Goal: Task Accomplishment & Management: Manage account settings

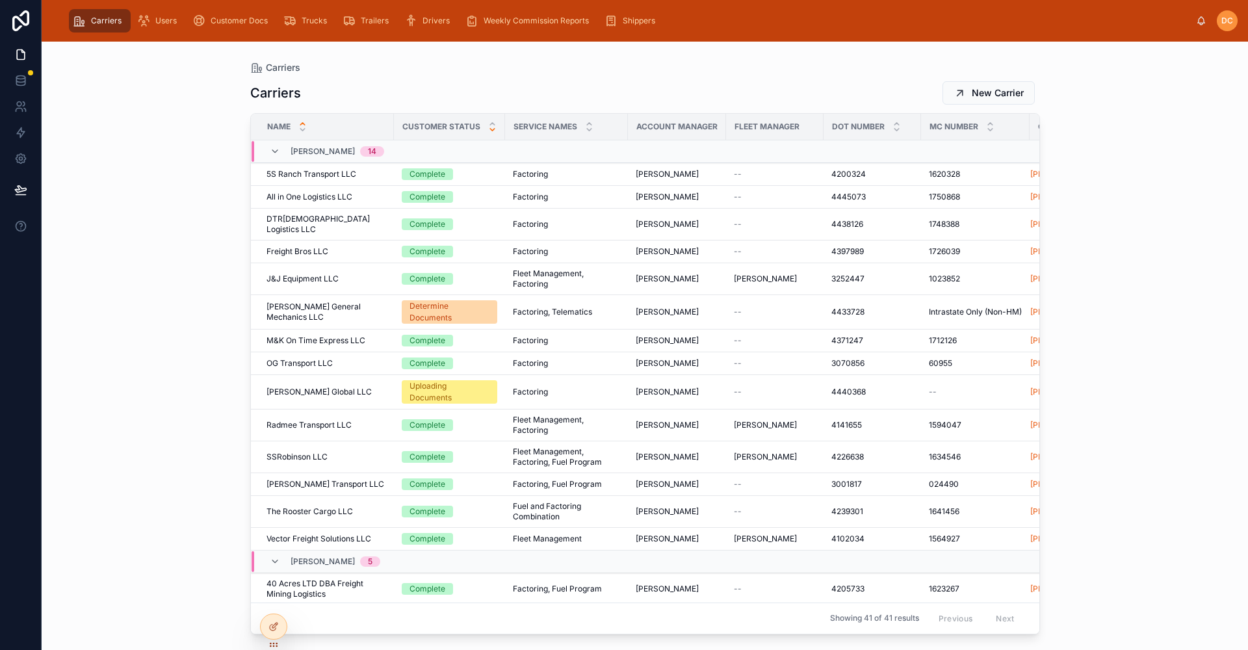
click at [489, 131] on icon at bounding box center [492, 129] width 8 height 8
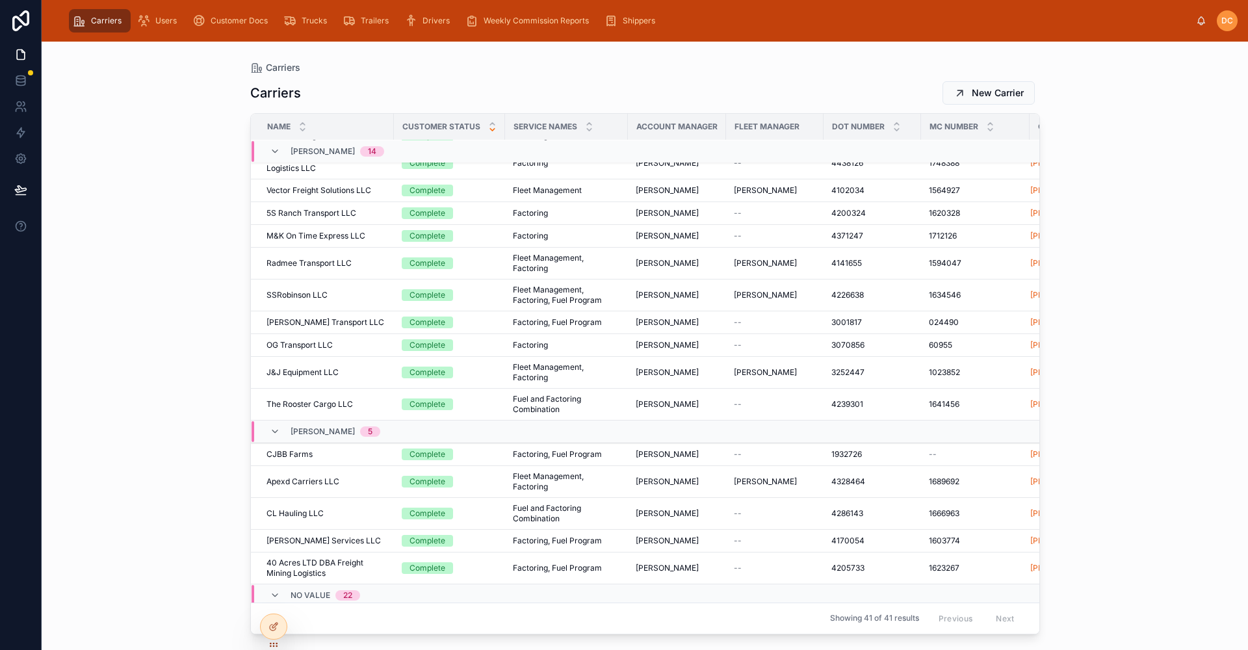
scroll to position [260, 0]
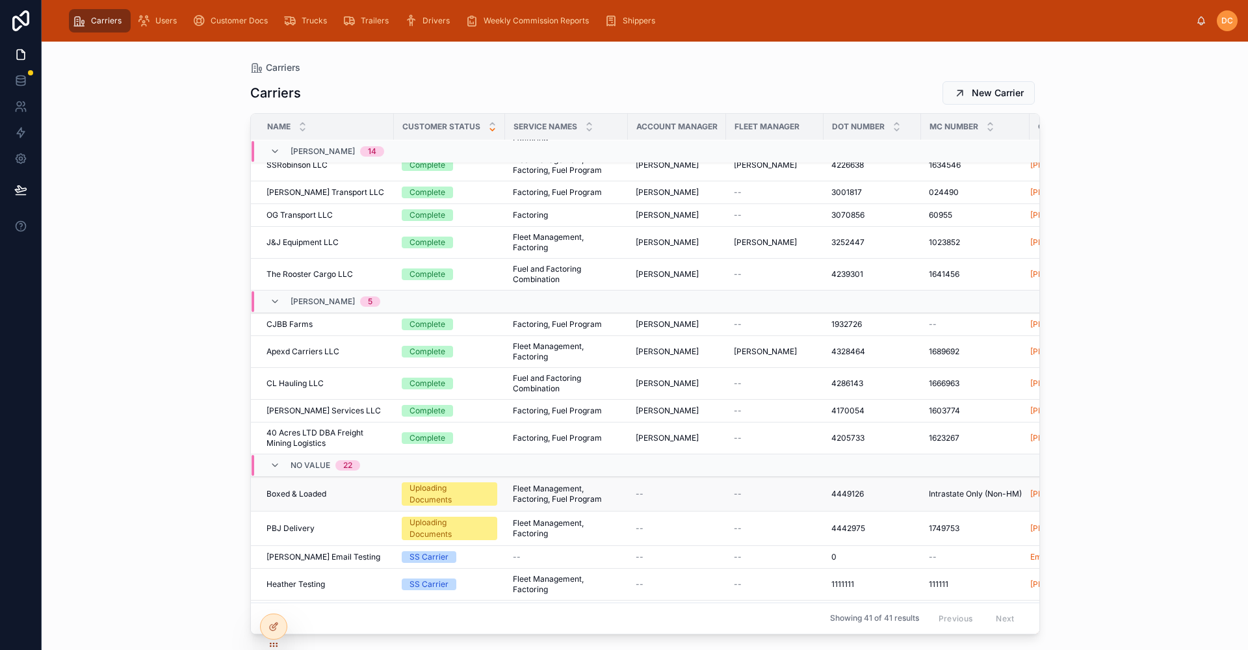
click at [345, 489] on div "Boxed & Loaded Boxed & Loaded" at bounding box center [326, 494] width 120 height 10
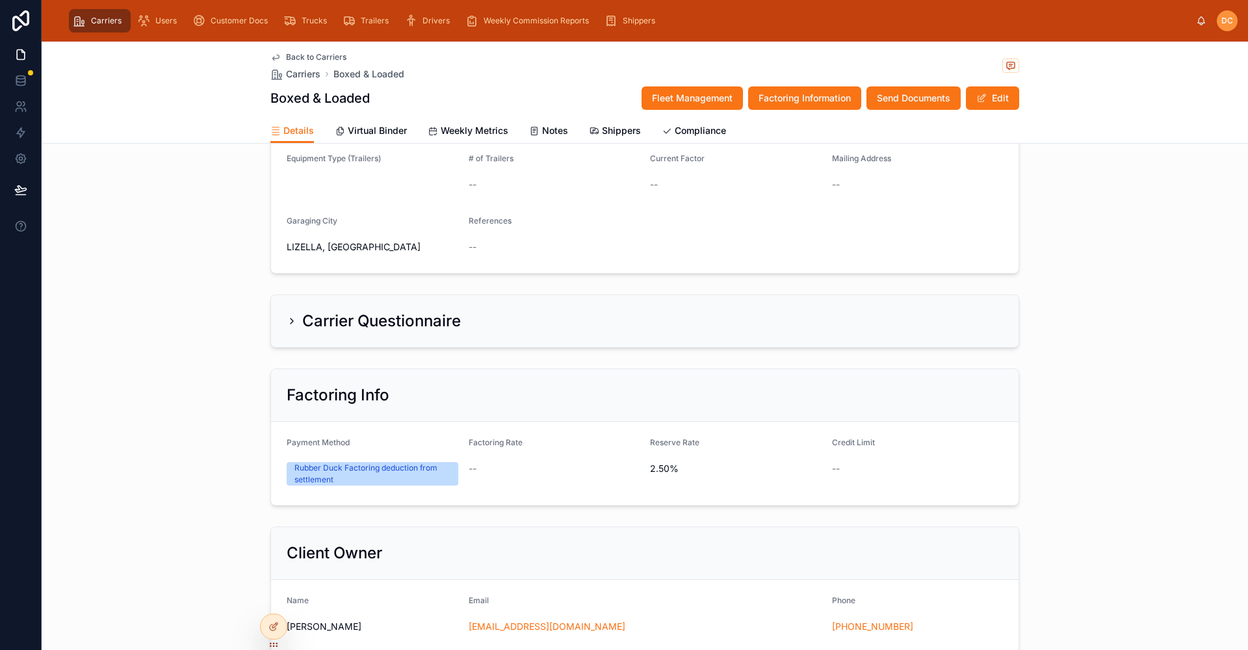
scroll to position [130, 0]
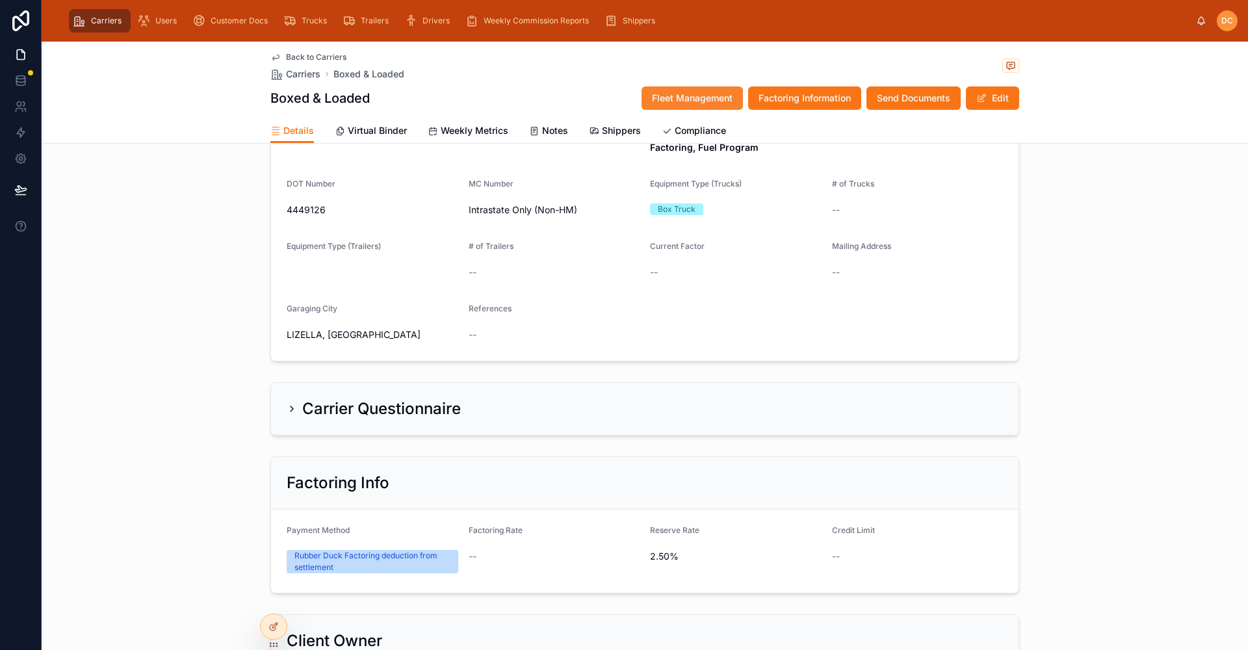
click at [675, 101] on span "Fleet Management" at bounding box center [692, 98] width 81 height 13
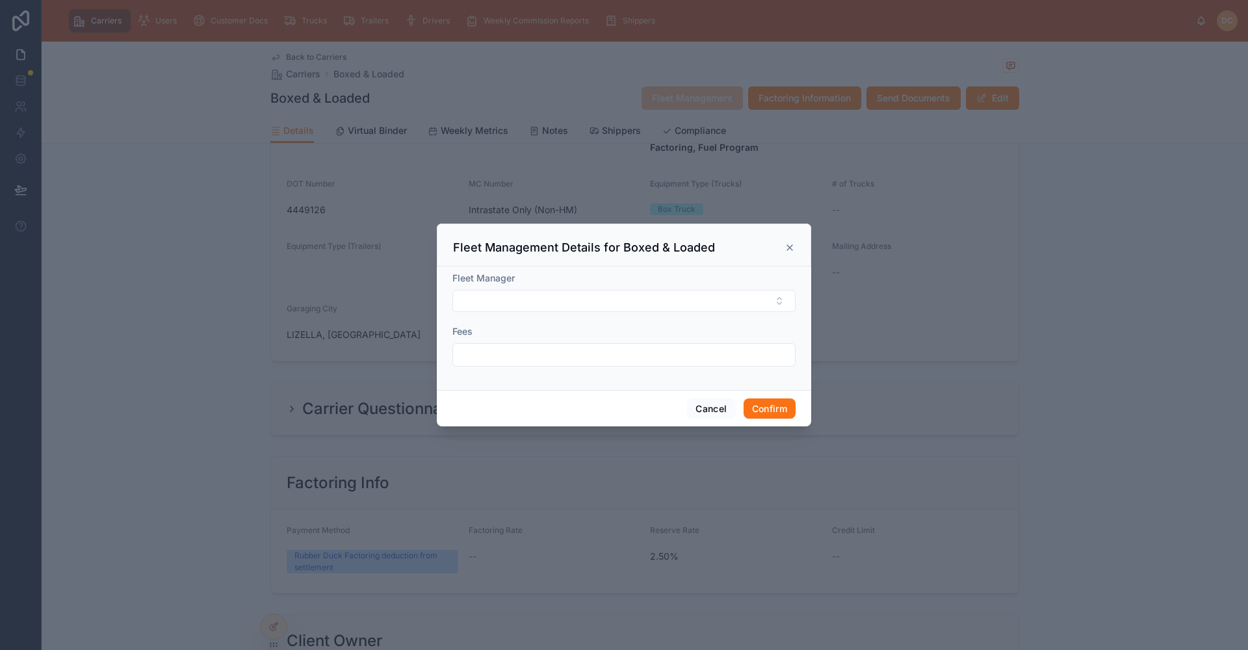
click at [789, 248] on icon at bounding box center [789, 247] width 5 height 5
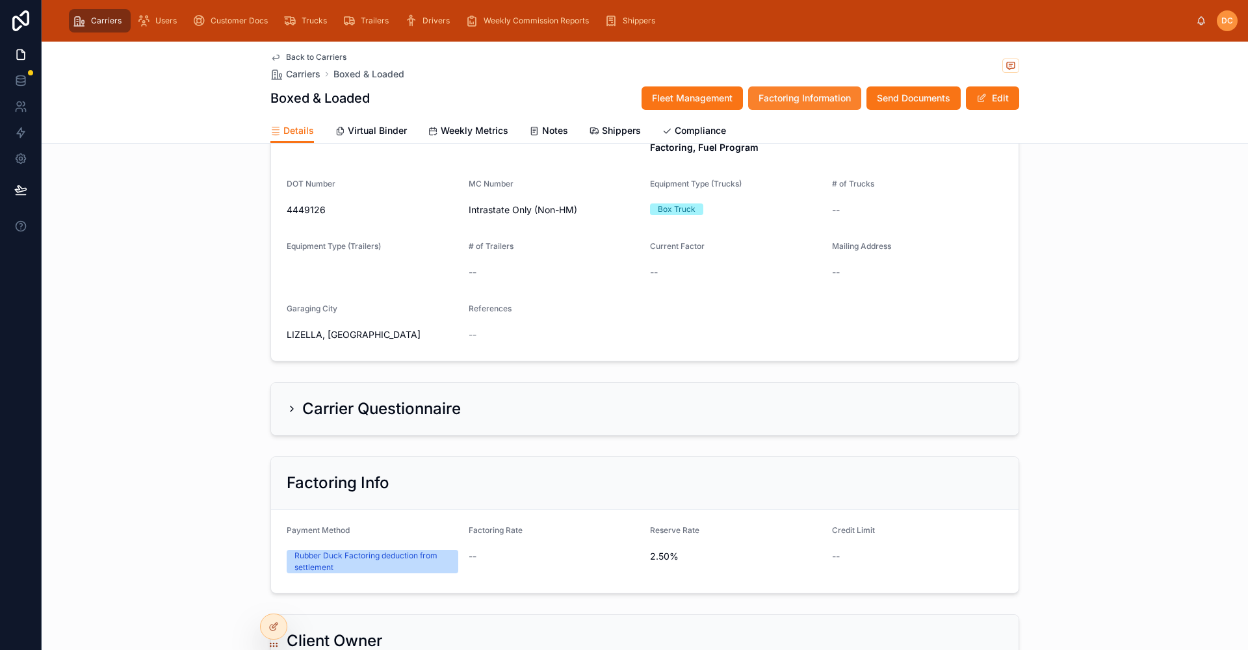
click at [793, 92] on span "Factoring Information" at bounding box center [804, 98] width 92 height 13
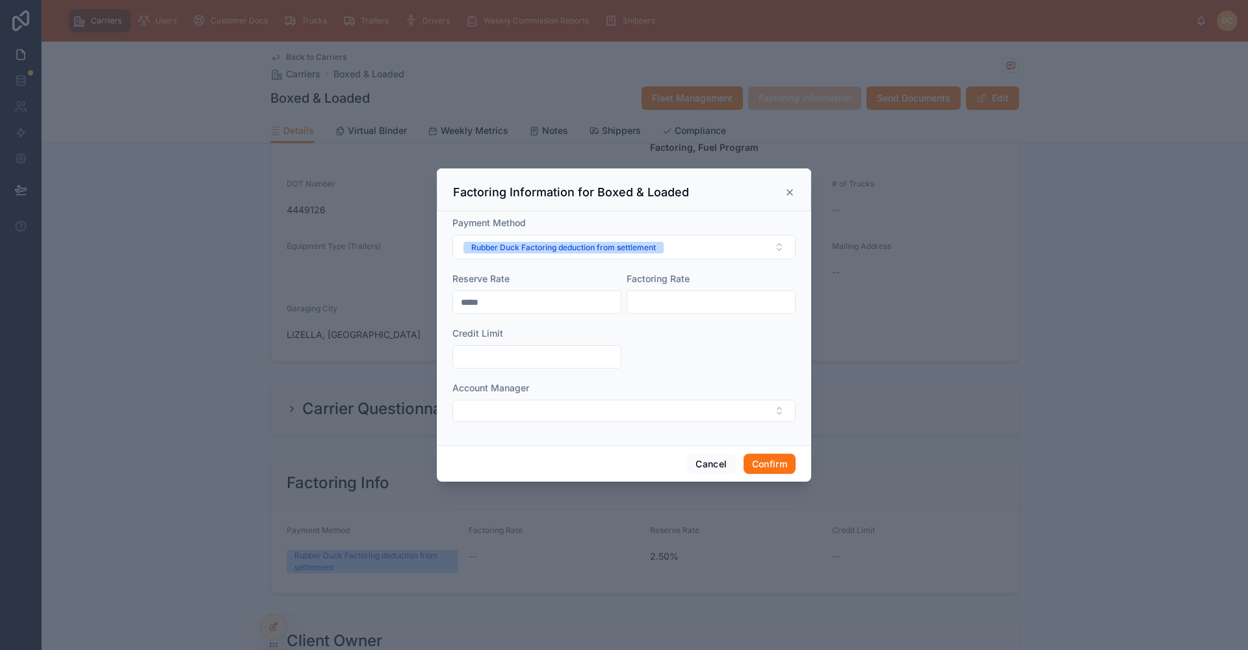
click at [791, 197] on icon at bounding box center [789, 192] width 10 height 10
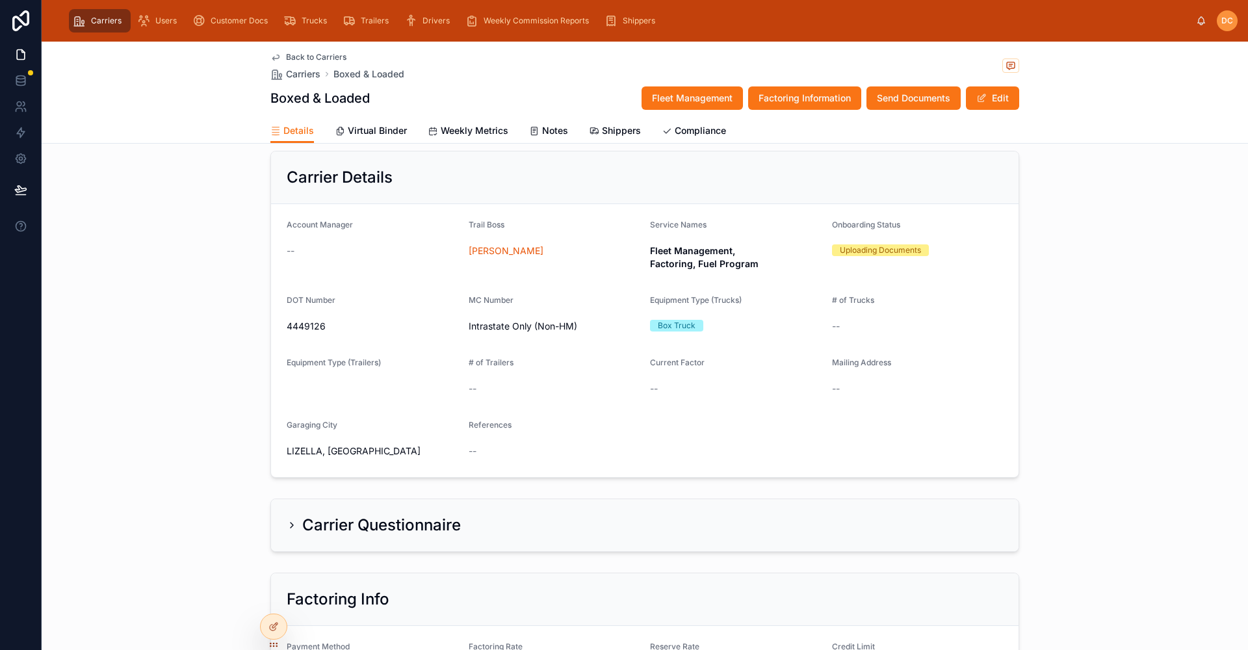
scroll to position [0, 0]
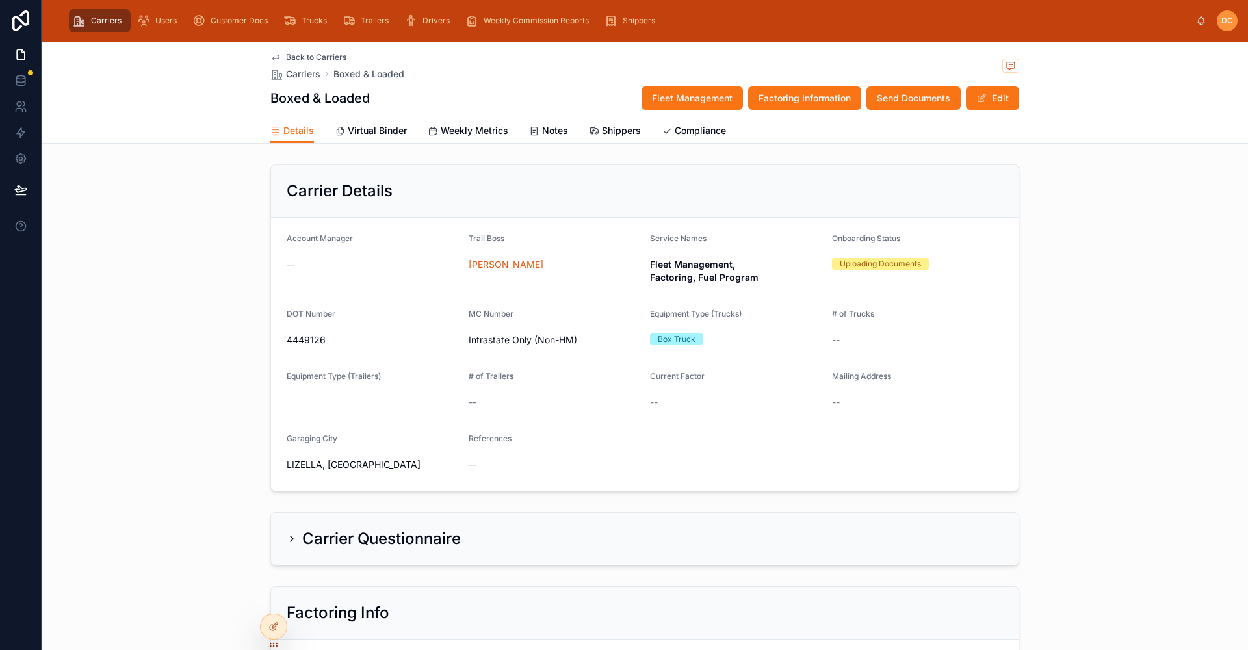
click at [312, 57] on span "Back to Carriers" at bounding box center [316, 57] width 60 height 10
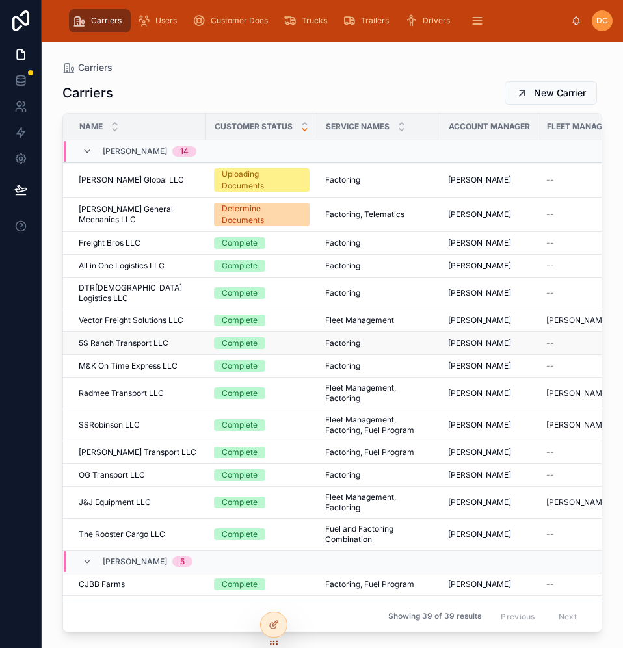
click at [180, 338] on div "5S Ranch Transport LLC 5S Ranch Transport LLC" at bounding box center [139, 343] width 120 height 10
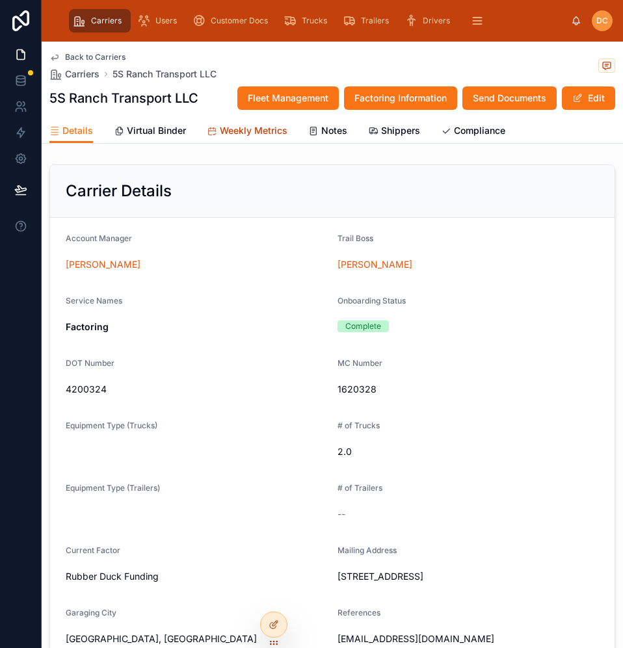
click at [255, 131] on span "Weekly Metrics" at bounding box center [254, 130] width 68 height 13
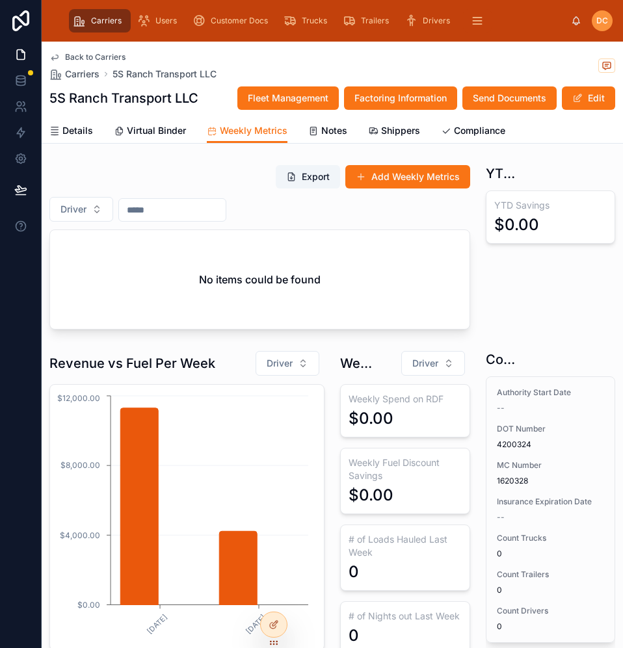
click at [162, 208] on input "text" at bounding box center [172, 210] width 107 height 18
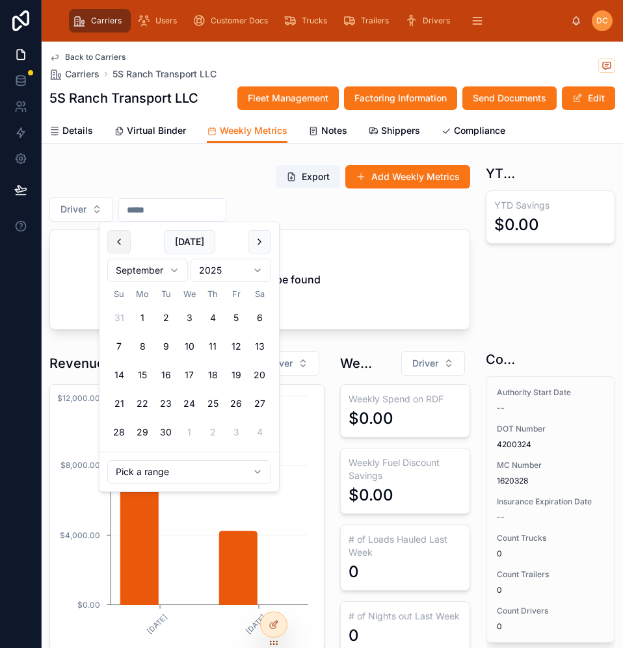
click at [118, 244] on button at bounding box center [118, 241] width 23 height 23
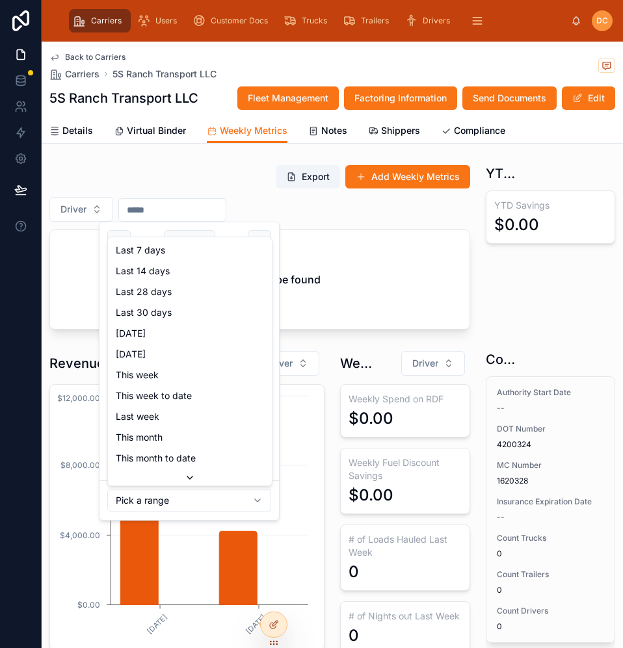
click at [247, 499] on html "Carriers Users Customer Docs Trucks Trailers Drivers Weekly Commission Reports …" at bounding box center [311, 324] width 623 height 648
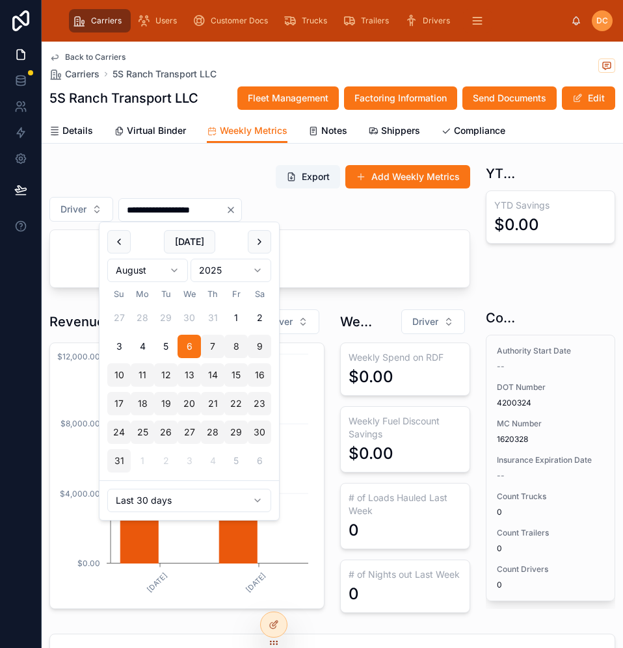
click at [400, 205] on div "**********" at bounding box center [259, 209] width 420 height 25
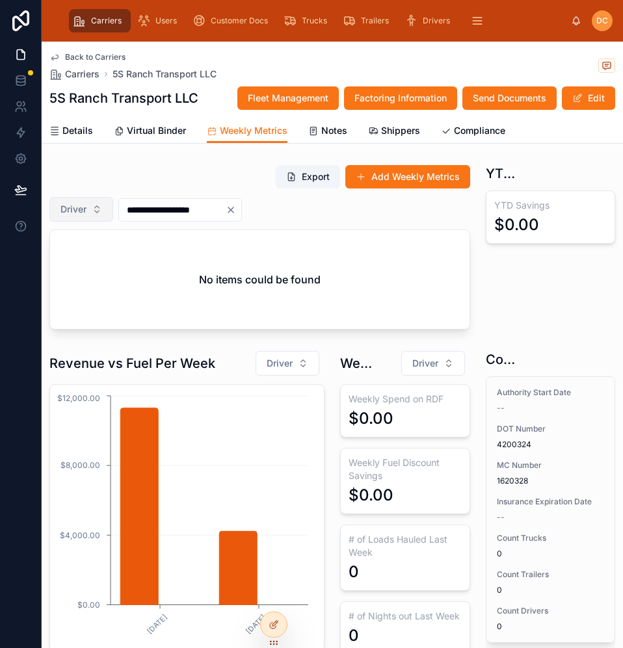
click at [77, 209] on span "Driver" at bounding box center [73, 209] width 26 height 13
click at [90, 211] on button "Driver" at bounding box center [81, 209] width 64 height 25
click at [89, 211] on button "Driver" at bounding box center [81, 209] width 64 height 25
click at [141, 208] on input "**********" at bounding box center [172, 210] width 107 height 18
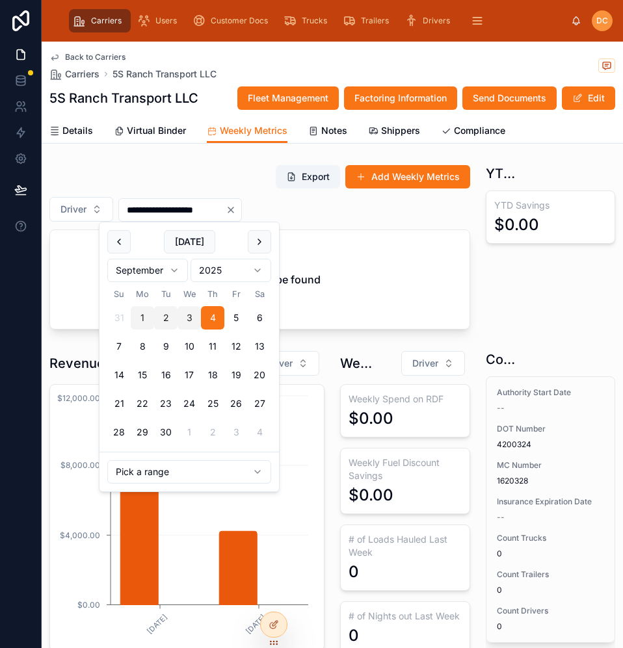
click at [224, 208] on input "**********" at bounding box center [172, 210] width 107 height 18
type input "**********"
click at [350, 206] on div "**********" at bounding box center [259, 209] width 420 height 25
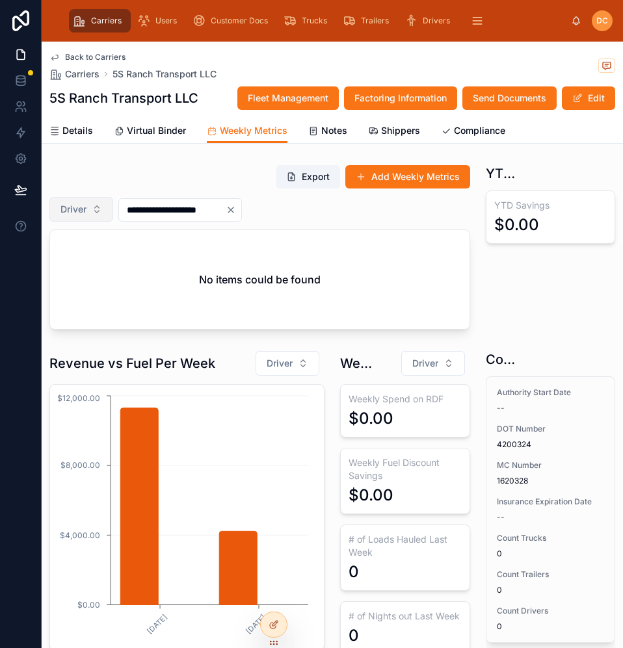
click at [98, 212] on button "Driver" at bounding box center [81, 209] width 64 height 25
click at [99, 212] on button "Driver" at bounding box center [81, 209] width 64 height 25
click at [101, 54] on span "Back to Carriers" at bounding box center [95, 57] width 60 height 10
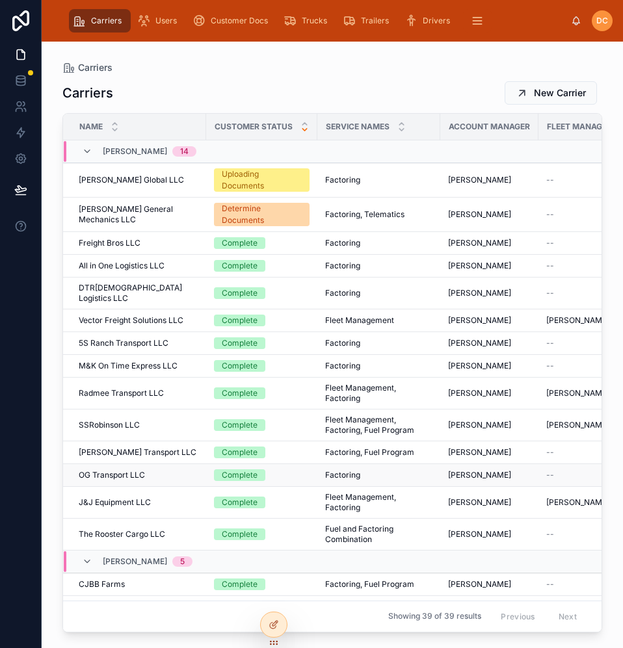
click at [194, 470] on div "OG Transport LLC OG Transport LLC" at bounding box center [139, 475] width 120 height 10
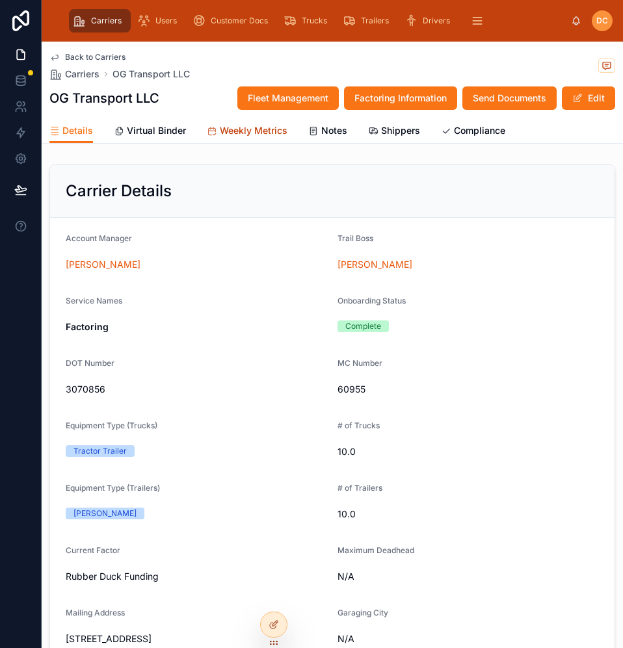
click at [266, 138] on link "Weekly Metrics" at bounding box center [247, 132] width 81 height 26
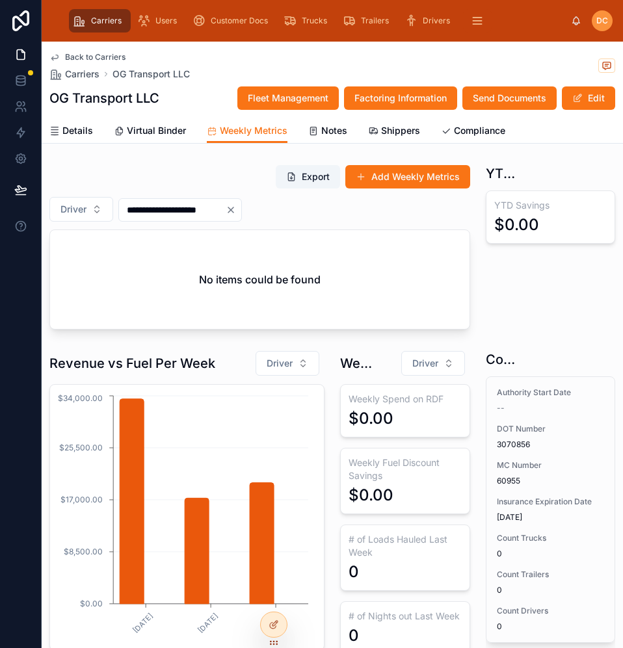
click at [197, 212] on input "**********" at bounding box center [172, 210] width 107 height 18
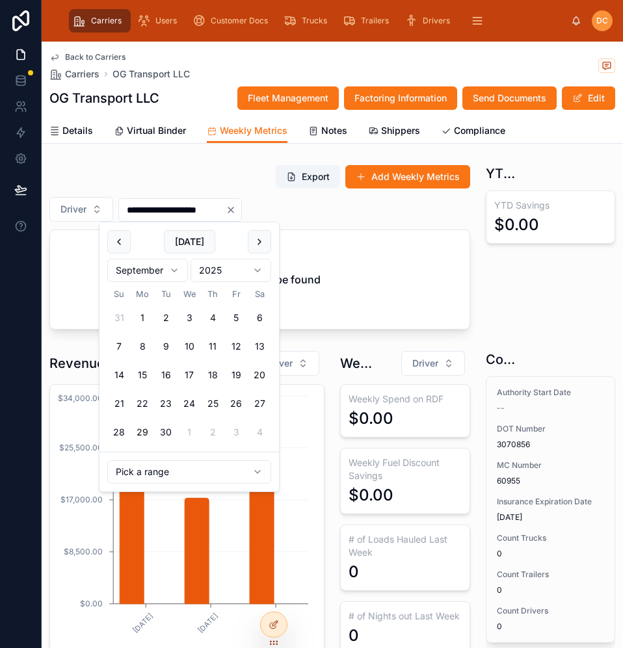
type input "**********"
click at [330, 212] on div "**********" at bounding box center [259, 209] width 420 height 25
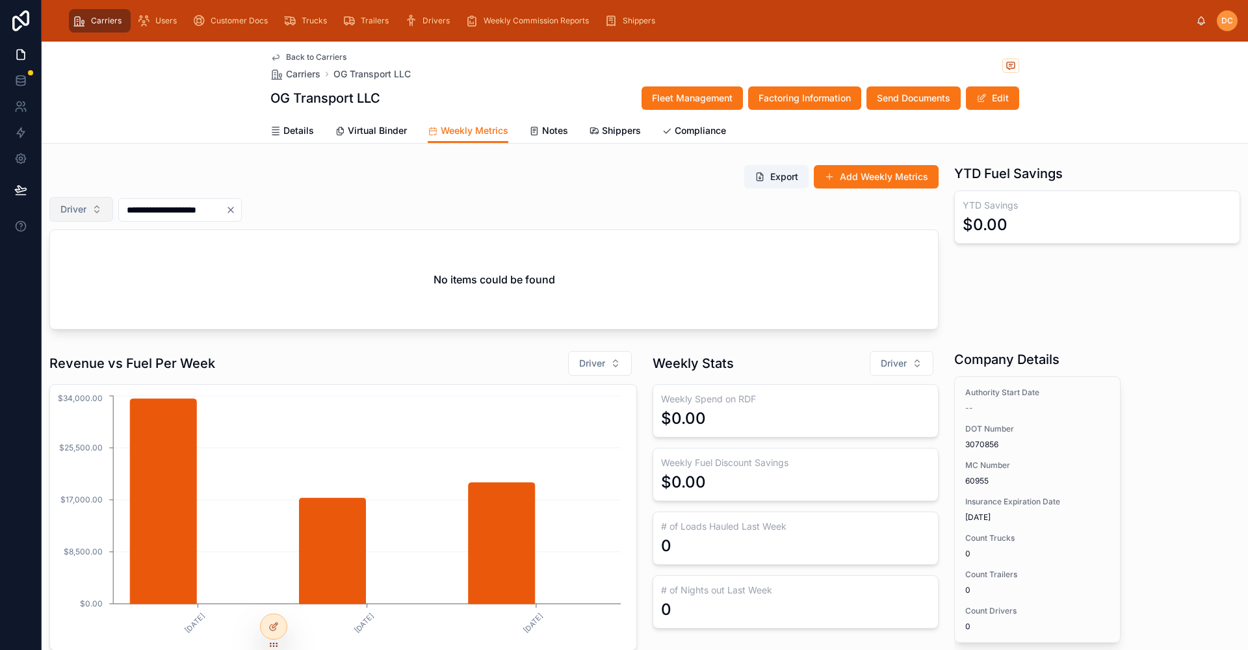
click at [69, 211] on span "Driver" at bounding box center [73, 209] width 26 height 13
click at [84, 208] on span "Driver" at bounding box center [73, 209] width 26 height 13
click at [694, 279] on div "No items could be found" at bounding box center [494, 279] width 888 height 99
click at [317, 59] on span "Back to Carriers" at bounding box center [316, 57] width 60 height 10
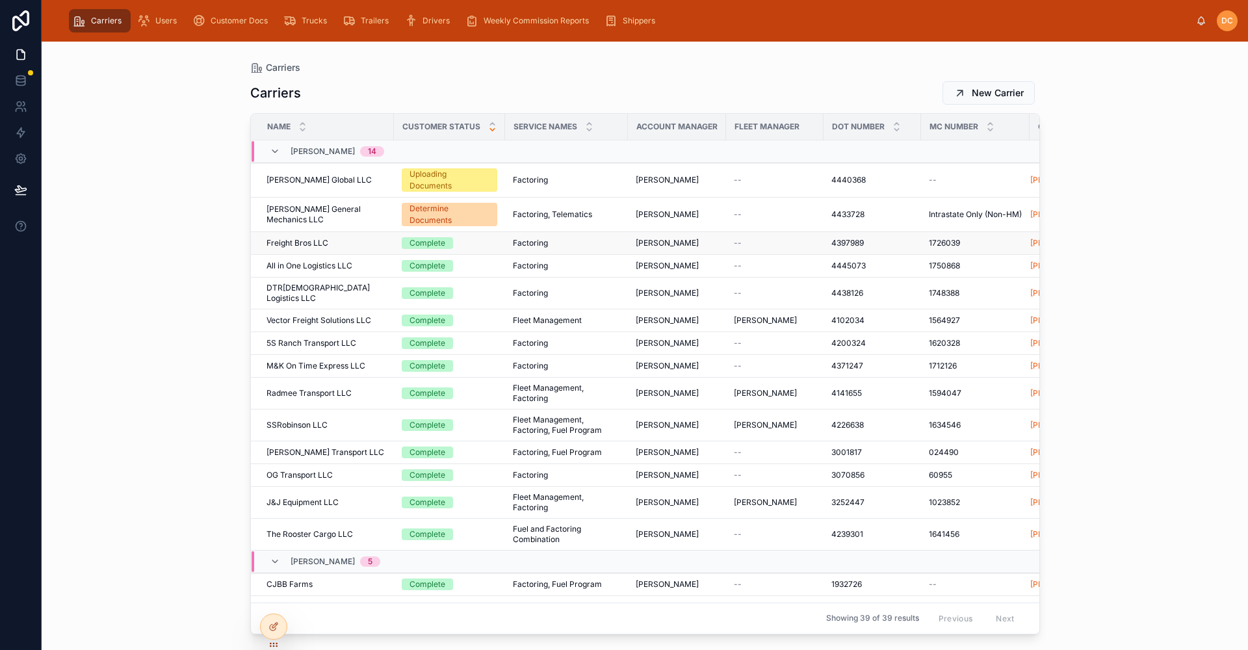
click at [357, 240] on div "Freight Bros LLC Freight Bros LLC" at bounding box center [326, 243] width 120 height 10
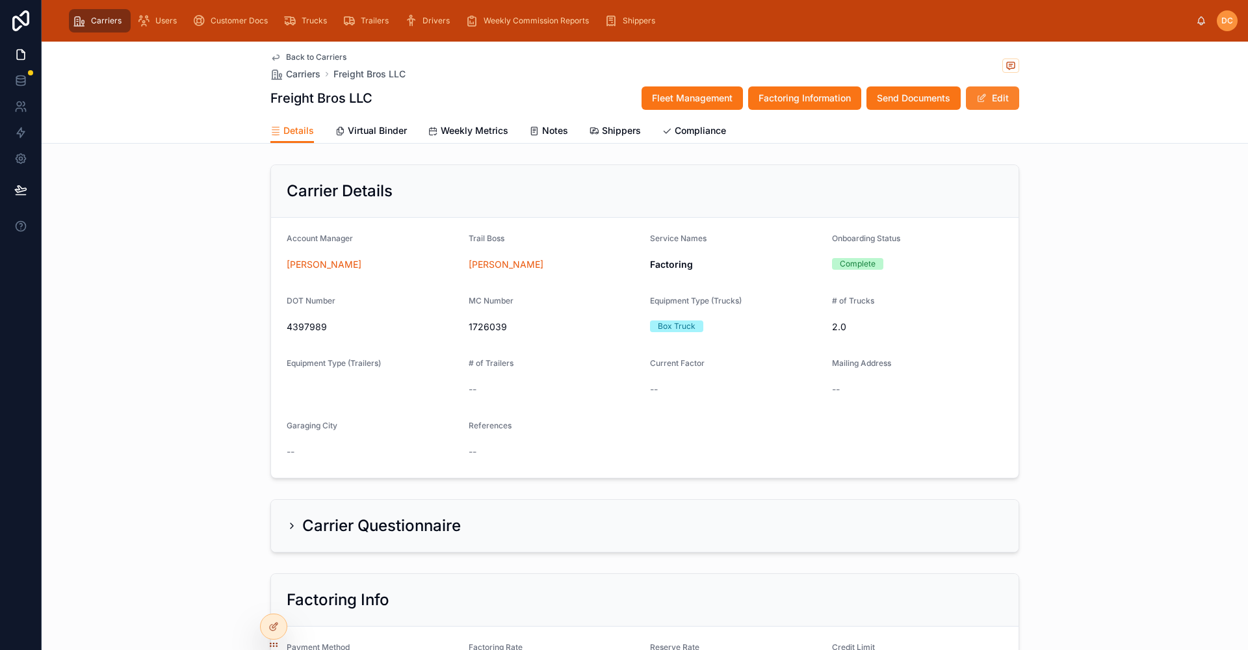
click at [984, 96] on button "Edit" at bounding box center [992, 97] width 53 height 23
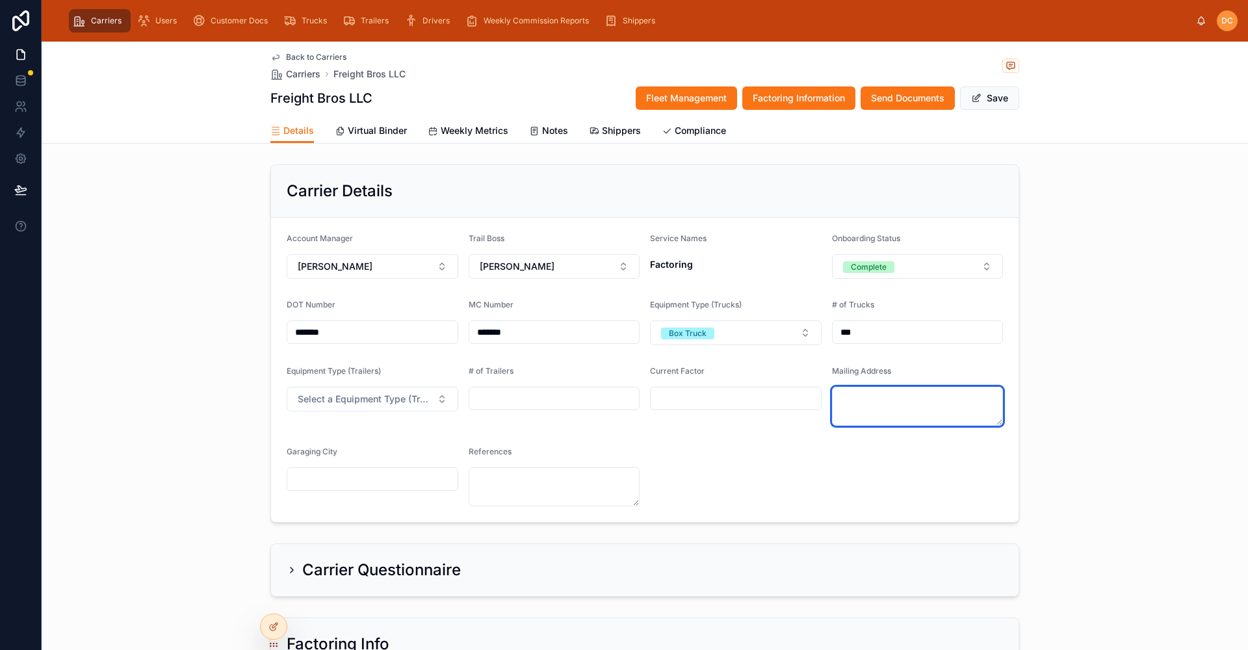
click at [900, 397] on textarea at bounding box center [918, 406] width 172 height 39
type textarea "**********"
click at [998, 101] on button "Save" at bounding box center [989, 97] width 59 height 23
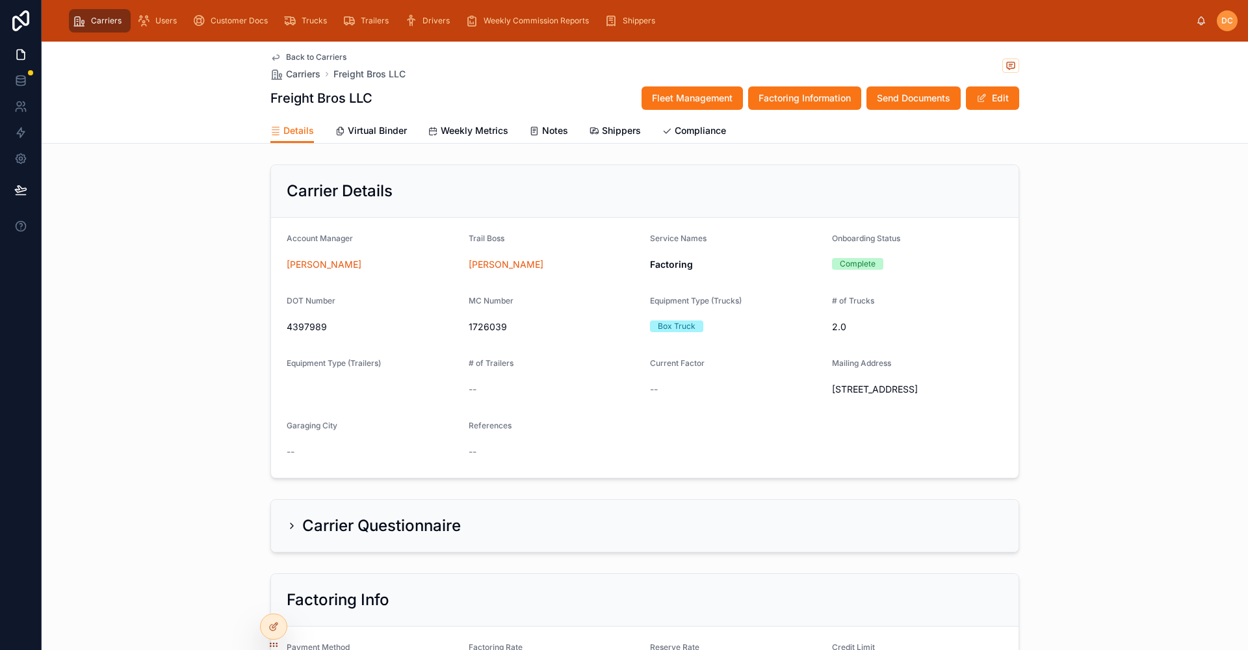
click at [523, 535] on div "Carrier Questionnaire" at bounding box center [645, 525] width 716 height 21
click at [343, 536] on h2 "Carrier Questionnaire" at bounding box center [381, 525] width 159 height 21
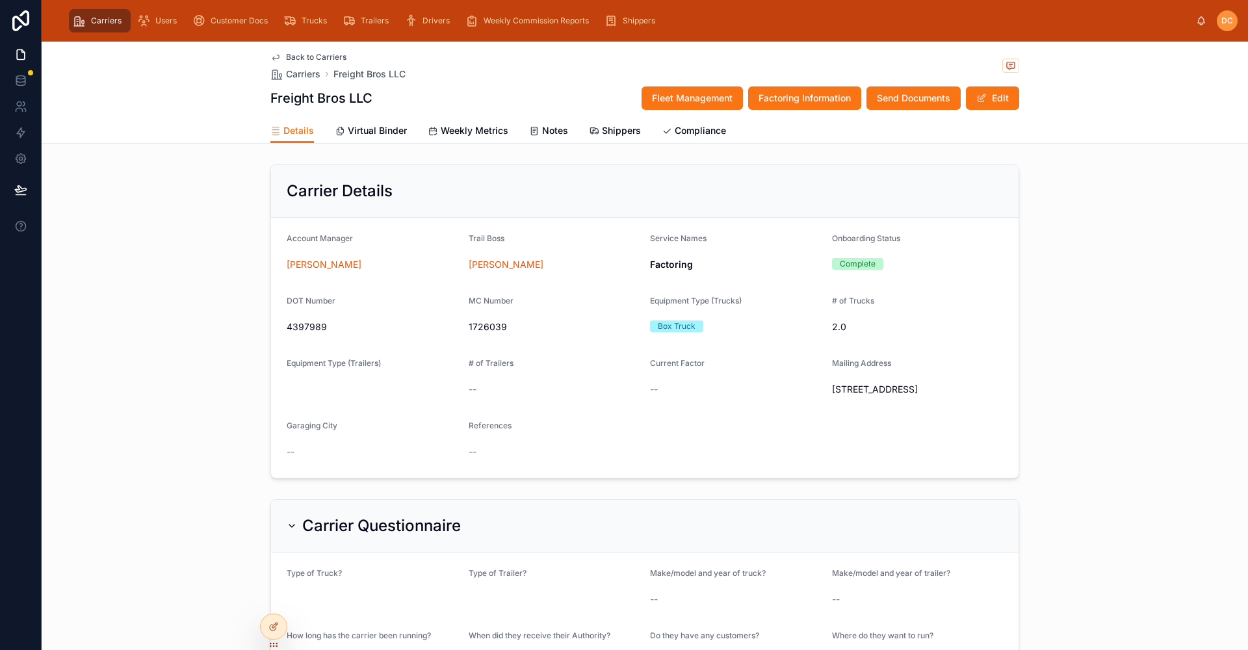
click at [322, 536] on h2 "Carrier Questionnaire" at bounding box center [381, 525] width 159 height 21
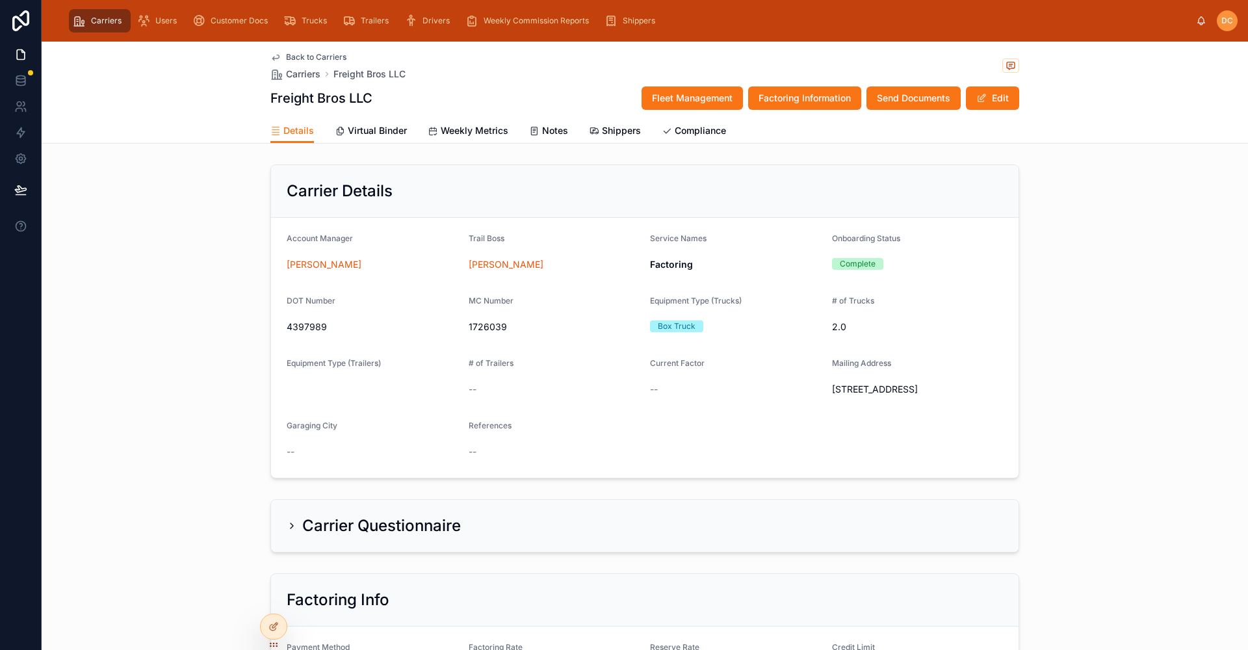
click at [331, 54] on span "Back to Carriers" at bounding box center [316, 57] width 60 height 10
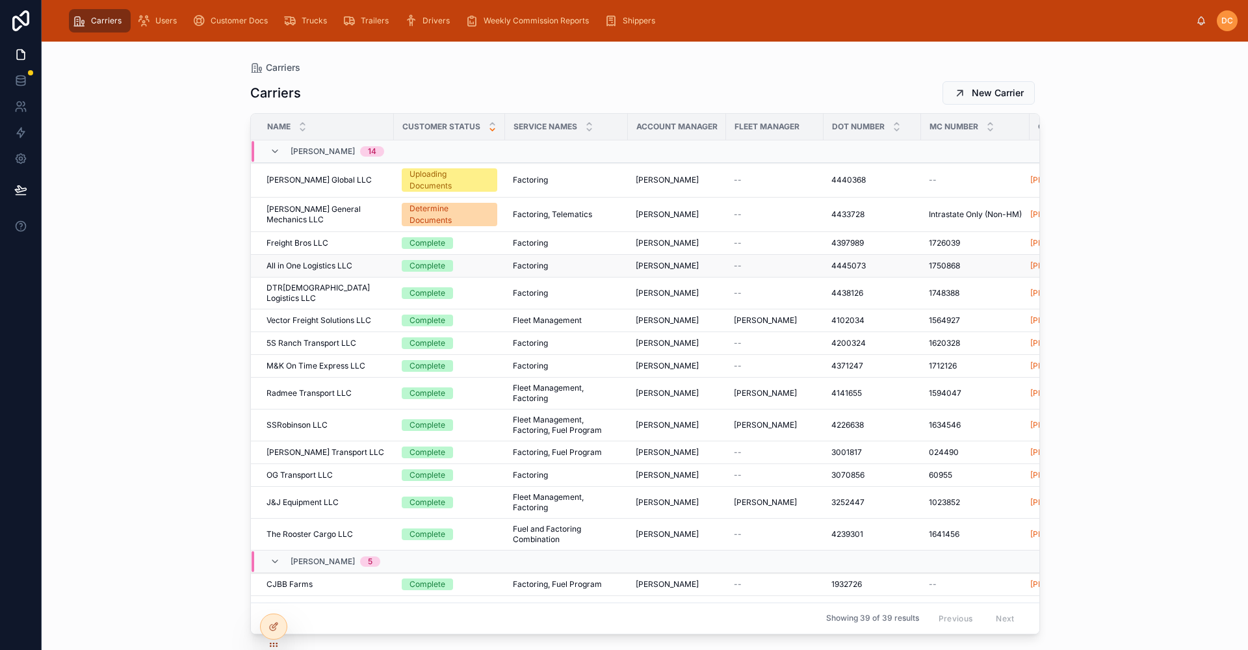
click at [370, 263] on div "All in One Logistics LLC All in One Logistics LLC" at bounding box center [326, 266] width 120 height 10
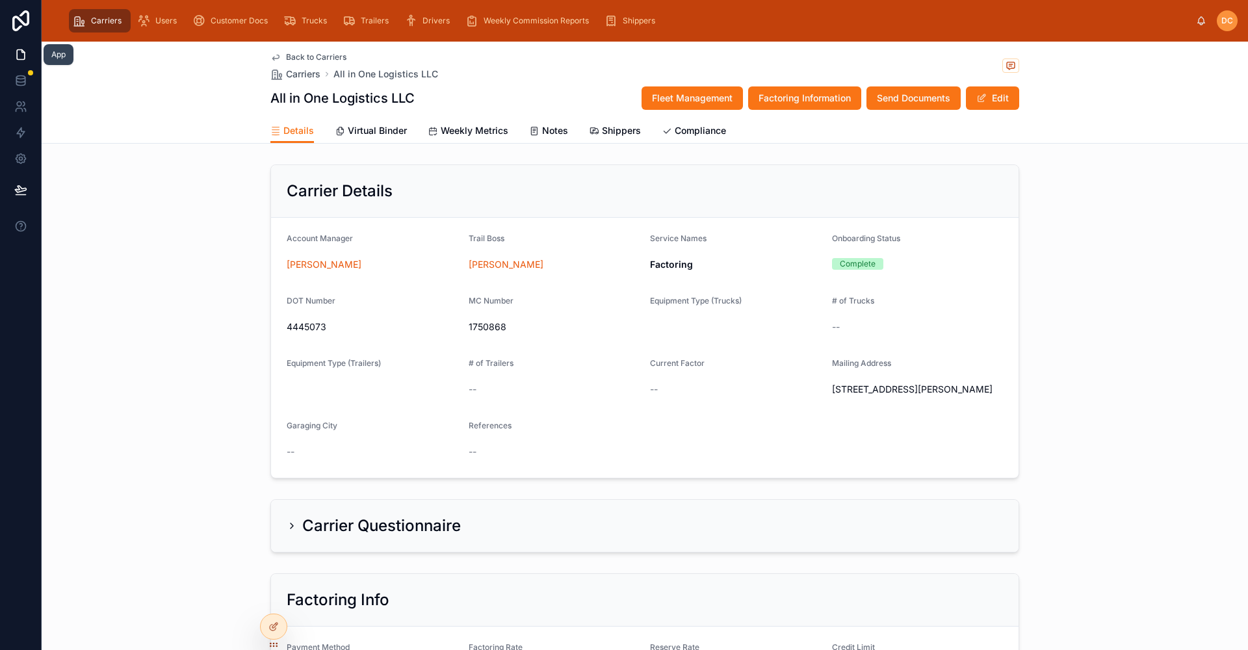
click at [14, 53] on icon at bounding box center [20, 54] width 13 height 13
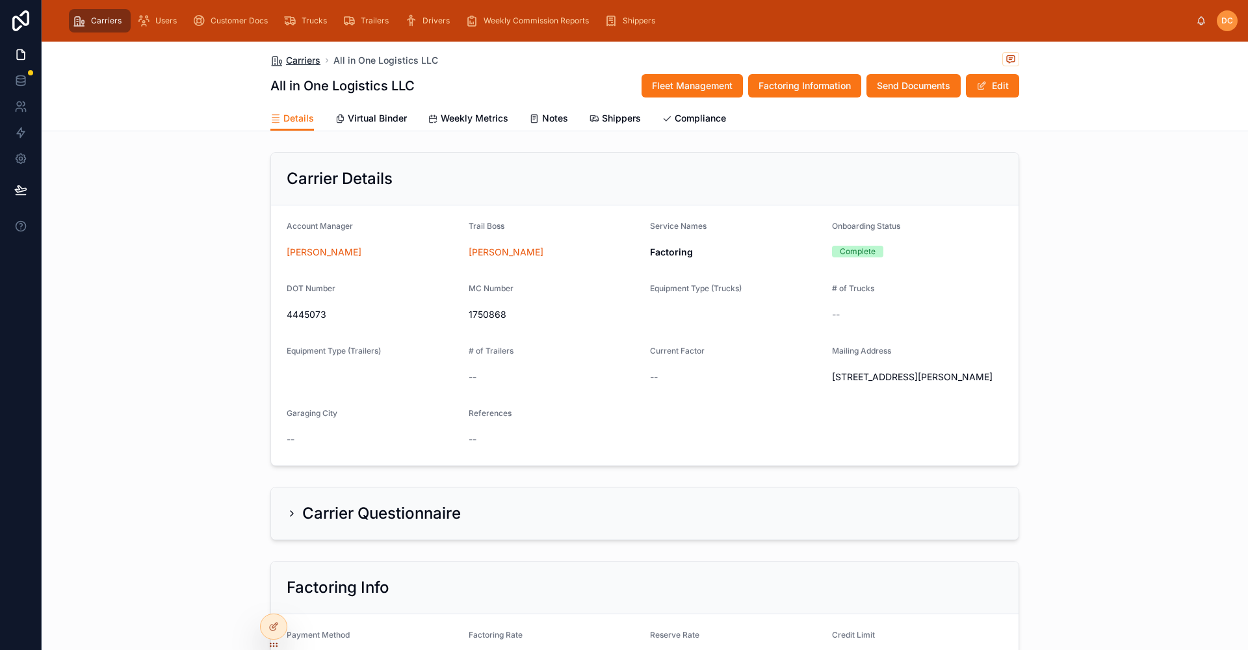
click at [296, 64] on span "Carriers" at bounding box center [303, 60] width 34 height 13
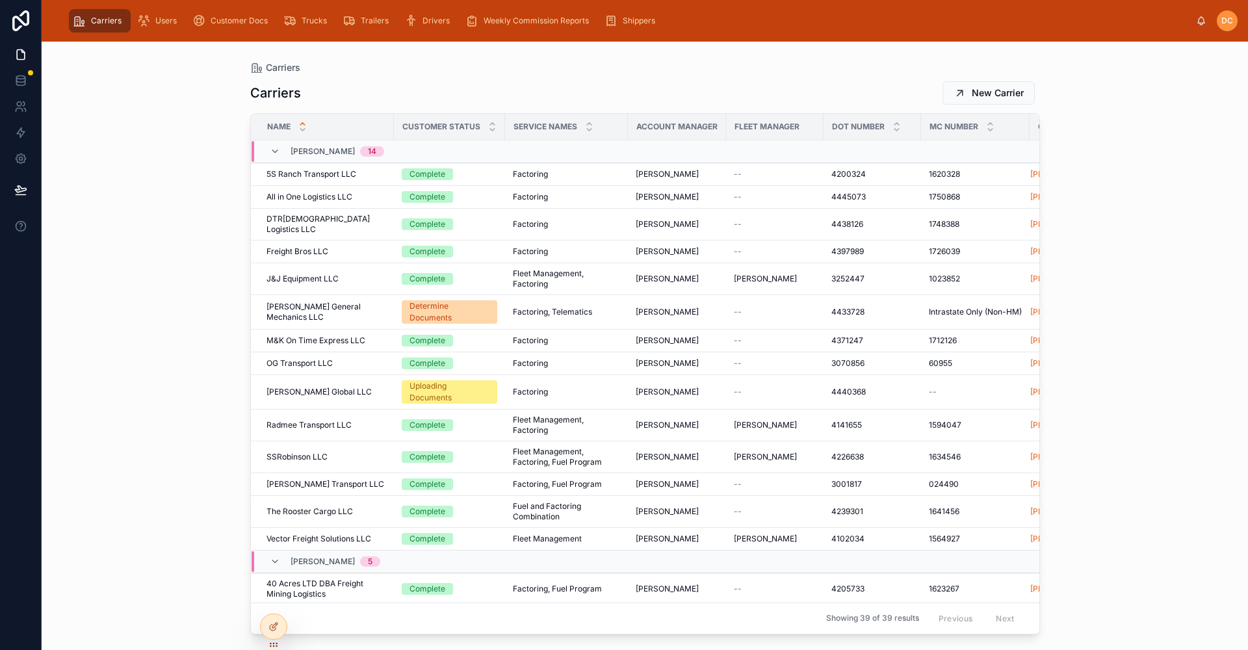
click at [490, 135] on div "Customer Status" at bounding box center [449, 126] width 110 height 25
click at [490, 129] on icon at bounding box center [492, 130] width 5 height 2
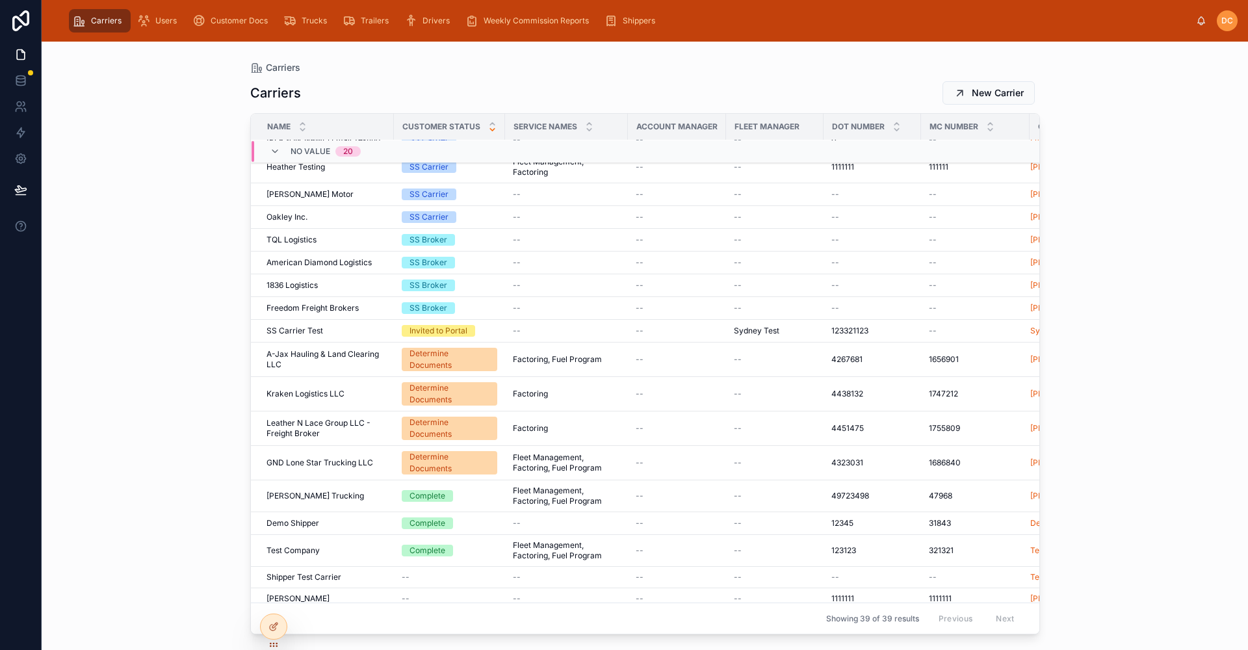
scroll to position [680, 0]
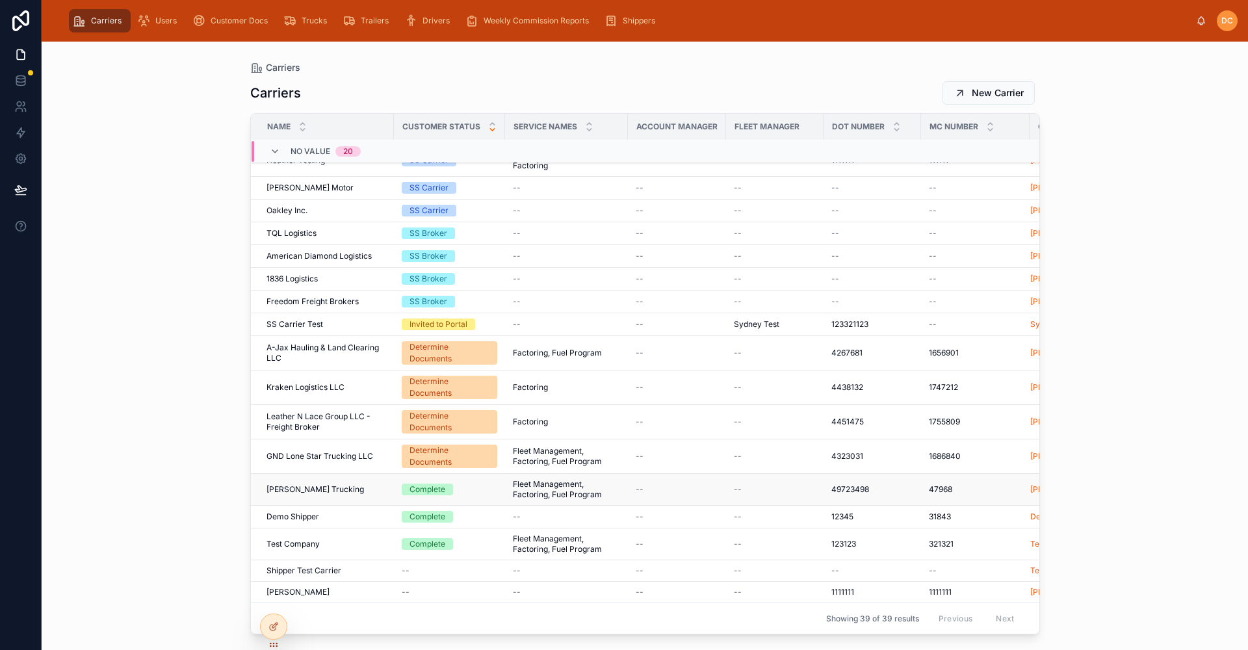
click at [362, 484] on div "[PERSON_NAME] Trucking [PERSON_NAME] Trucking" at bounding box center [326, 489] width 120 height 10
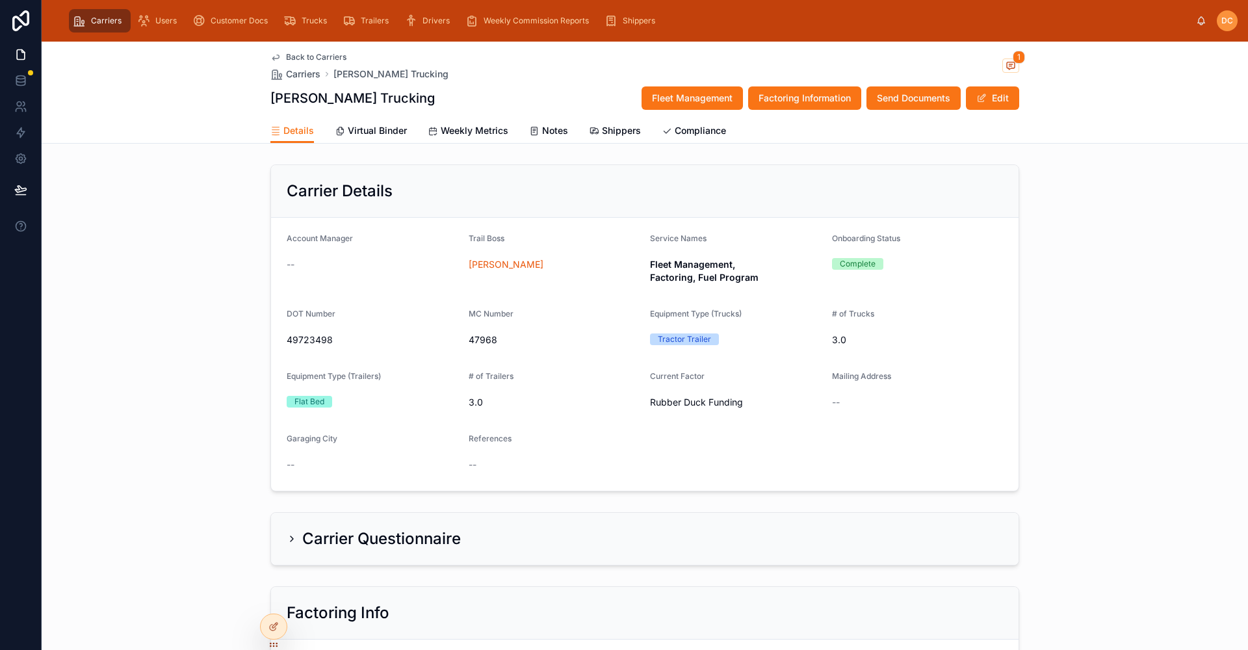
drag, startPoint x: 950, startPoint y: 434, endPoint x: 931, endPoint y: 448, distance: 23.8
click at [931, 448] on form "Account Manager -- Trail Boss [PERSON_NAME] Service Names Fleet Management, Fac…" at bounding box center [644, 354] width 747 height 273
drag, startPoint x: 902, startPoint y: 444, endPoint x: 305, endPoint y: 56, distance: 712.2
click at [305, 56] on span "Back to Carriers" at bounding box center [316, 57] width 60 height 10
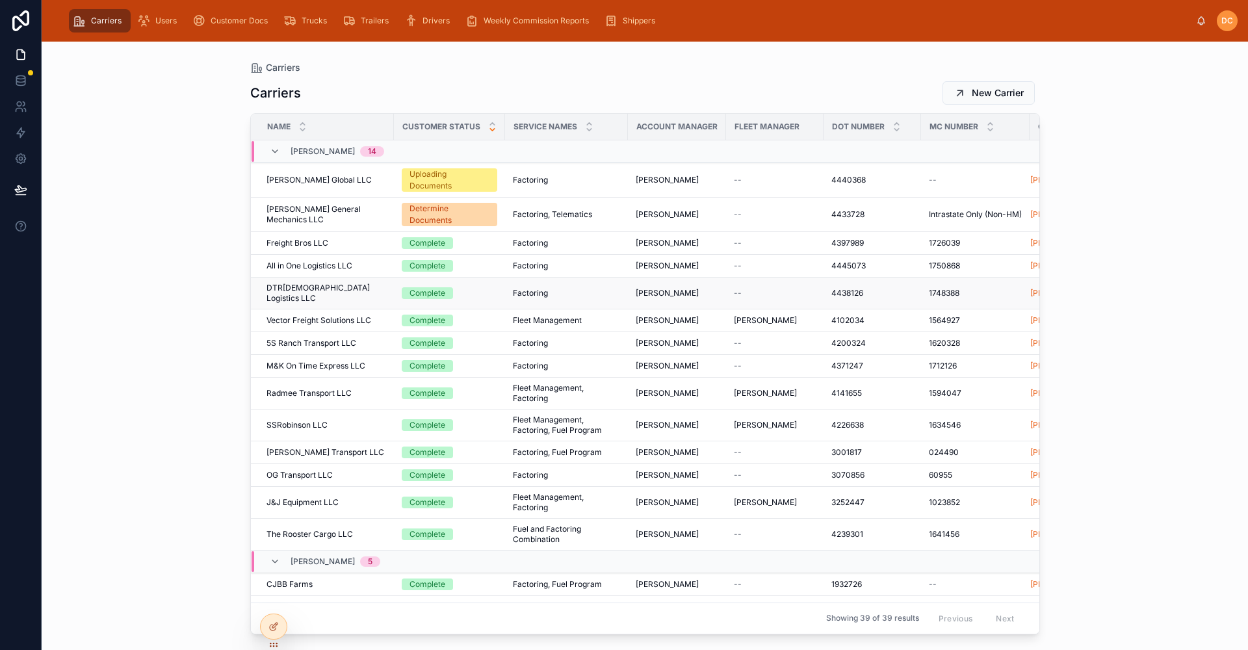
click at [354, 288] on div "DTR[DEMOGRAPHIC_DATA] Logistics LLC DTR[DEMOGRAPHIC_DATA] Logistics LLC" at bounding box center [326, 293] width 120 height 21
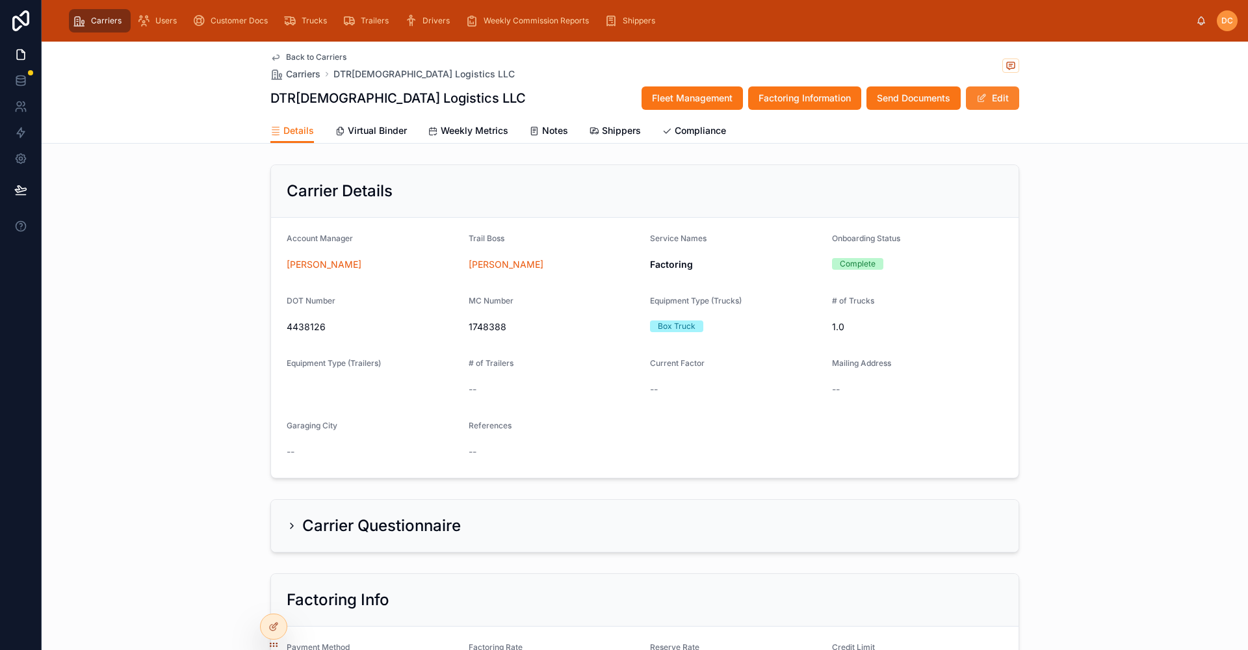
click at [1007, 96] on button "Edit" at bounding box center [992, 97] width 53 height 23
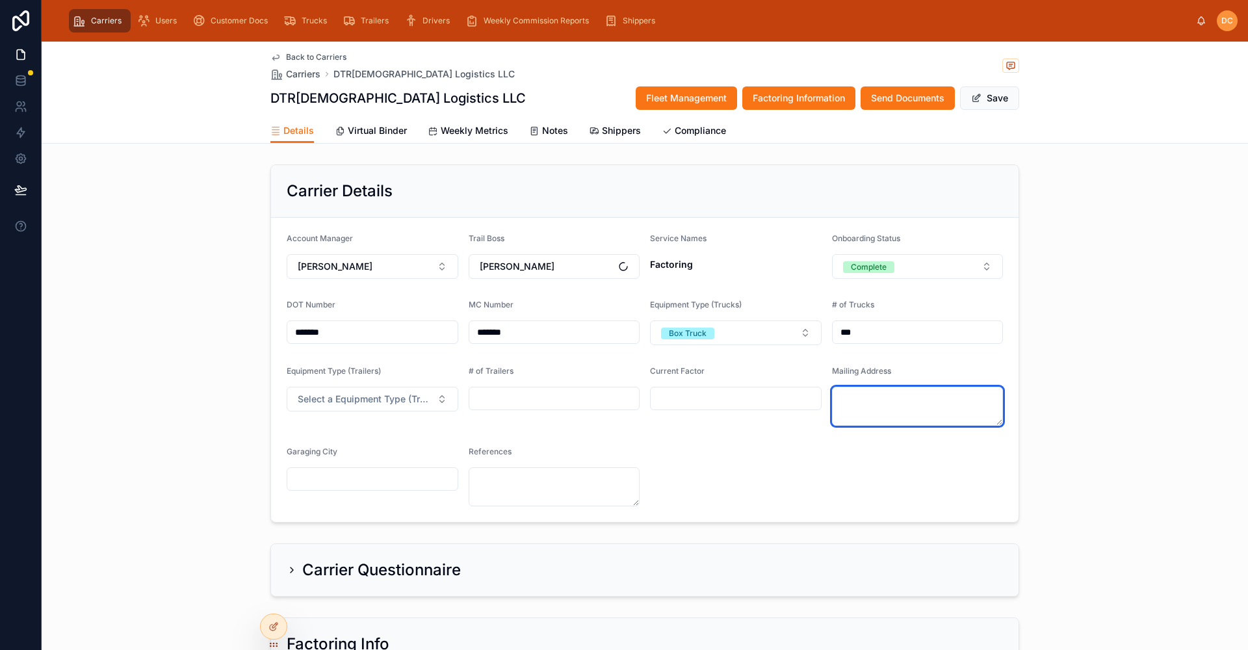
click at [859, 395] on textarea at bounding box center [918, 406] width 172 height 39
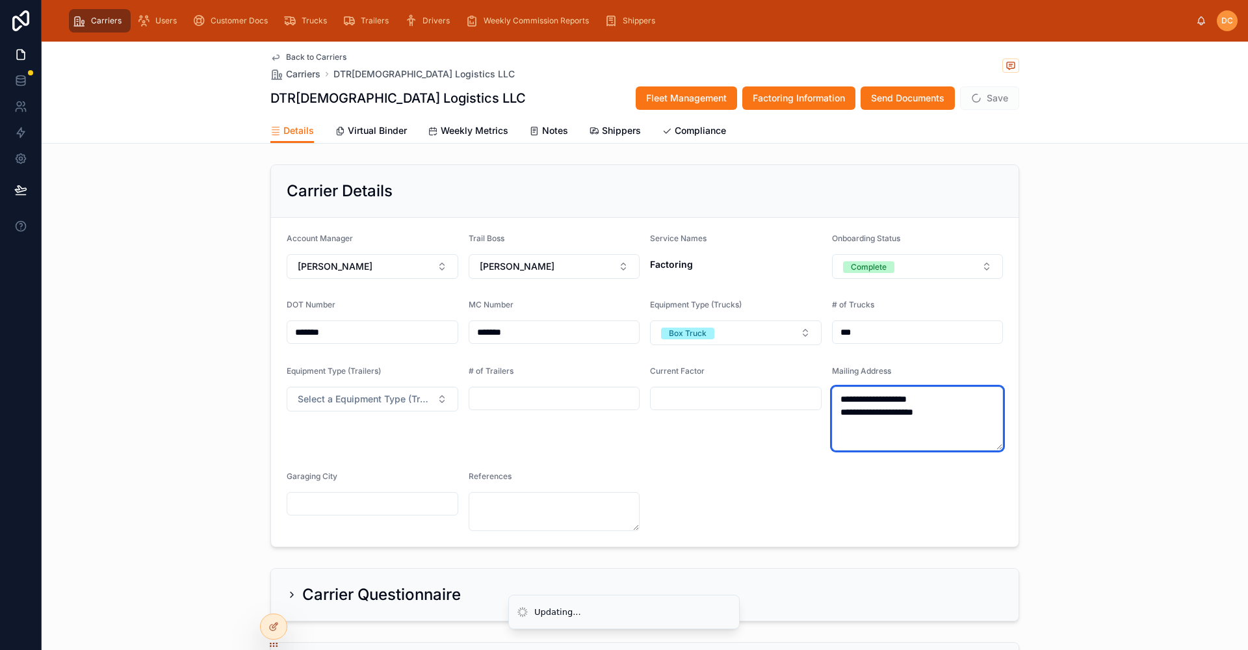
type textarea "**********"
click at [732, 481] on form "**********" at bounding box center [644, 382] width 747 height 329
click at [727, 391] on input "text" at bounding box center [736, 398] width 170 height 18
type input "*******"
type textarea "*****"
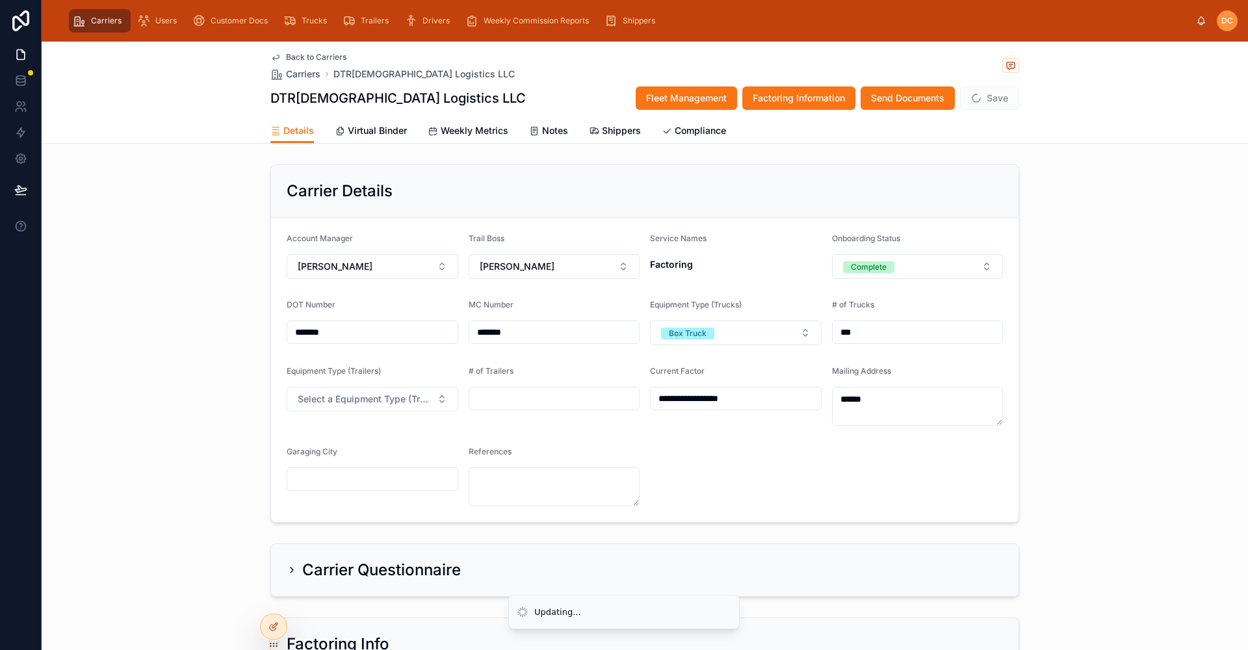
type input "**********"
click button "Box Truck" at bounding box center [687, 332] width 53 height 13
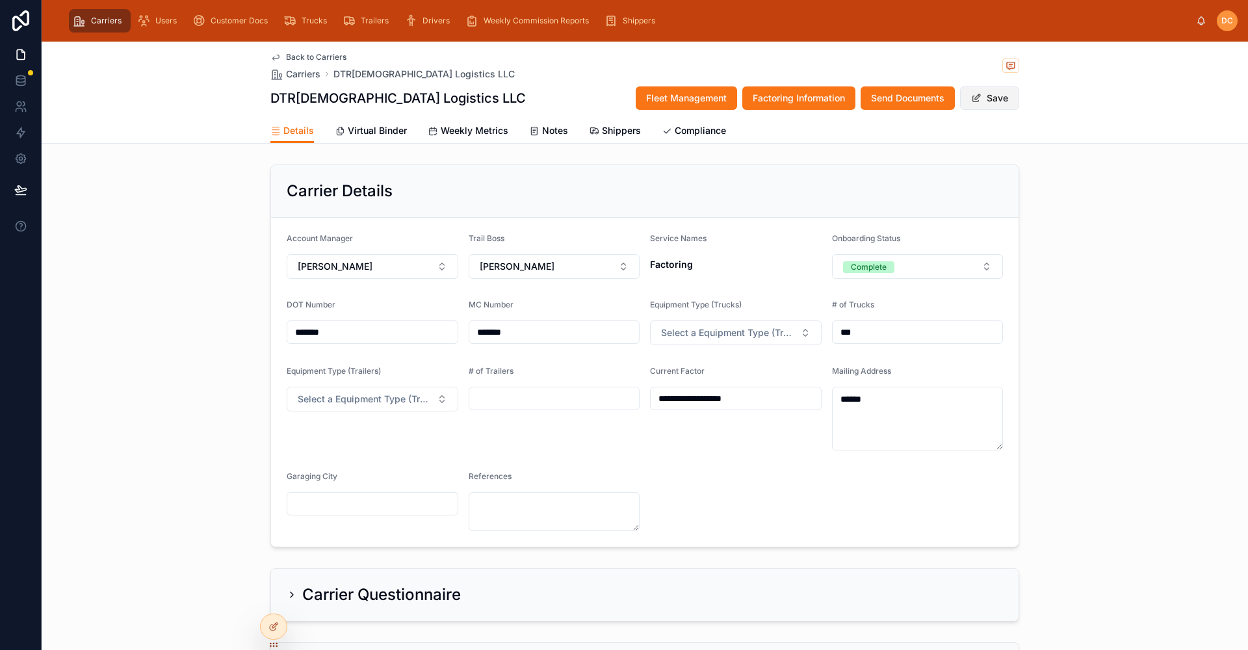
click at [988, 101] on button "Save" at bounding box center [989, 97] width 59 height 23
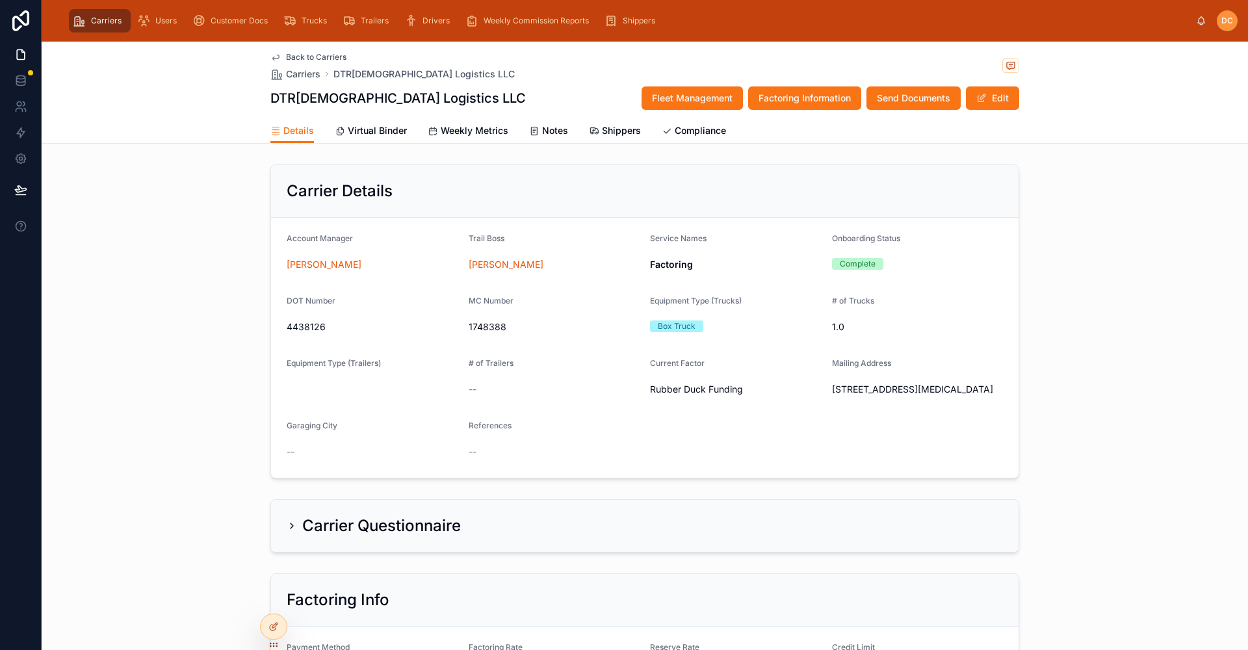
click at [292, 57] on span "Back to Carriers" at bounding box center [316, 57] width 60 height 10
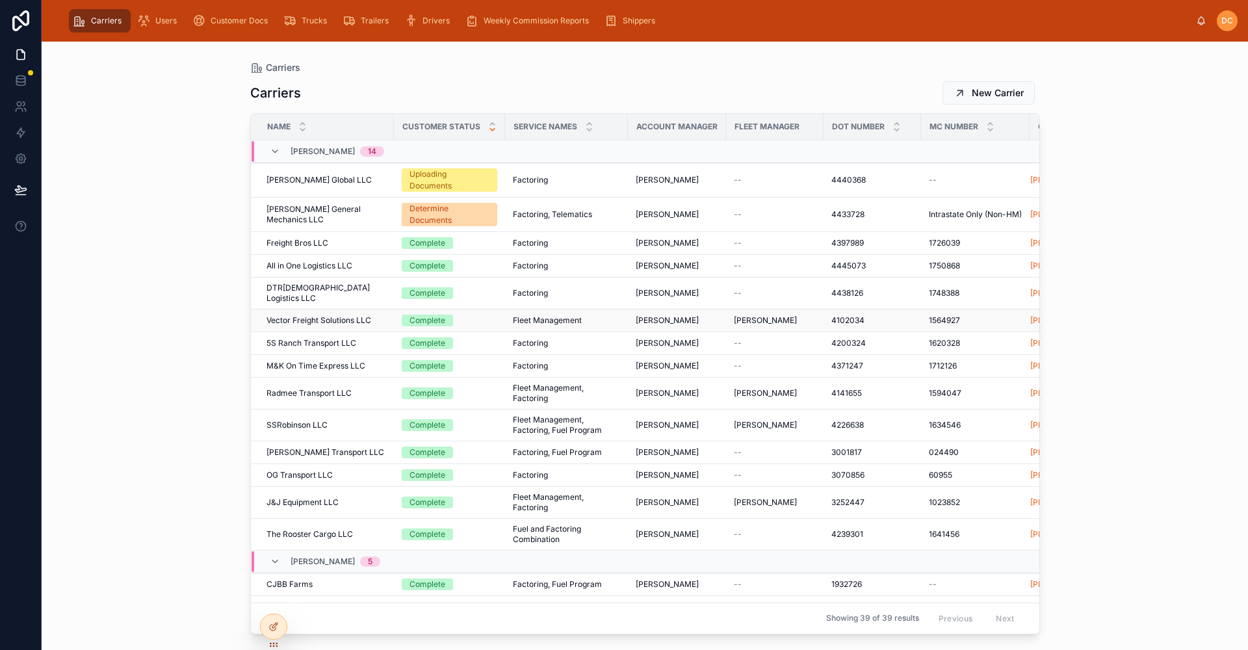
click at [404, 315] on span "Complete" at bounding box center [427, 321] width 51 height 12
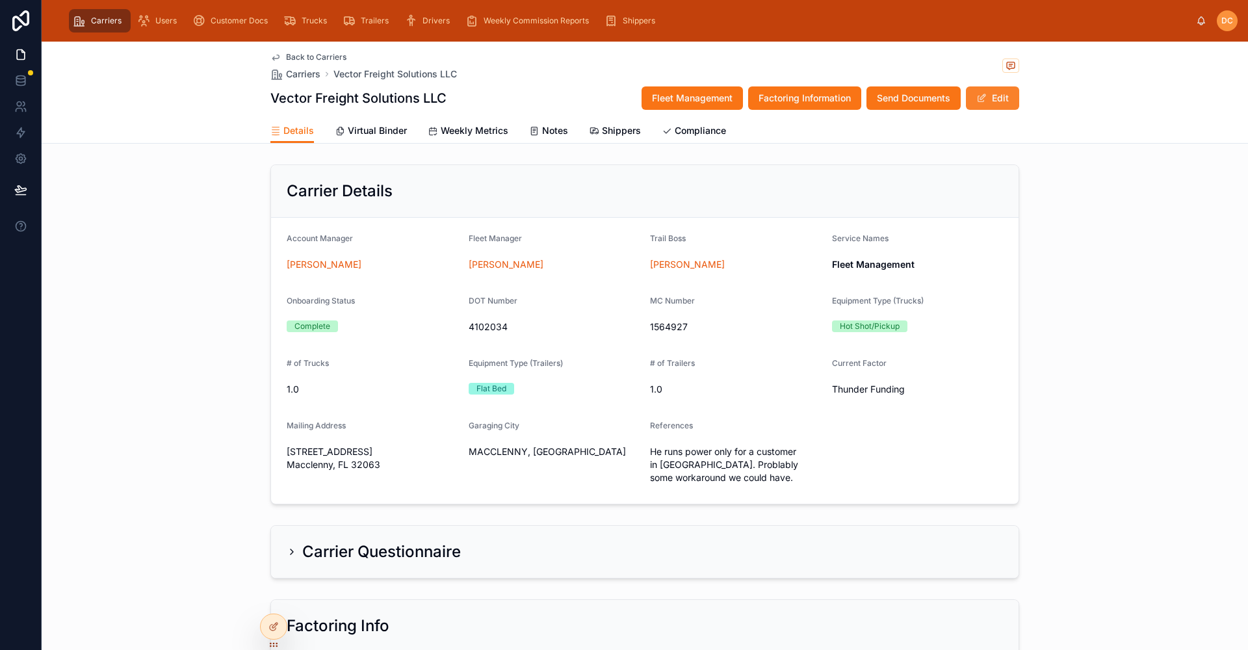
click at [1007, 94] on button "Edit" at bounding box center [992, 97] width 53 height 23
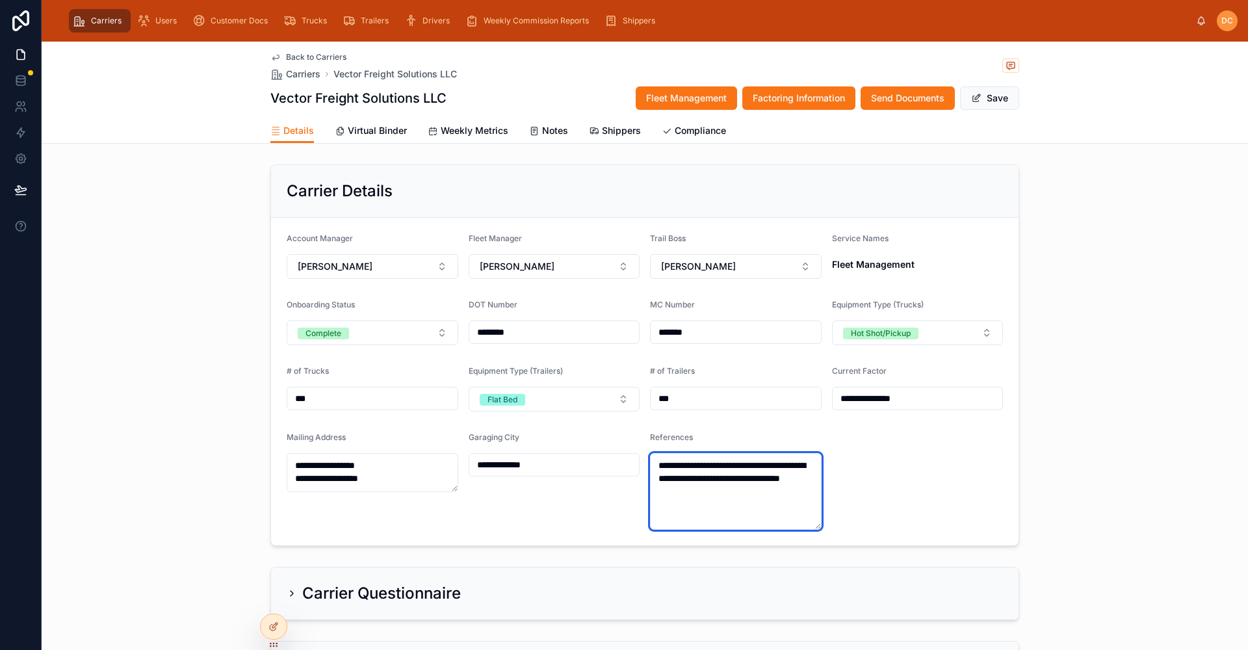
drag, startPoint x: 724, startPoint y: 496, endPoint x: 649, endPoint y: 449, distance: 88.2
click at [650, 449] on div "**********" at bounding box center [736, 480] width 172 height 97
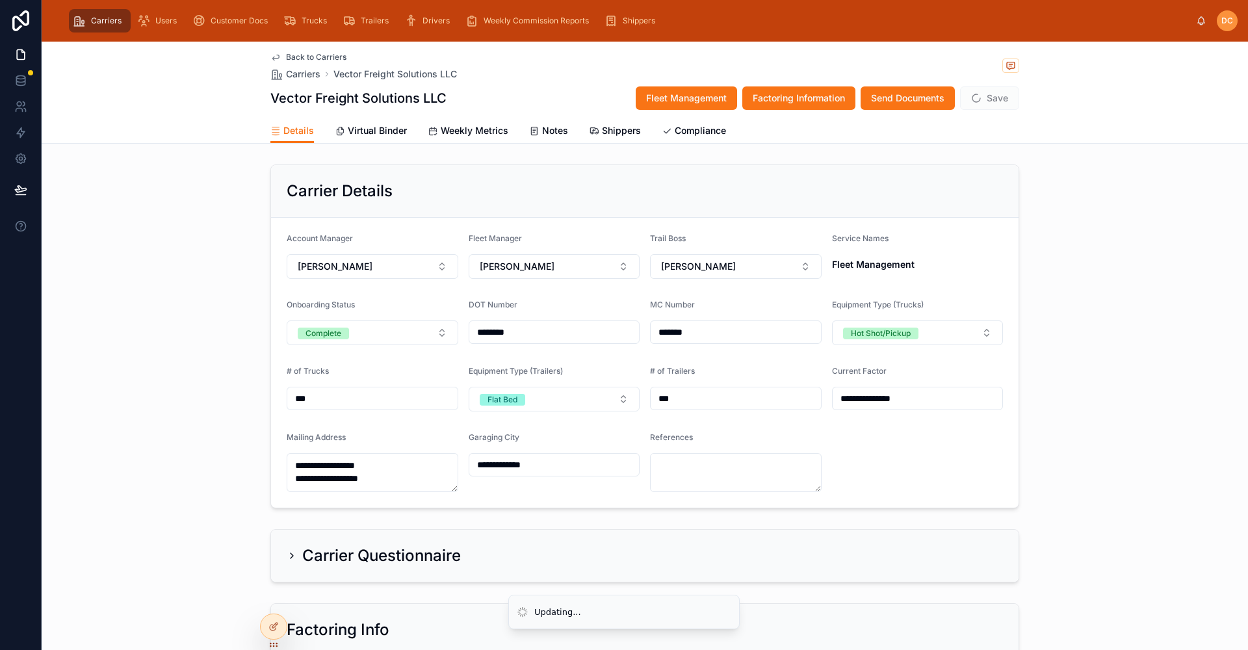
click at [918, 446] on form "**********" at bounding box center [644, 363] width 747 height 290
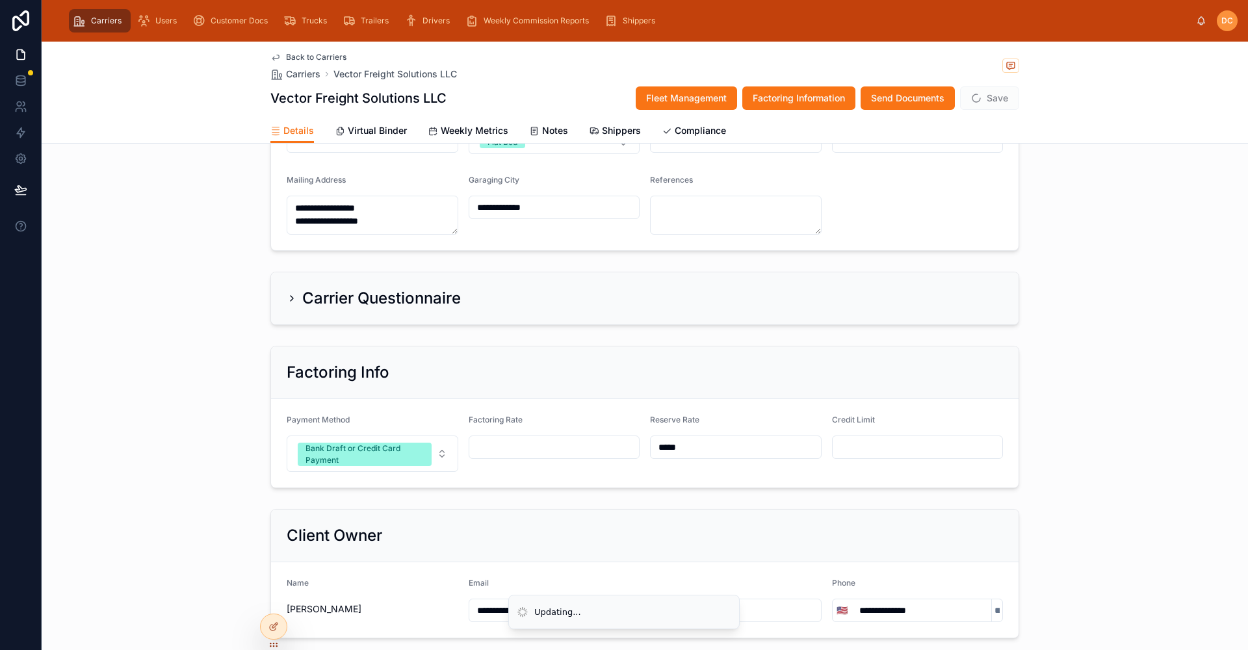
scroll to position [260, 0]
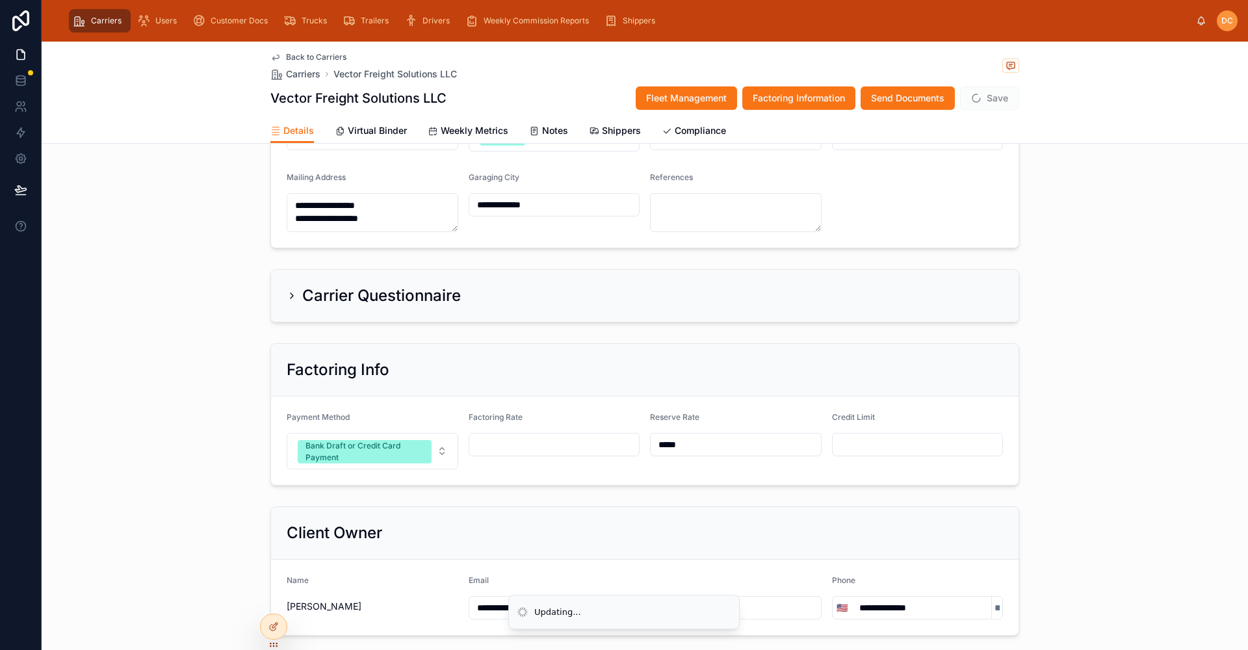
click at [381, 289] on h2 "Carrier Questionnaire" at bounding box center [381, 295] width 159 height 21
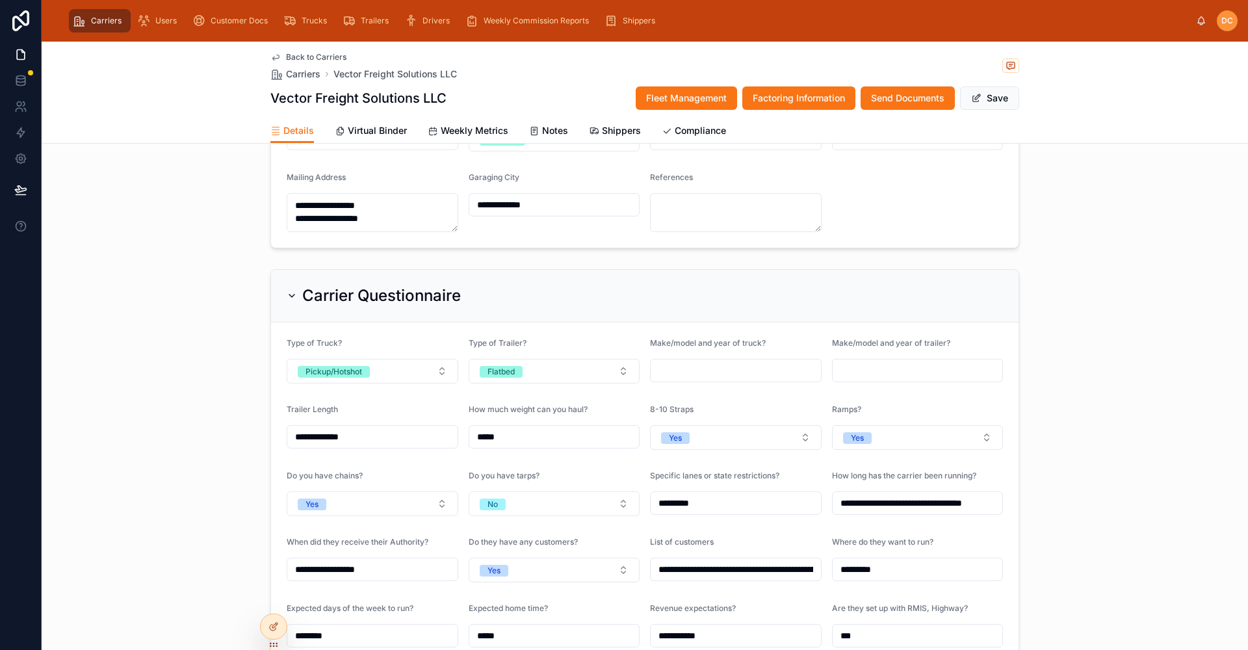
click at [381, 289] on h2 "Carrier Questionnaire" at bounding box center [381, 295] width 159 height 21
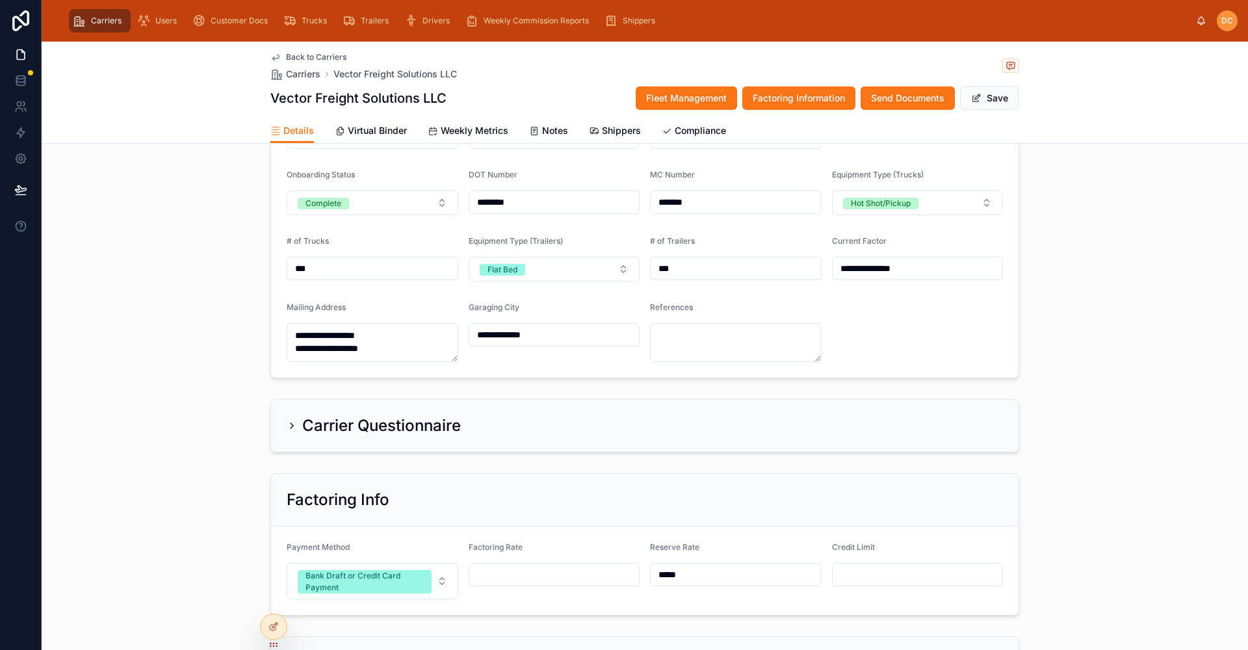
scroll to position [0, 0]
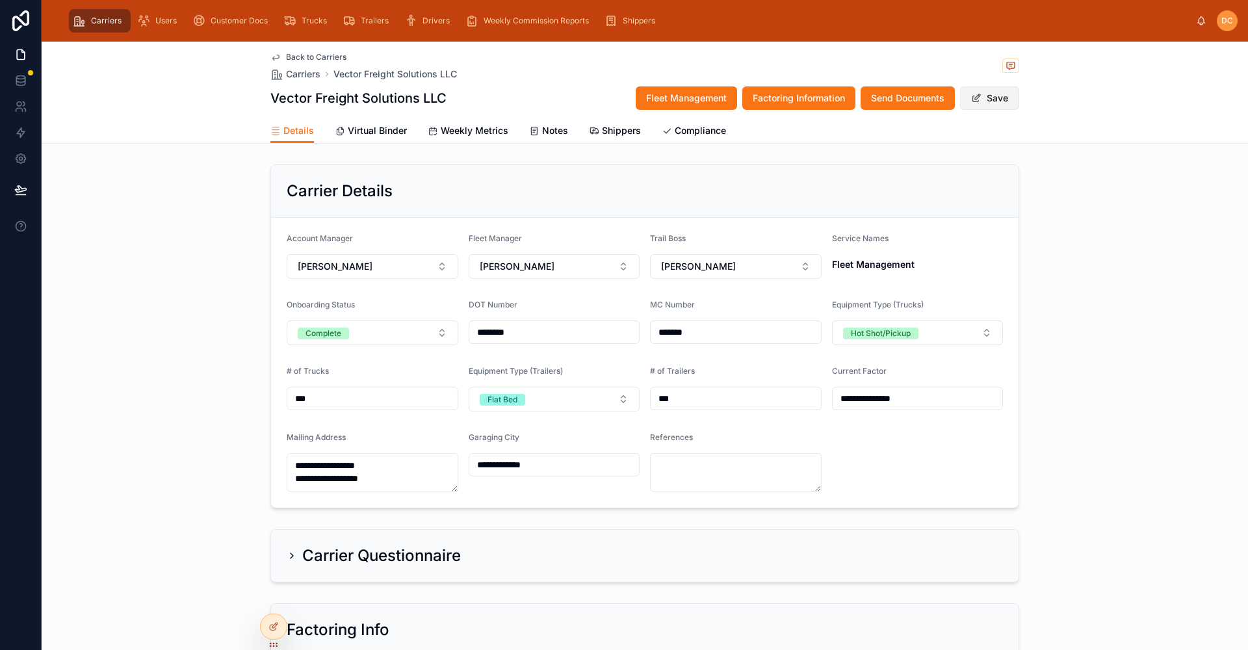
click at [980, 96] on button "Save" at bounding box center [989, 97] width 59 height 23
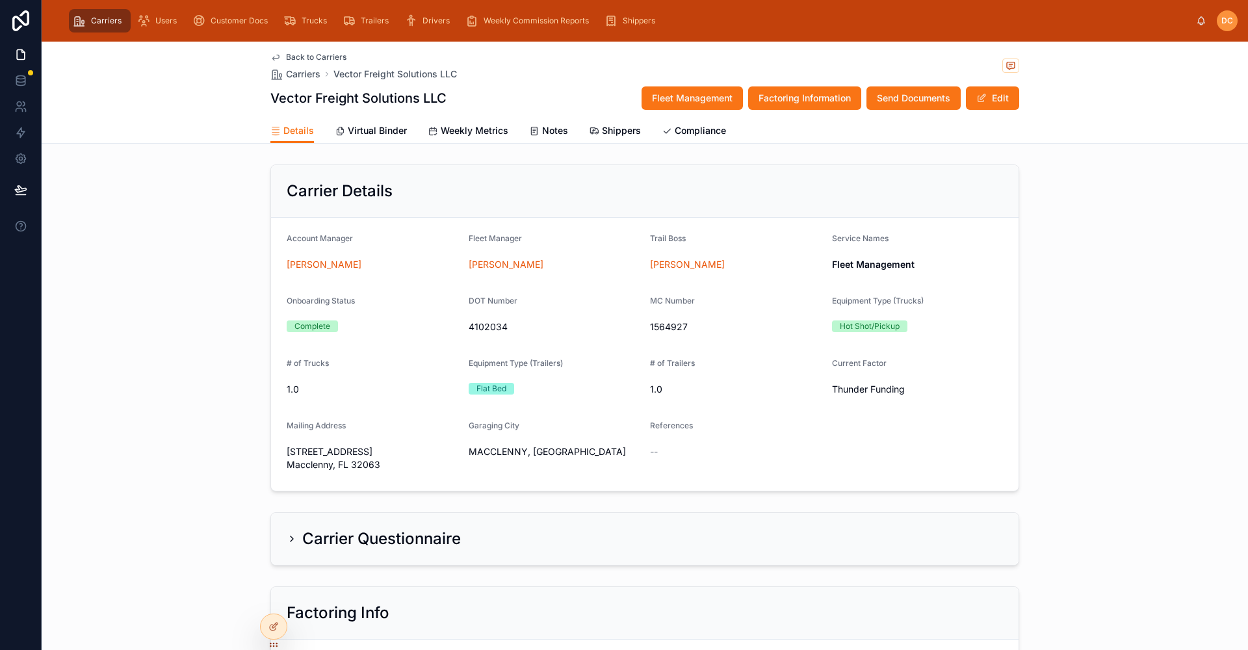
click at [294, 55] on span "Back to Carriers" at bounding box center [316, 57] width 60 height 10
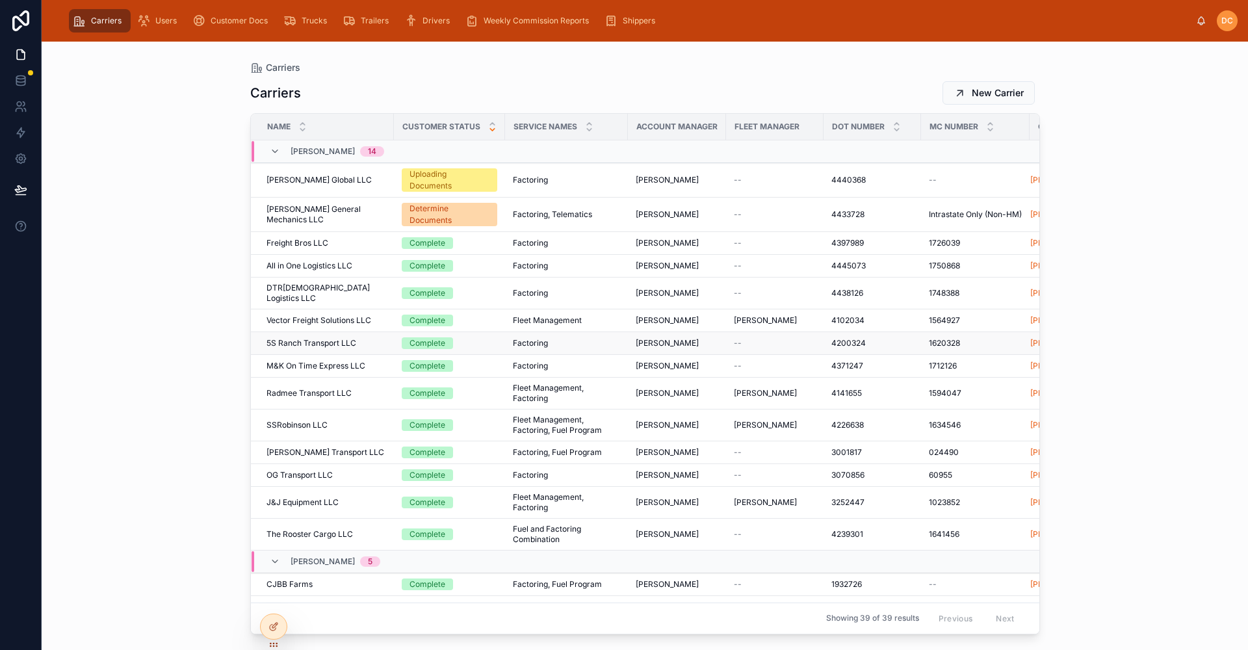
click at [380, 338] on div "5S Ranch Transport LLC 5S Ranch Transport LLC" at bounding box center [326, 343] width 120 height 10
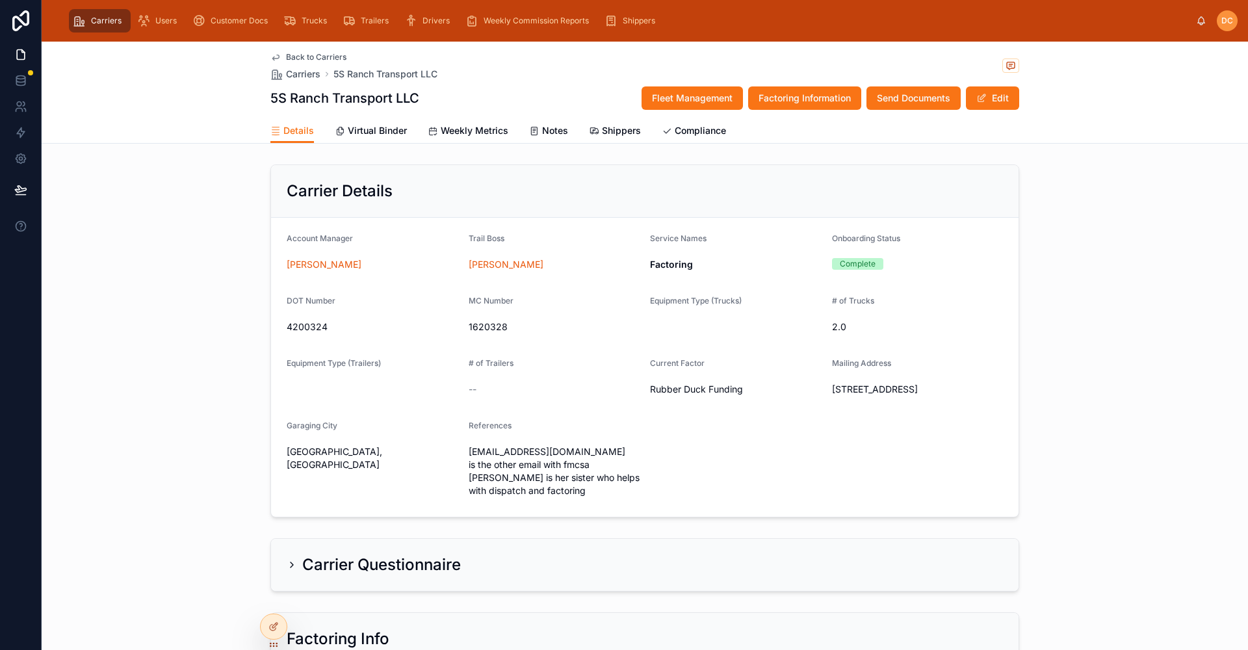
click at [324, 56] on span "Back to Carriers" at bounding box center [316, 57] width 60 height 10
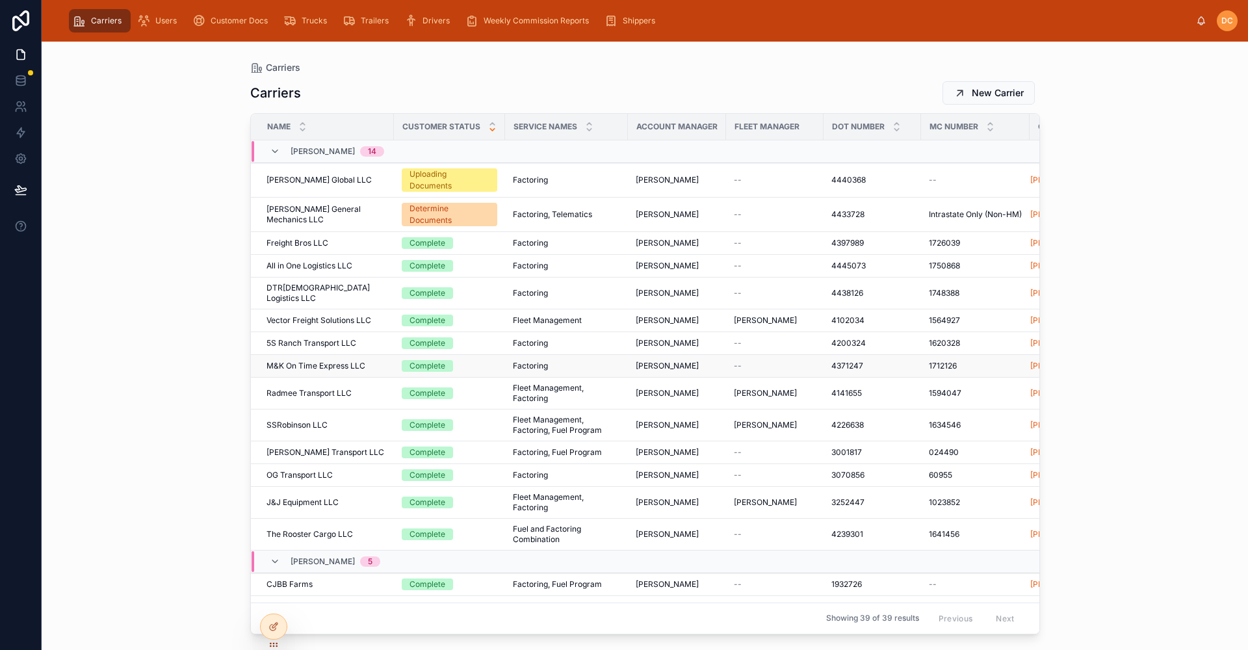
click at [379, 361] on div "M&K On Time Express LLC M&K On Time Express LLC" at bounding box center [326, 366] width 120 height 10
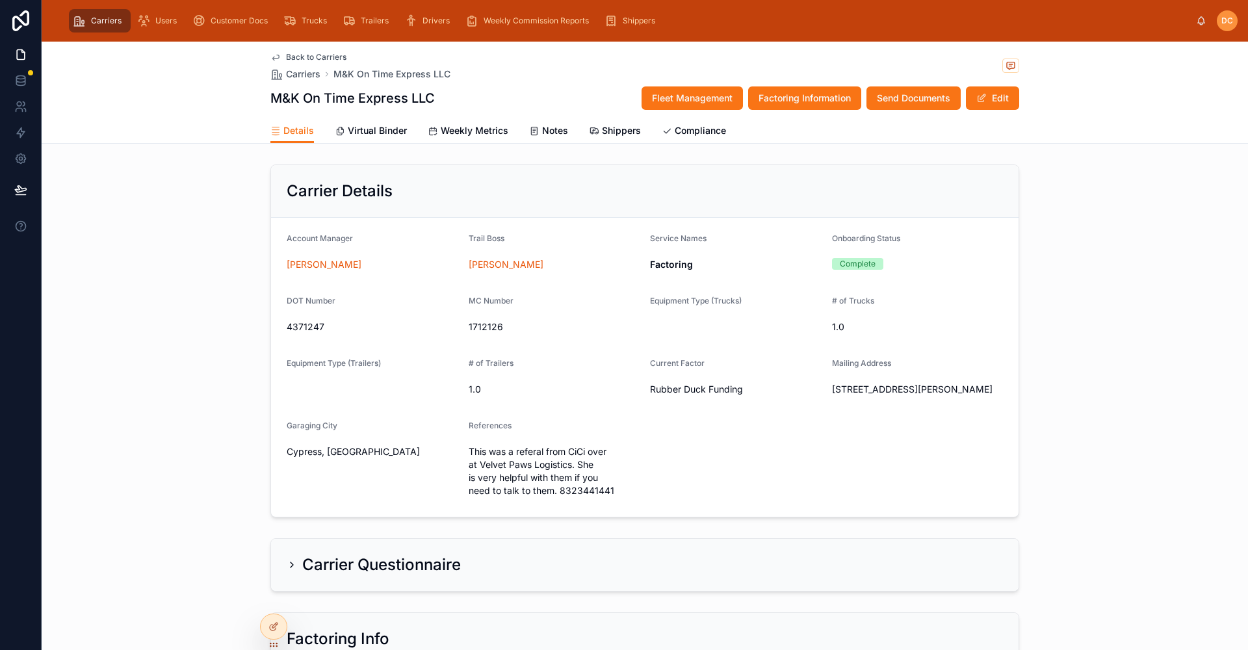
click at [333, 55] on span "Back to Carriers" at bounding box center [316, 57] width 60 height 10
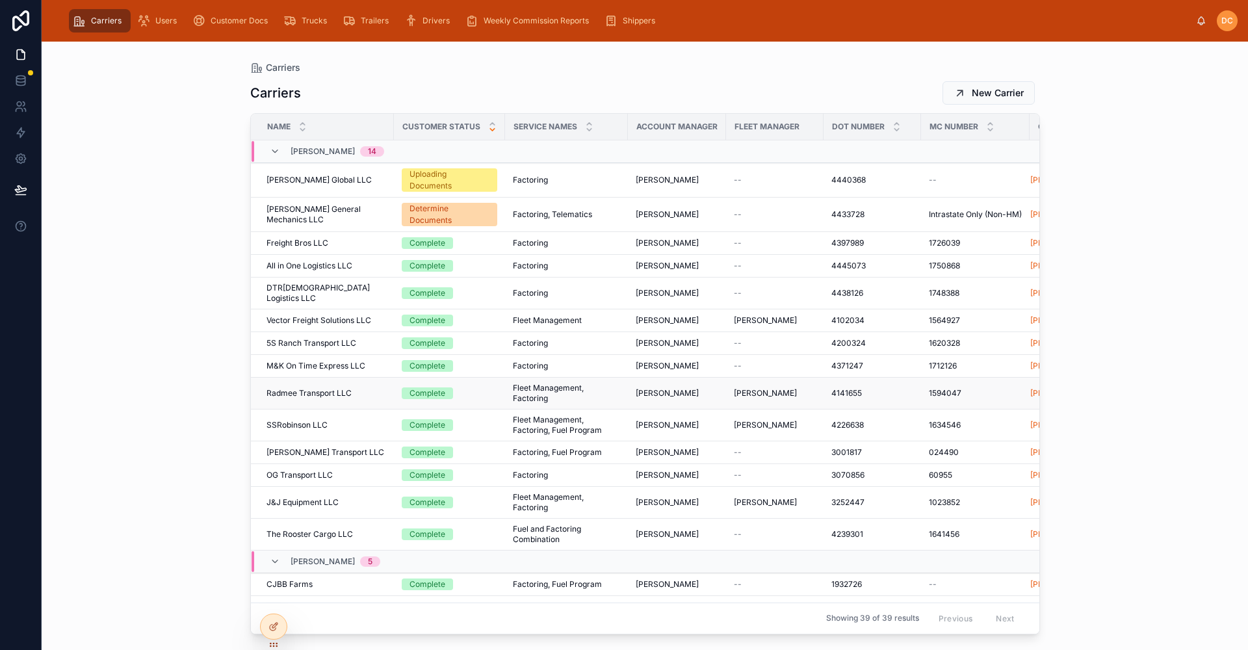
click at [376, 388] on div "Radmee Transport LLC Radmee Transport LLC" at bounding box center [326, 393] width 120 height 10
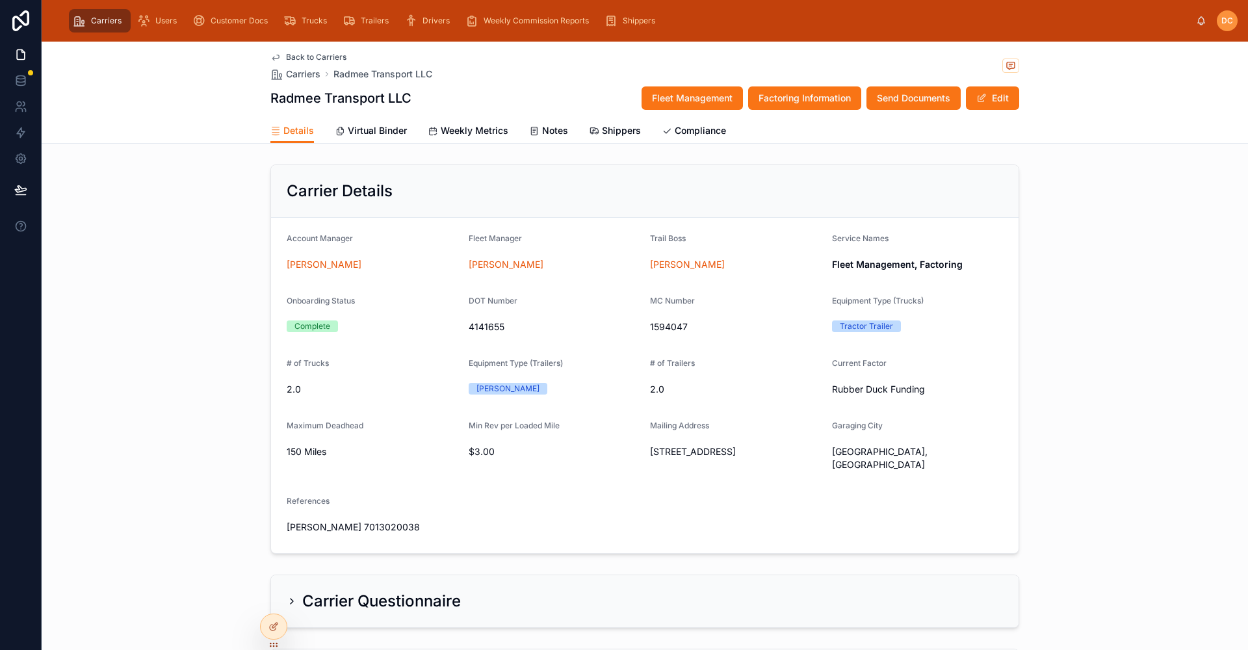
click at [292, 57] on span "Back to Carriers" at bounding box center [316, 57] width 60 height 10
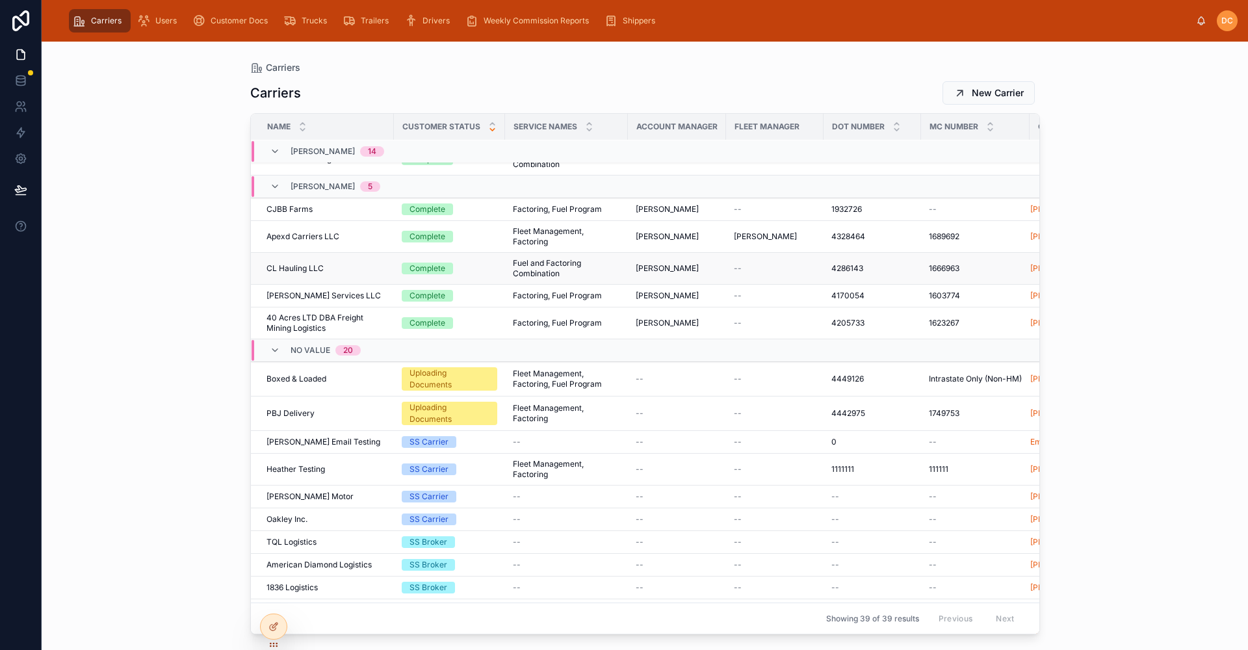
scroll to position [473, 0]
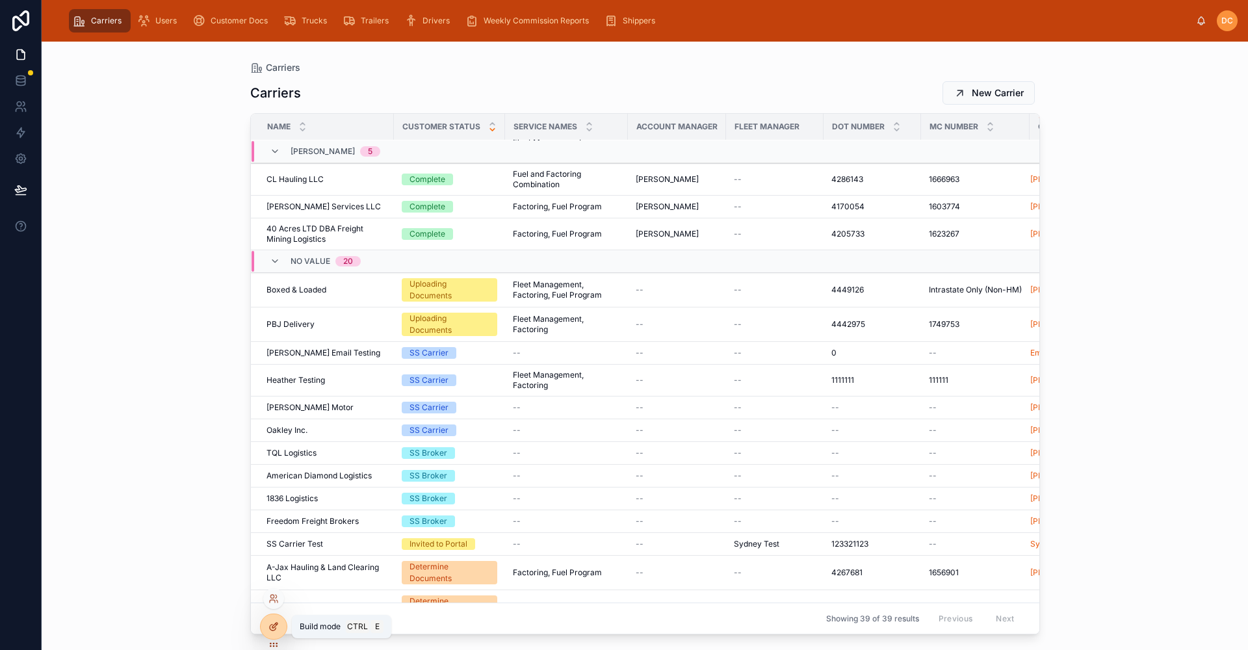
click at [271, 624] on icon at bounding box center [273, 626] width 10 height 10
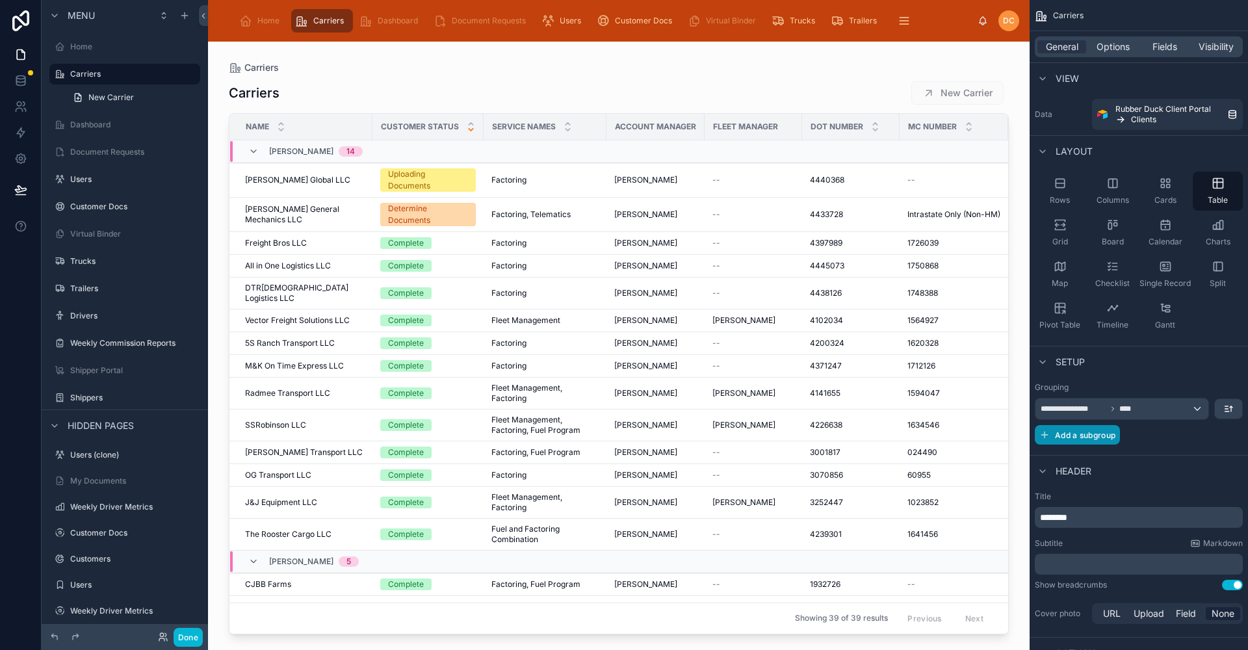
click at [1092, 432] on span "Add a subgroup" at bounding box center [1085, 435] width 60 height 10
click at [1153, 431] on div "Choose a field" at bounding box center [1122, 436] width 174 height 21
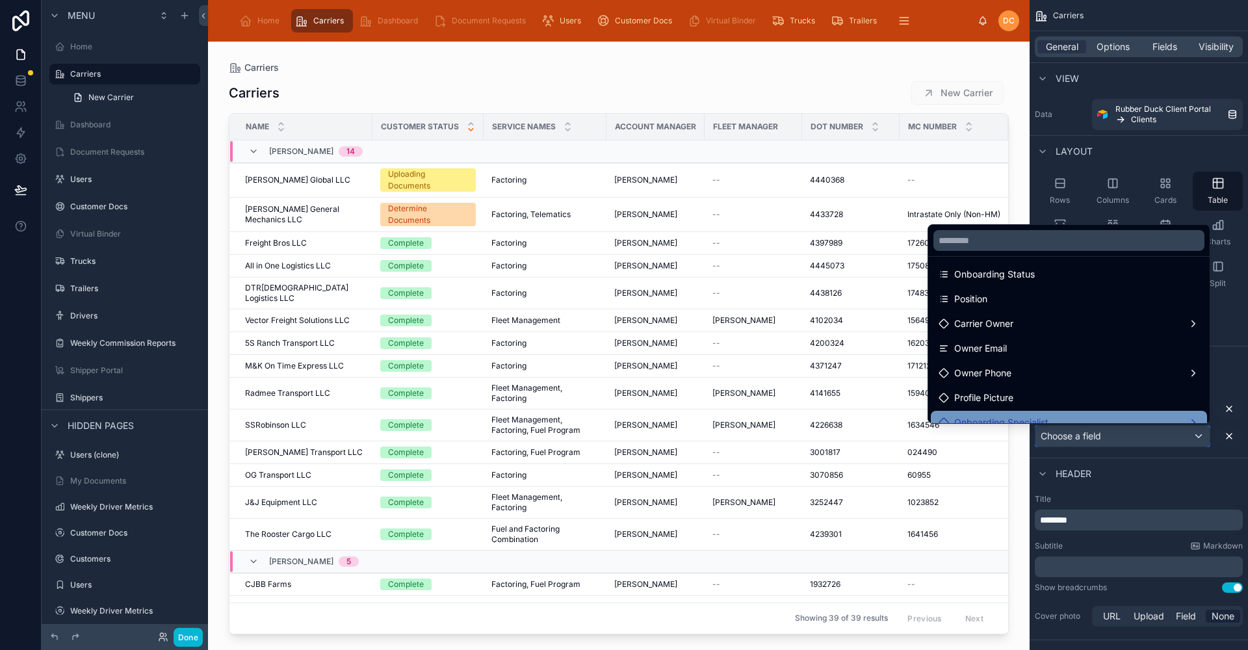
scroll to position [65, 0]
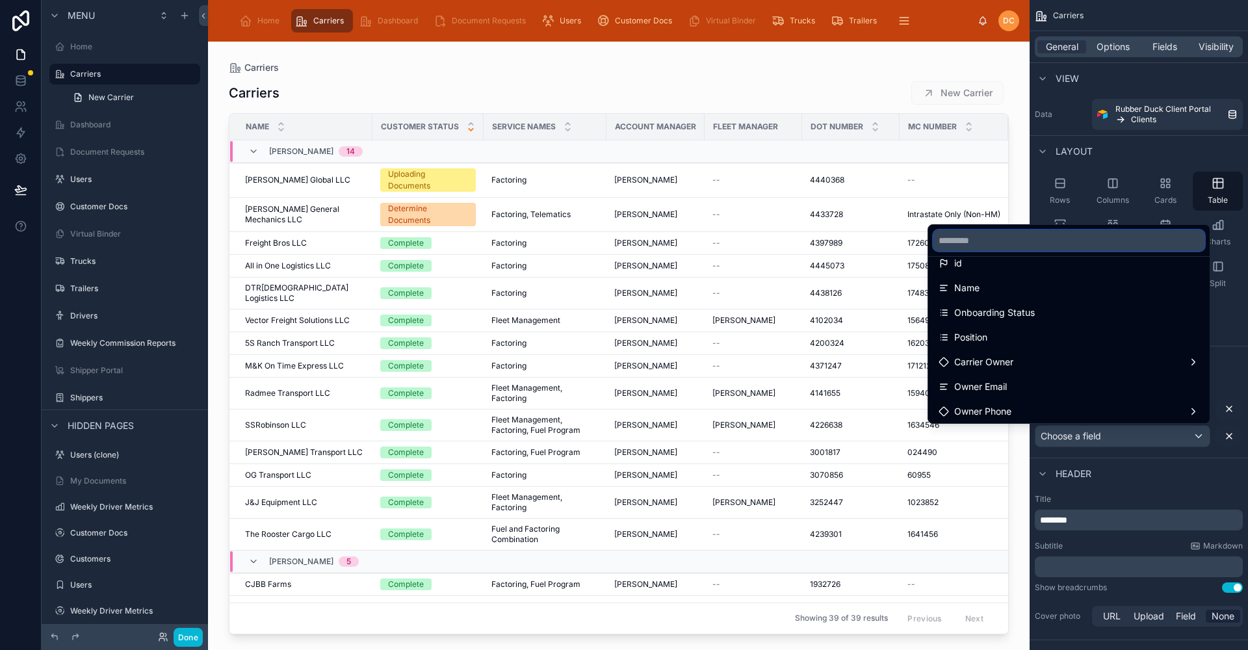
click at [937, 242] on input "text" at bounding box center [1068, 240] width 271 height 21
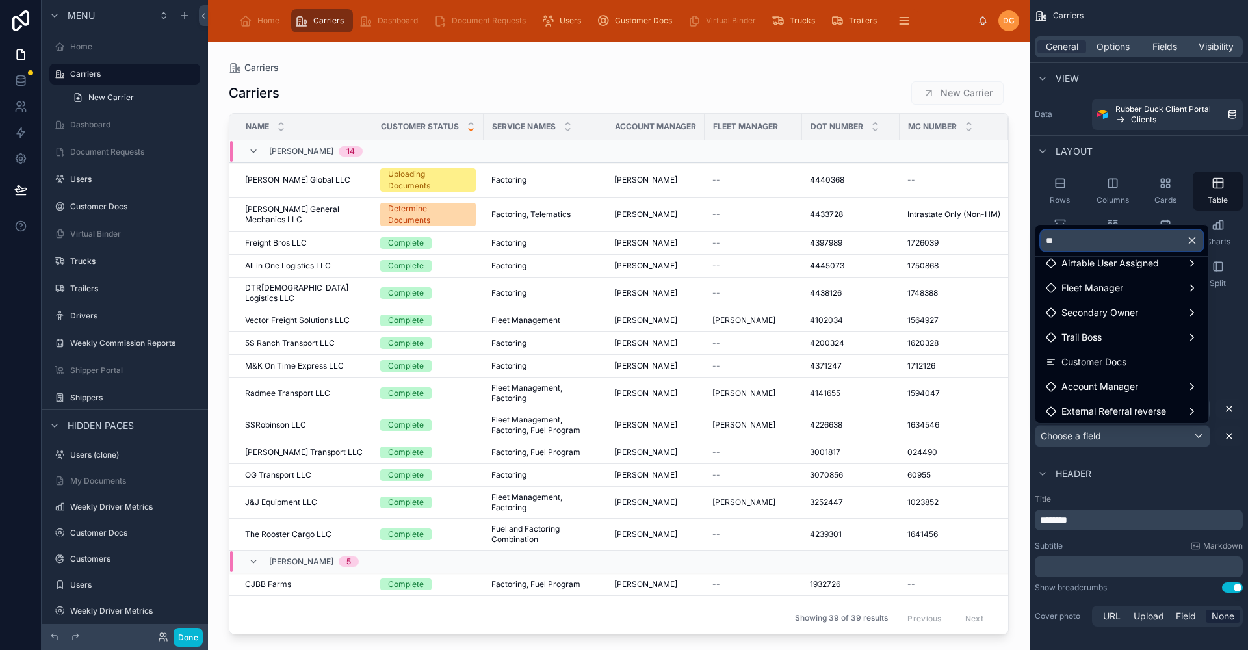
type input "*"
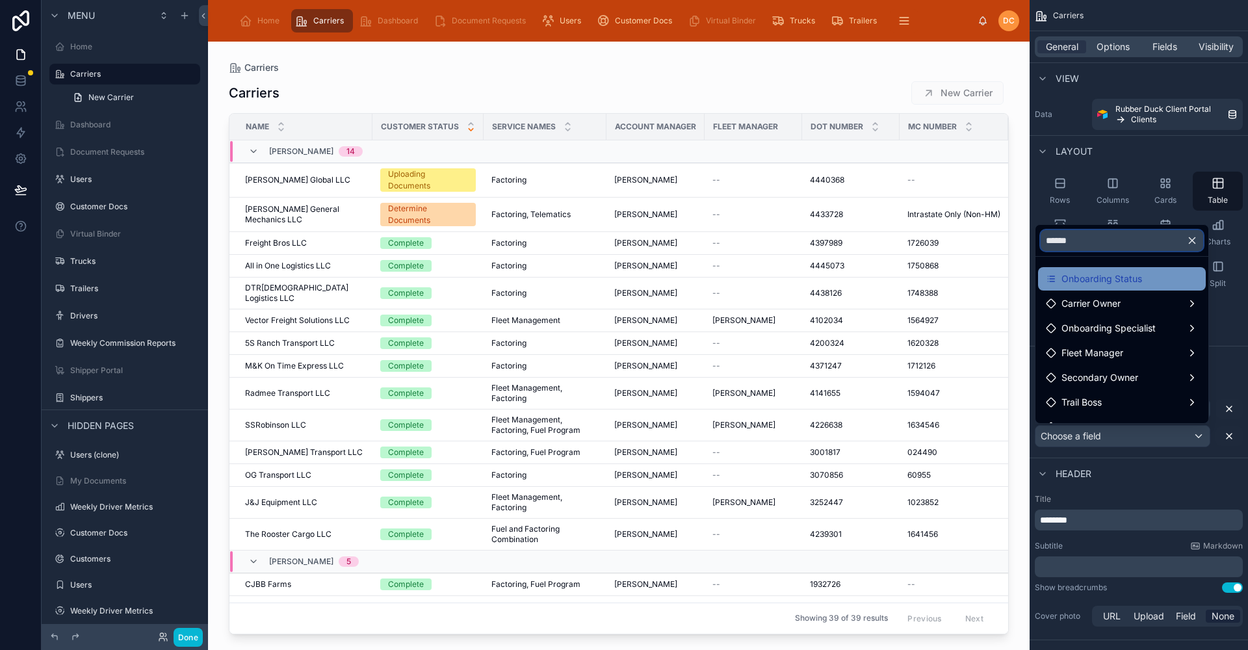
type input "******"
click at [1148, 284] on div "Onboarding Status" at bounding box center [1122, 279] width 152 height 16
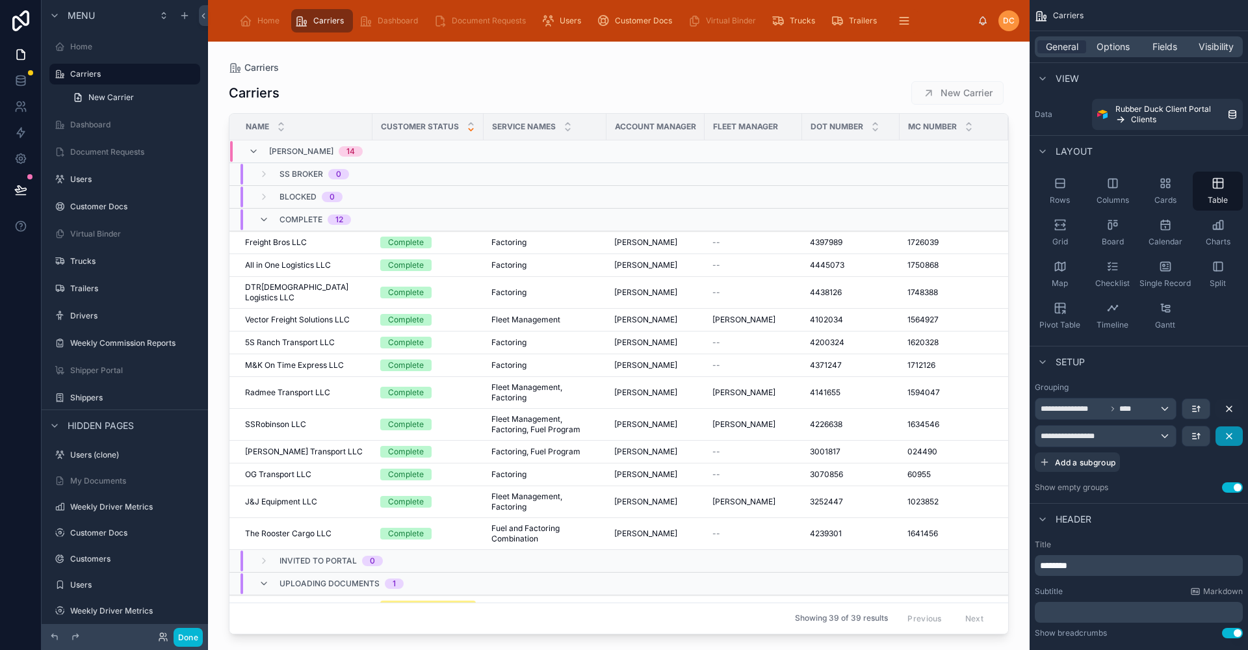
click at [1232, 437] on icon "scrollable content" at bounding box center [1229, 436] width 10 height 10
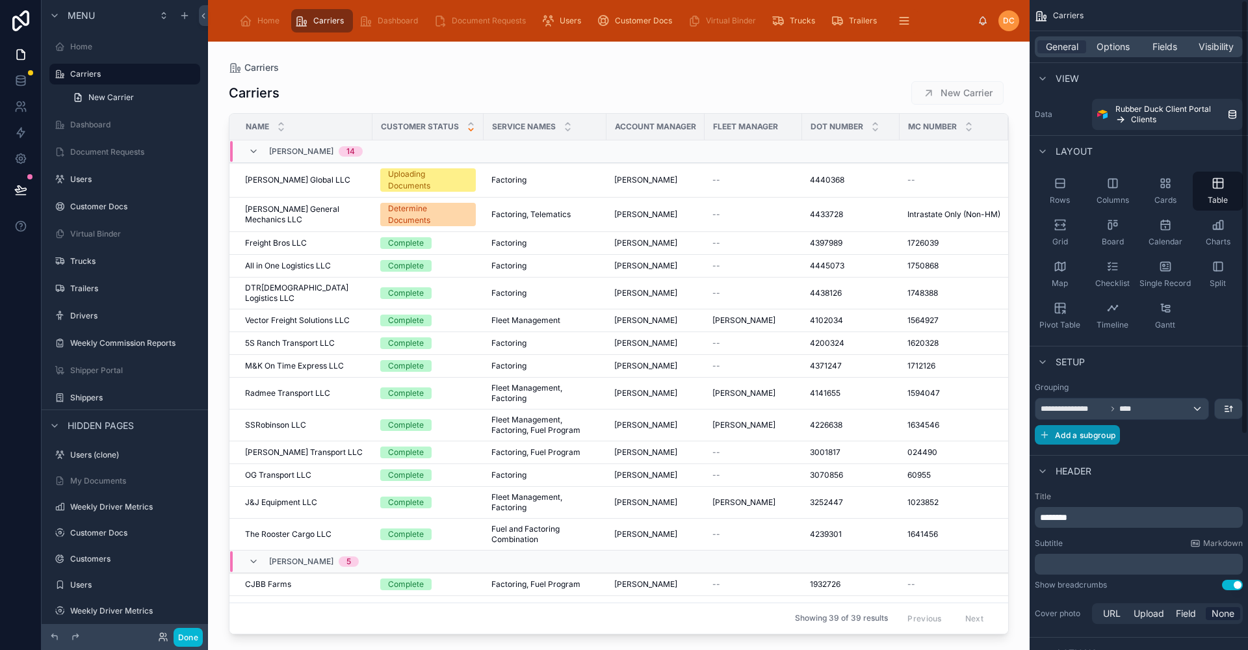
click at [1097, 437] on span "Add a subgroup" at bounding box center [1085, 435] width 60 height 10
click at [1117, 435] on div "Choose a field" at bounding box center [1122, 436] width 174 height 21
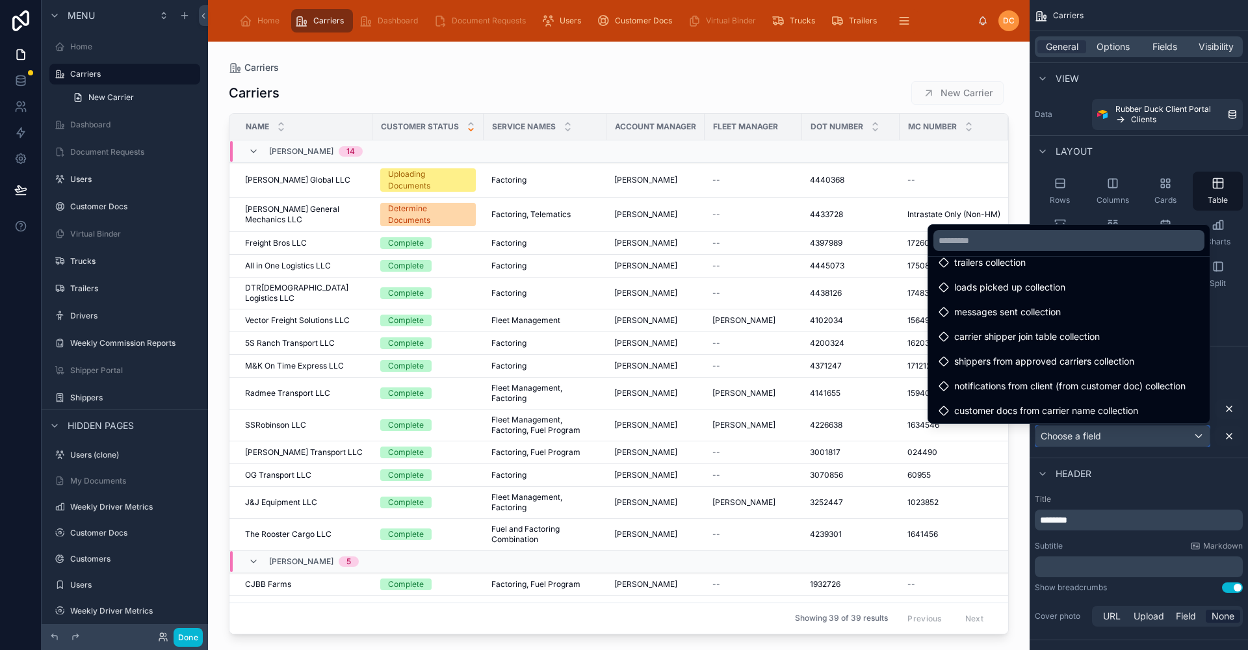
scroll to position [4019, 0]
click at [832, 66] on div at bounding box center [618, 338] width 821 height 593
click at [1184, 482] on div "scrollable content" at bounding box center [624, 325] width 1248 height 650
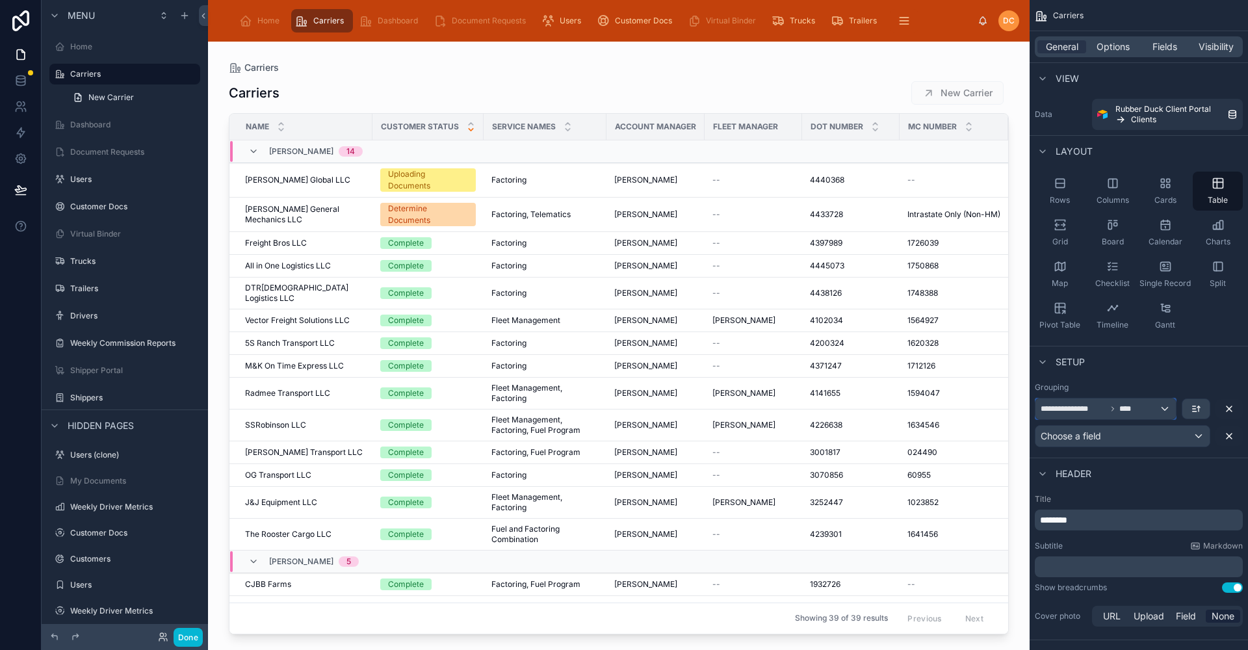
click at [1165, 406] on div "**********" at bounding box center [1105, 408] width 140 height 21
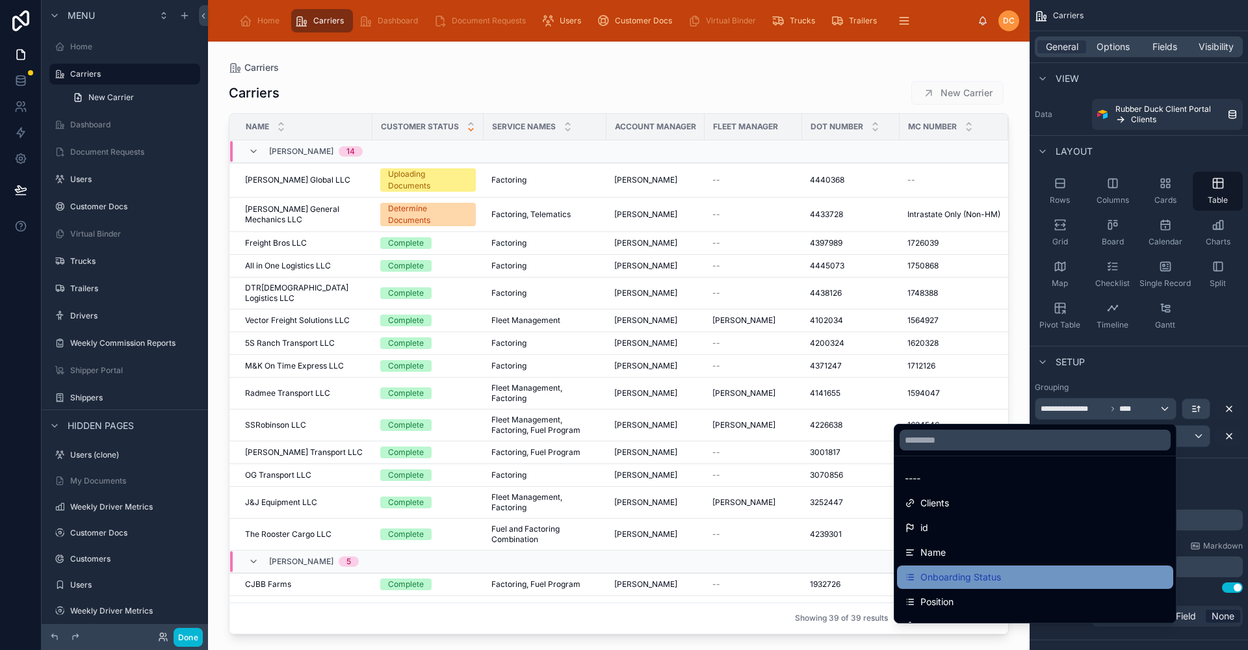
click at [905, 575] on div "Onboarding Status" at bounding box center [953, 577] width 96 height 16
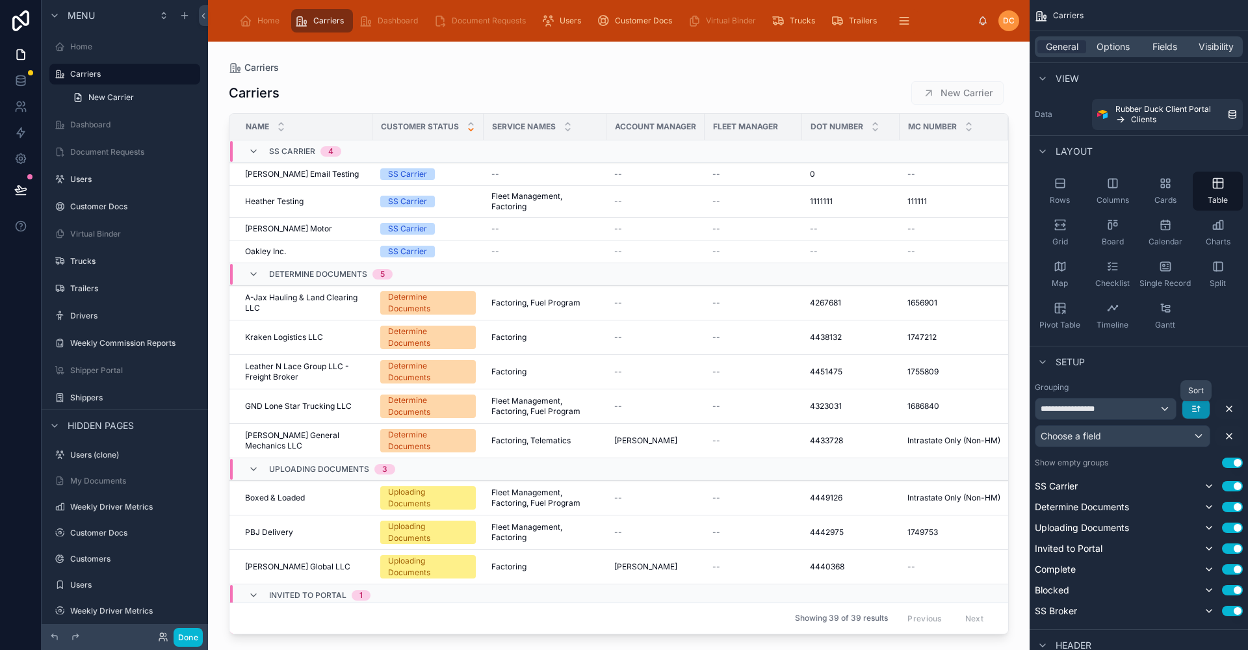
click at [1196, 409] on icon "scrollable content" at bounding box center [1196, 409] width 10 height 10
click at [1170, 461] on span "Last -> First" at bounding box center [1171, 463] width 50 height 16
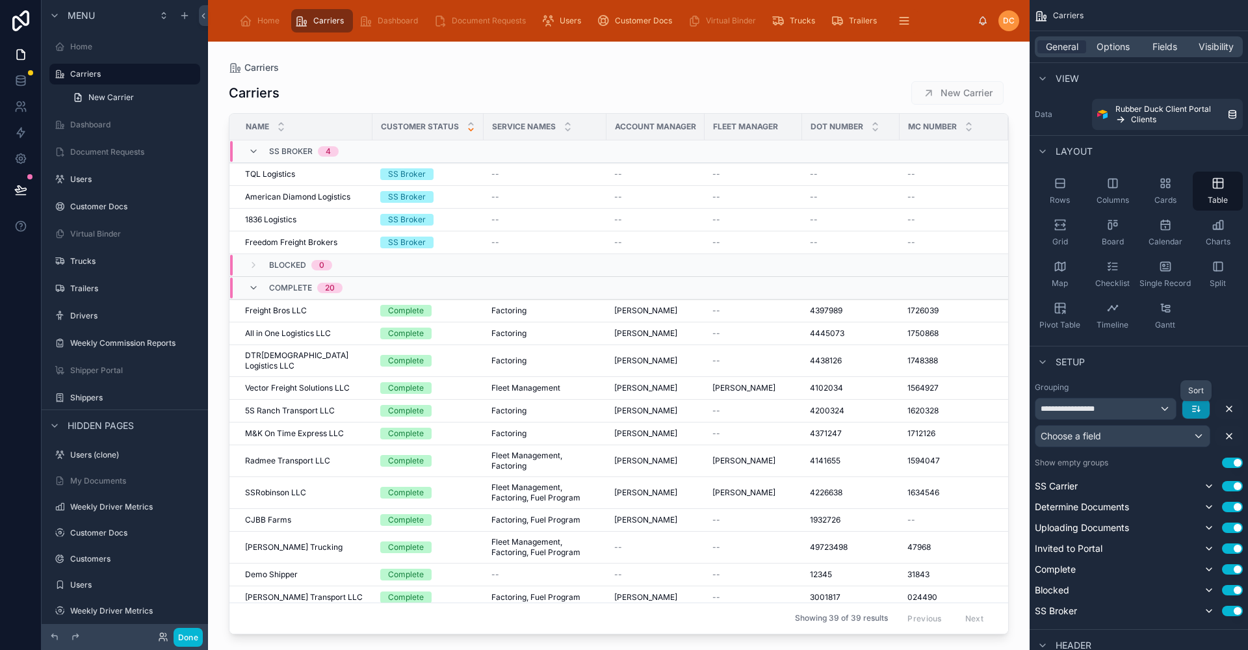
click at [1200, 409] on icon "scrollable content" at bounding box center [1196, 409] width 10 height 10
click at [1183, 437] on span "First -> Last" at bounding box center [1171, 438] width 50 height 16
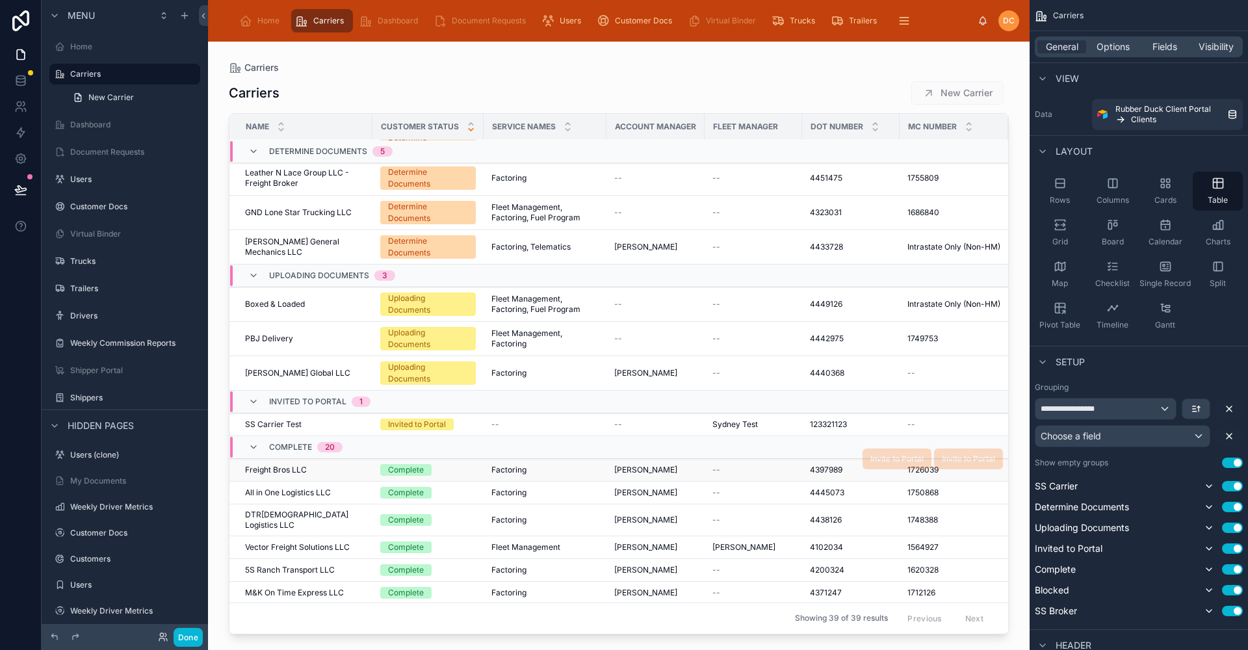
scroll to position [195, 0]
click at [1125, 433] on div "Choose a field" at bounding box center [1122, 436] width 174 height 21
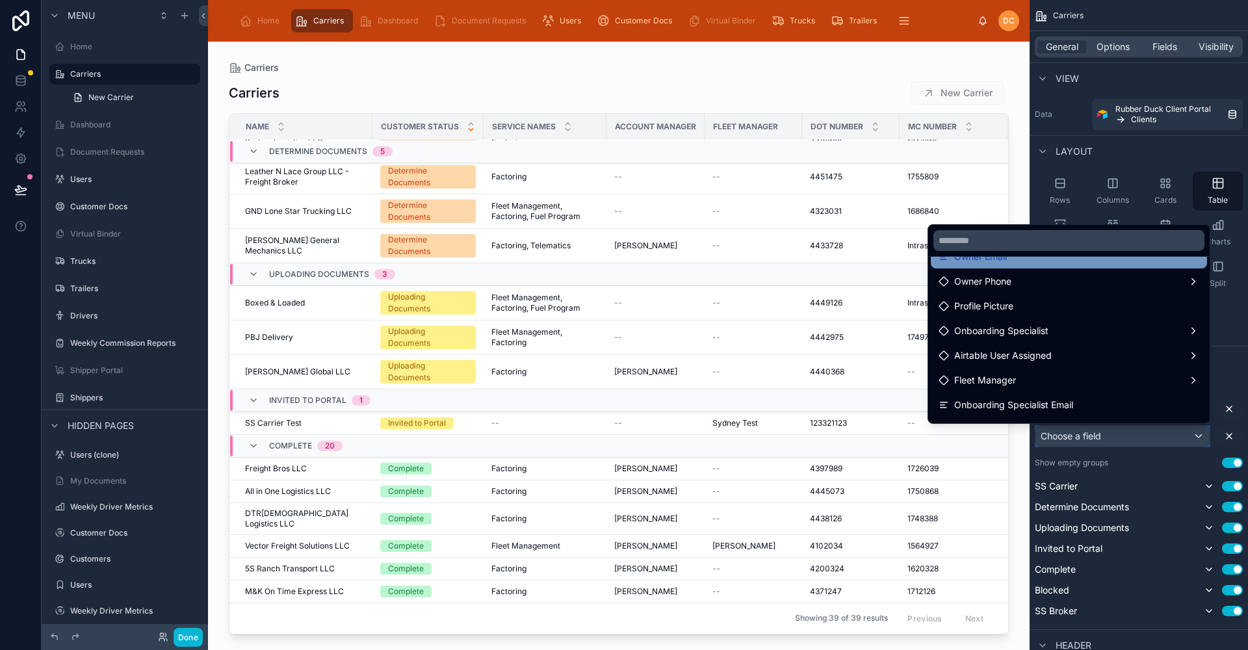
scroll to position [260, 0]
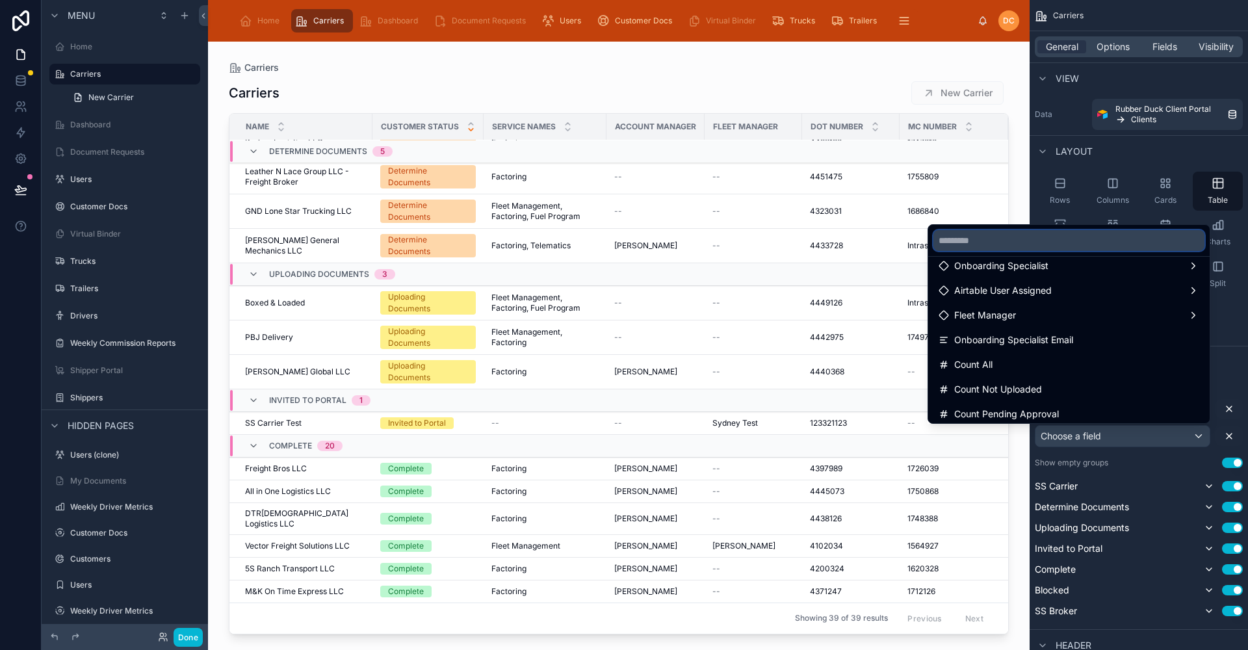
click at [987, 240] on input "text" at bounding box center [1068, 240] width 271 height 21
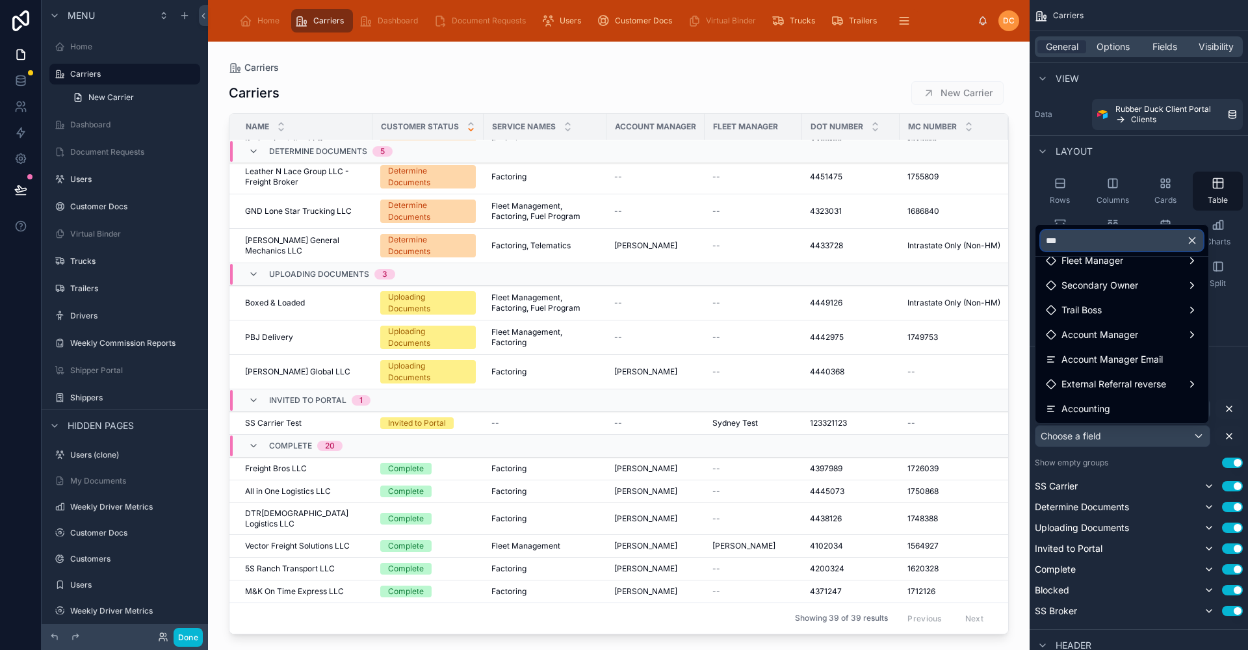
scroll to position [68, 0]
type input "***"
click at [1181, 329] on div "Account Manager" at bounding box center [1122, 335] width 152 height 16
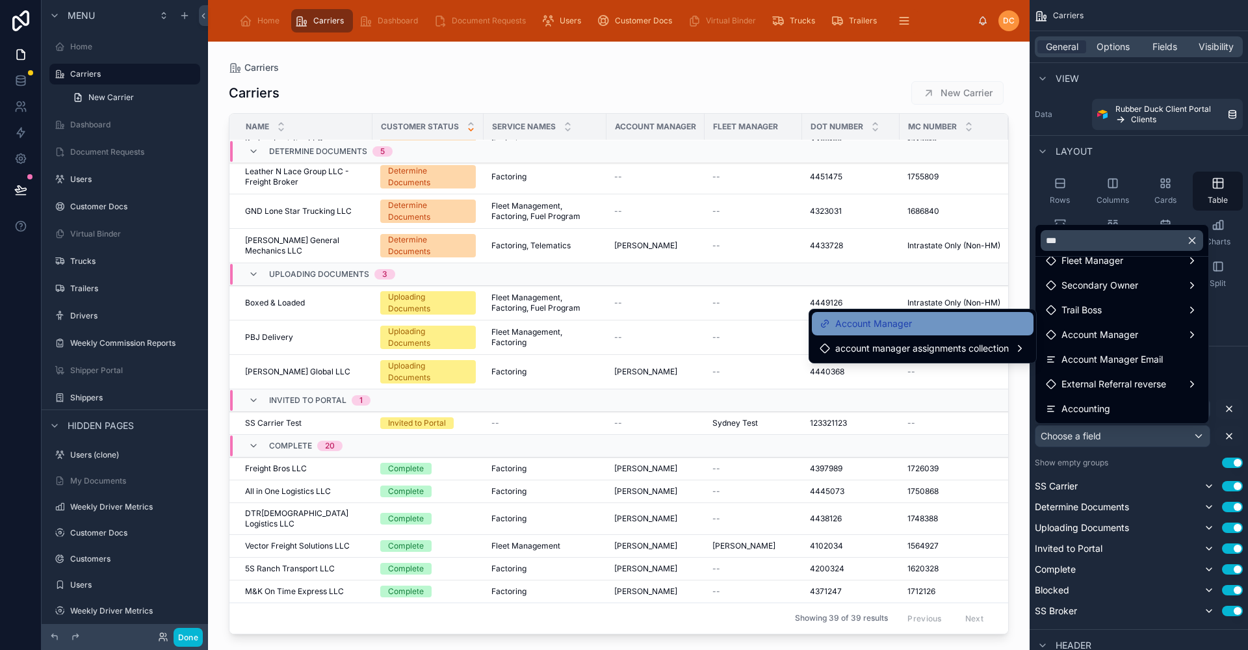
click at [870, 318] on span "Account Manager" at bounding box center [873, 324] width 77 height 16
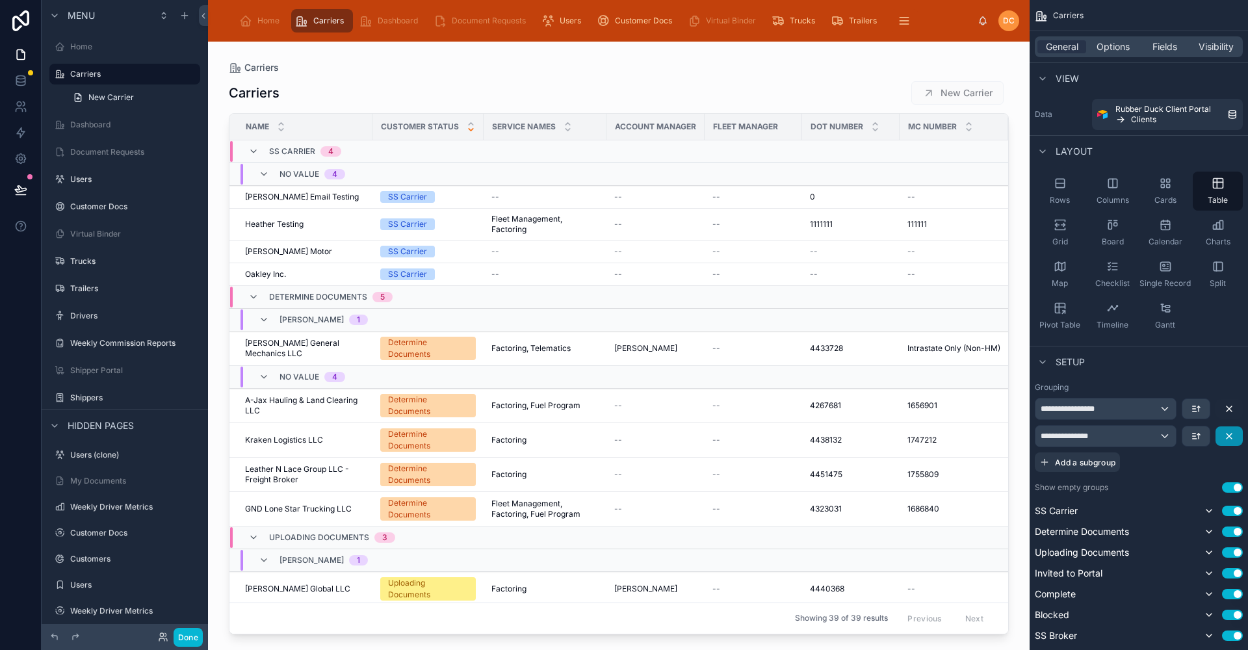
click at [1225, 435] on icon "scrollable content" at bounding box center [1229, 436] width 10 height 10
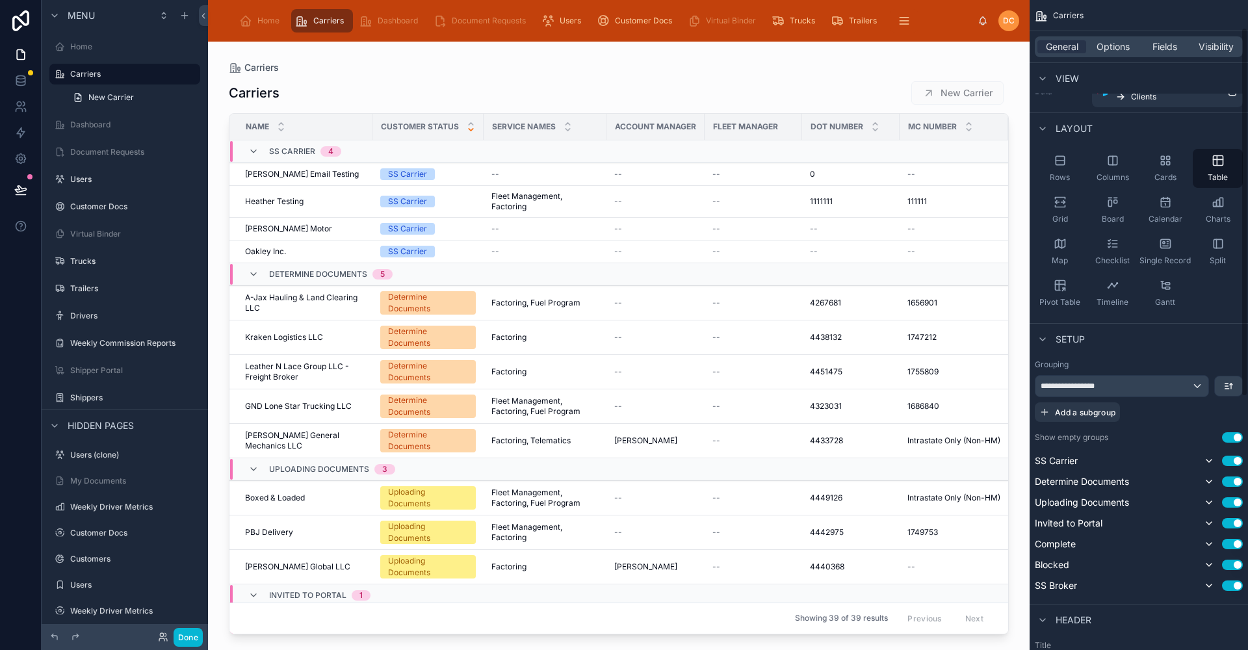
scroll to position [0, 0]
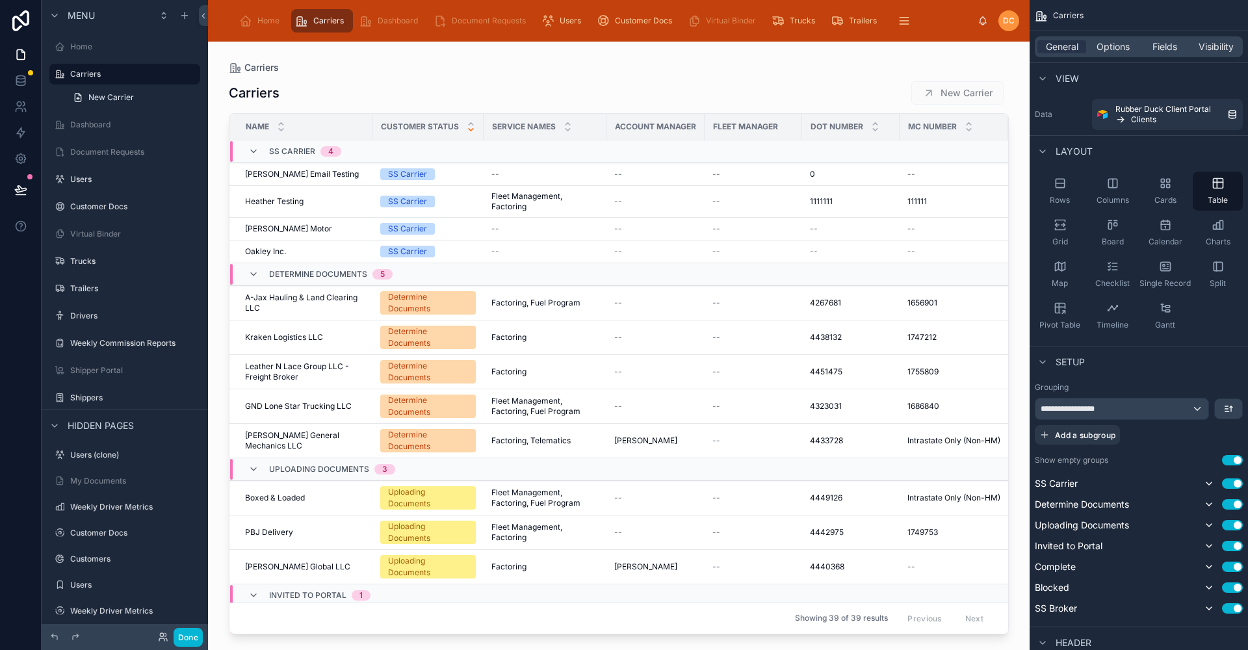
click at [657, 123] on span "Account Manager" at bounding box center [655, 127] width 81 height 10
click at [1174, 40] on span "Fields" at bounding box center [1164, 46] width 25 height 13
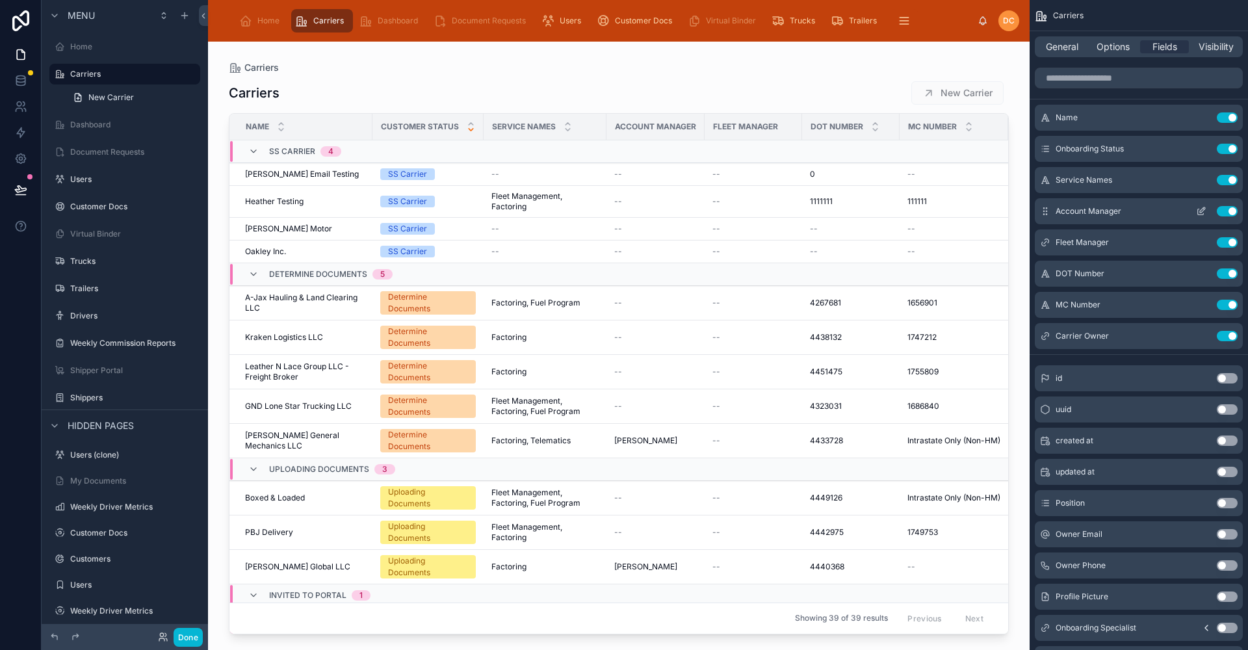
click at [1202, 209] on icon "scrollable content" at bounding box center [1201, 211] width 10 height 10
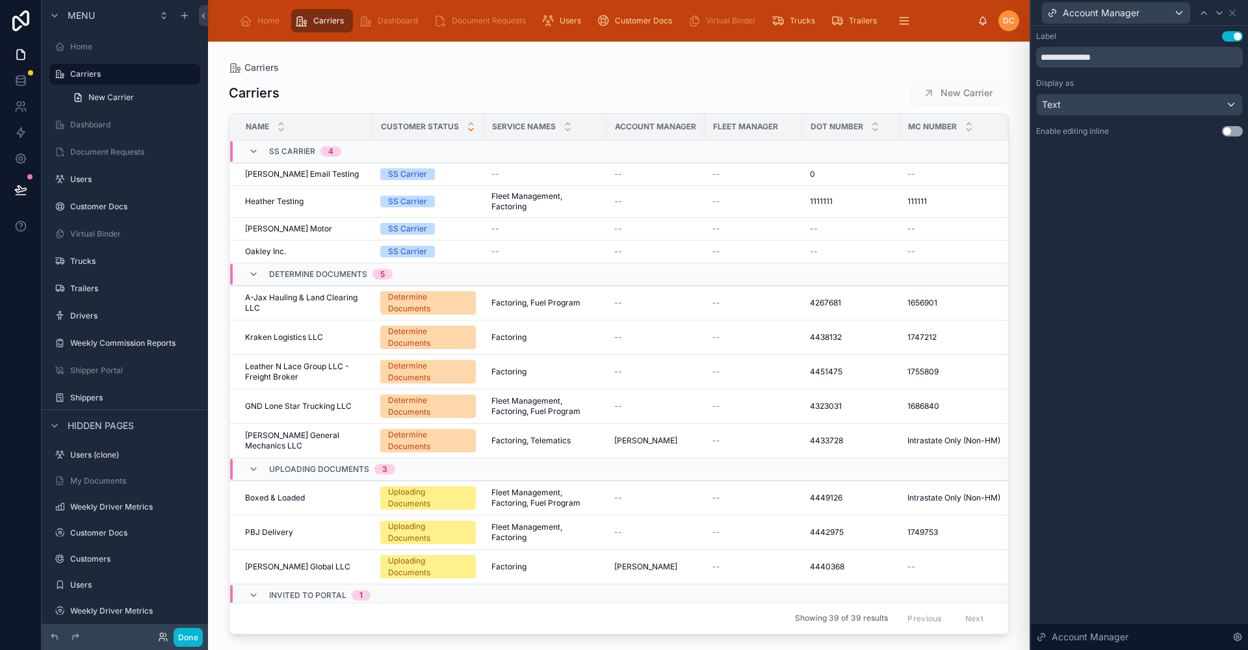
click at [1230, 131] on button "Use setting" at bounding box center [1232, 131] width 21 height 10
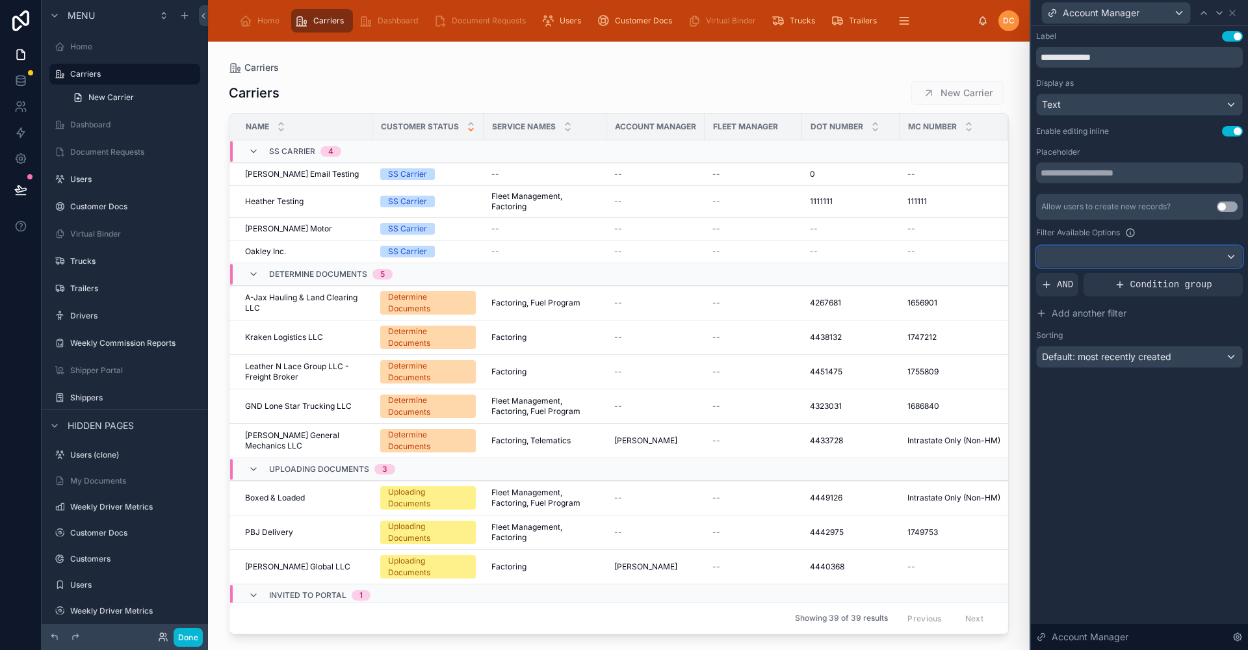
click at [1216, 254] on div at bounding box center [1139, 256] width 205 height 21
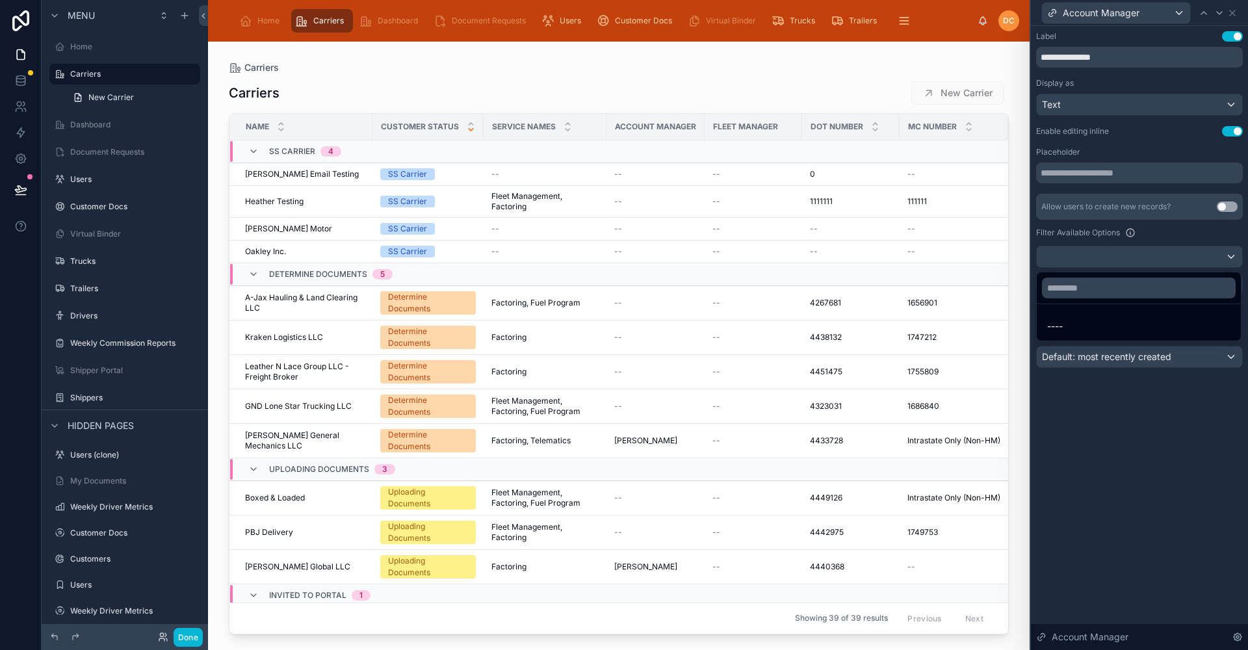
click at [1232, 255] on div at bounding box center [1139, 325] width 217 height 650
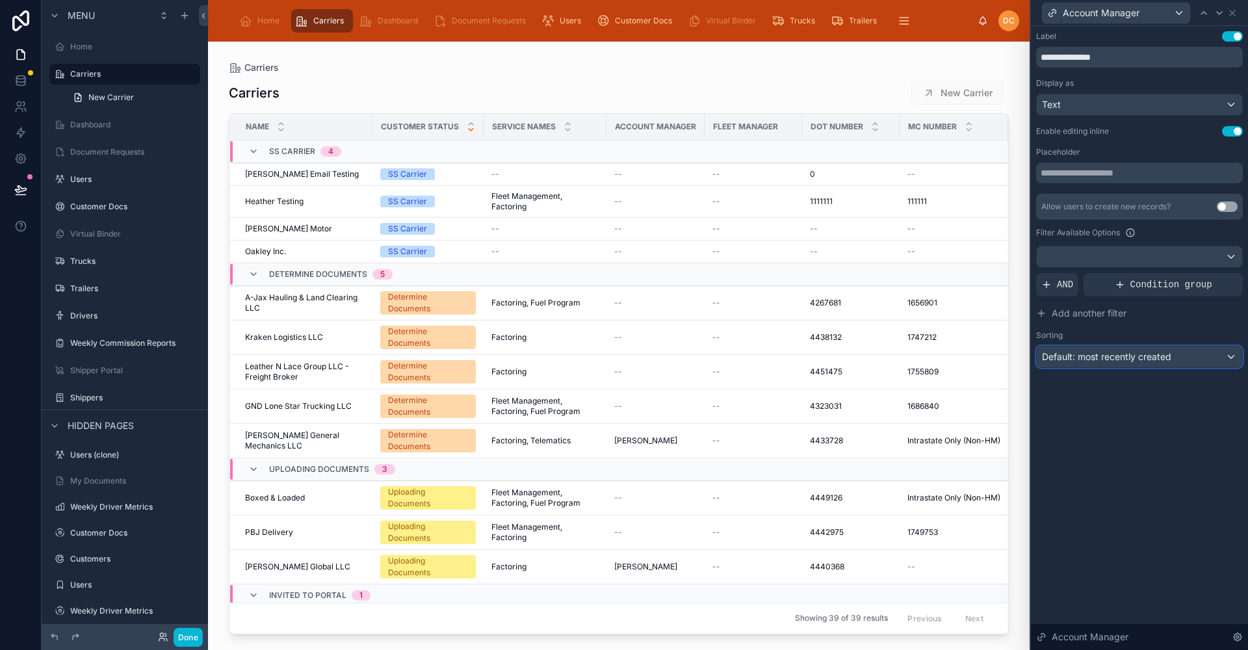
click at [1211, 355] on div "Default: most recently created" at bounding box center [1139, 356] width 205 height 21
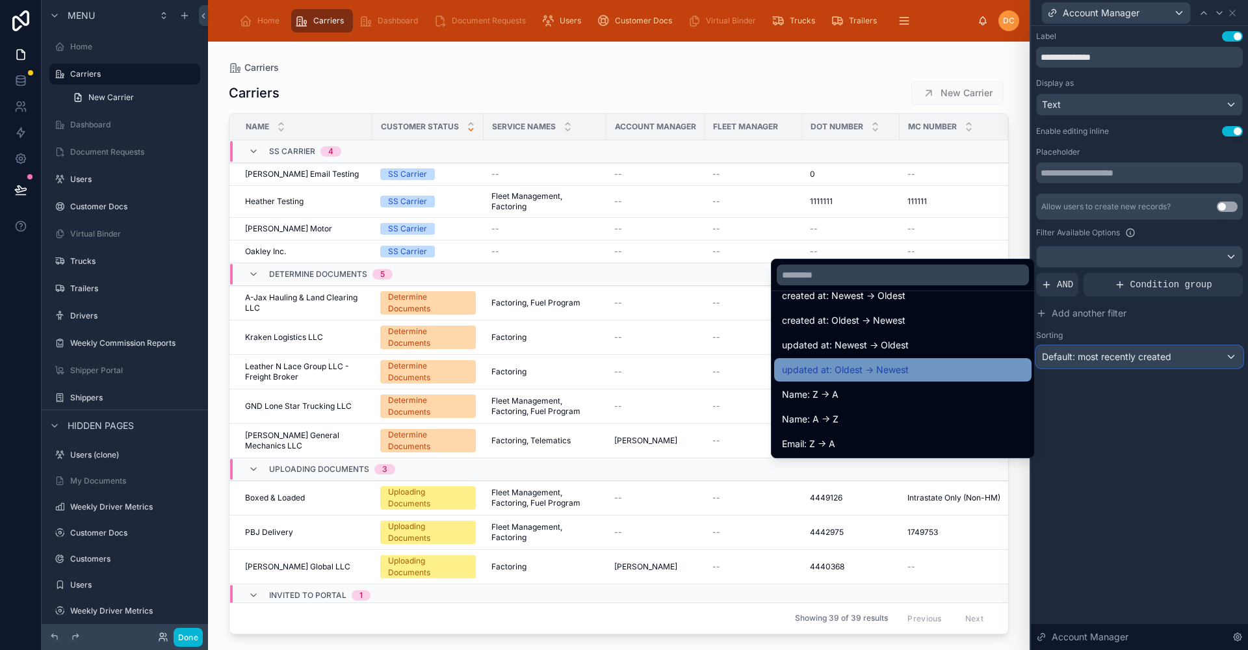
scroll to position [65, 0]
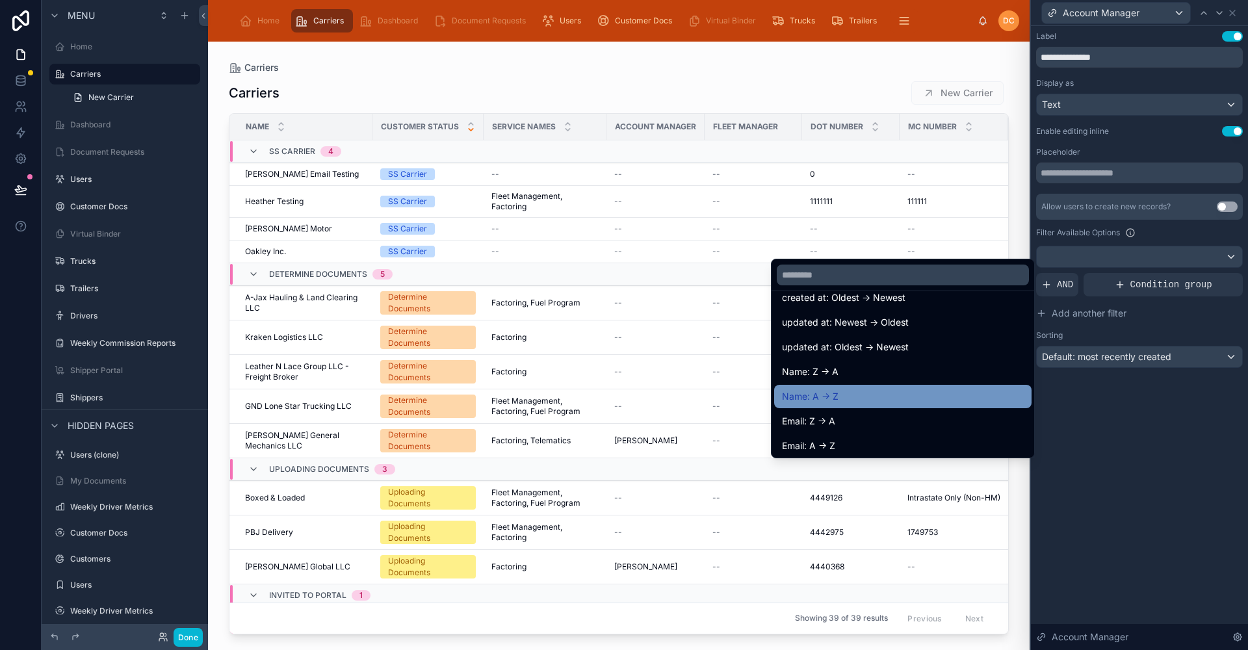
click at [849, 394] on div "Name: A -> Z" at bounding box center [903, 397] width 242 height 16
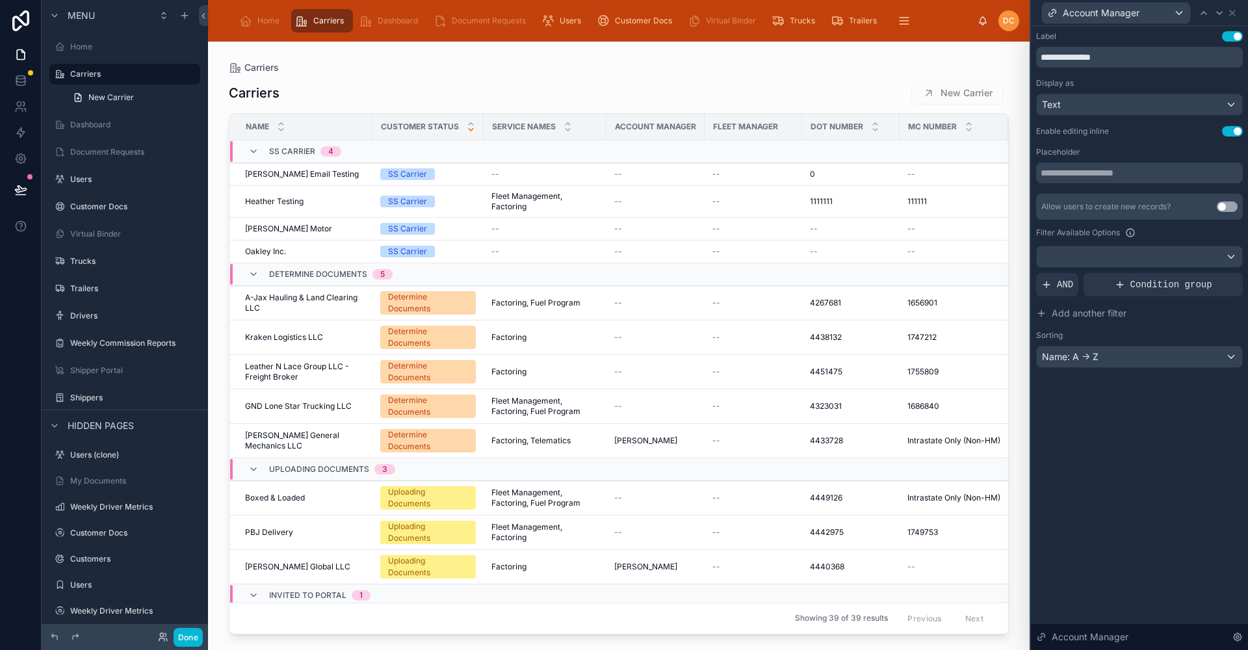
scroll to position [325, 0]
click at [1235, 18] on div "Account Manager" at bounding box center [1139, 12] width 207 height 25
click at [1233, 12] on icon at bounding box center [1232, 12] width 5 height 5
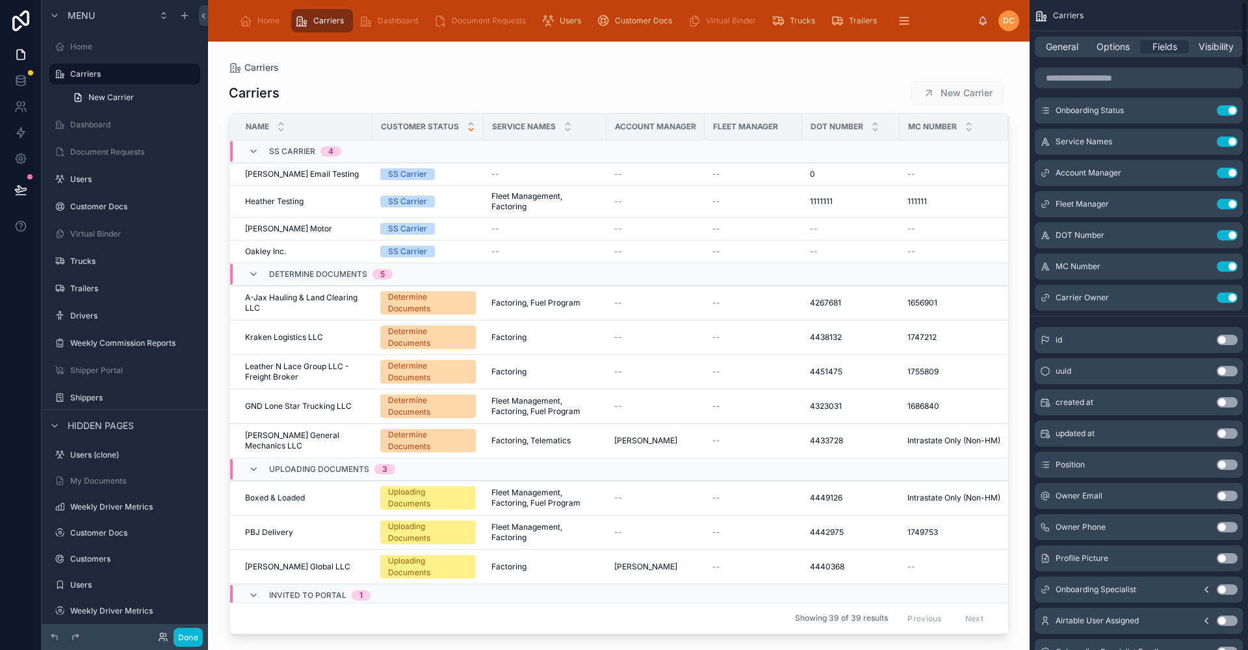
scroll to position [0, 0]
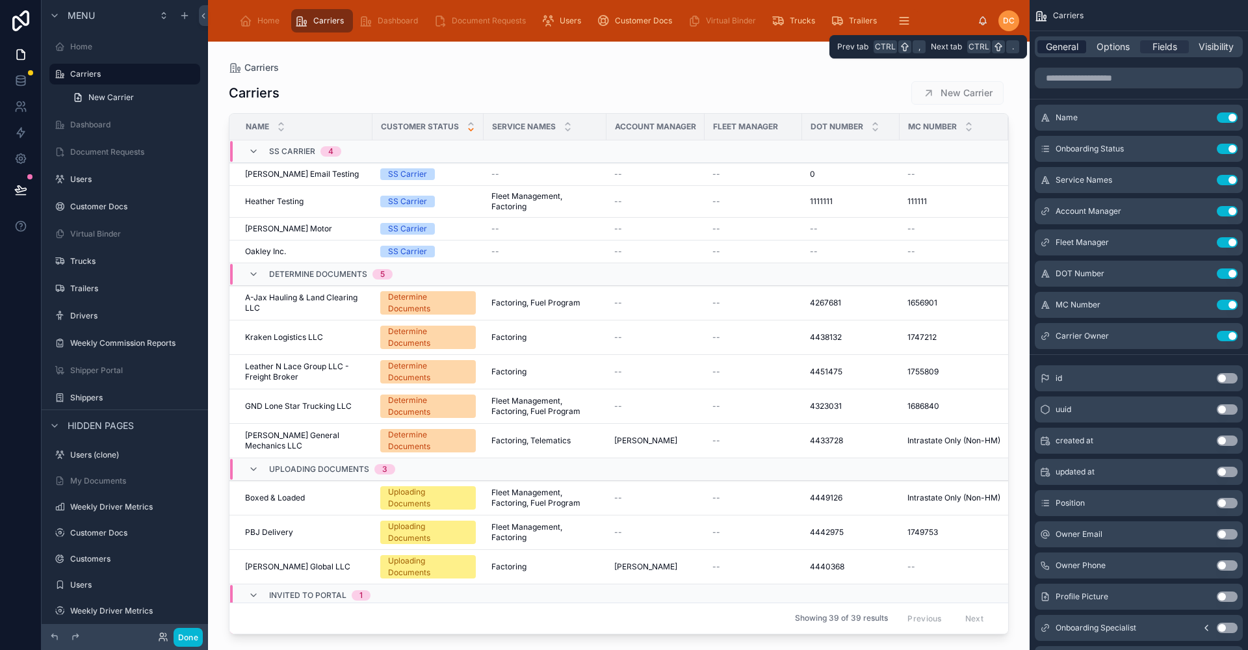
click at [1060, 43] on span "General" at bounding box center [1062, 46] width 32 height 13
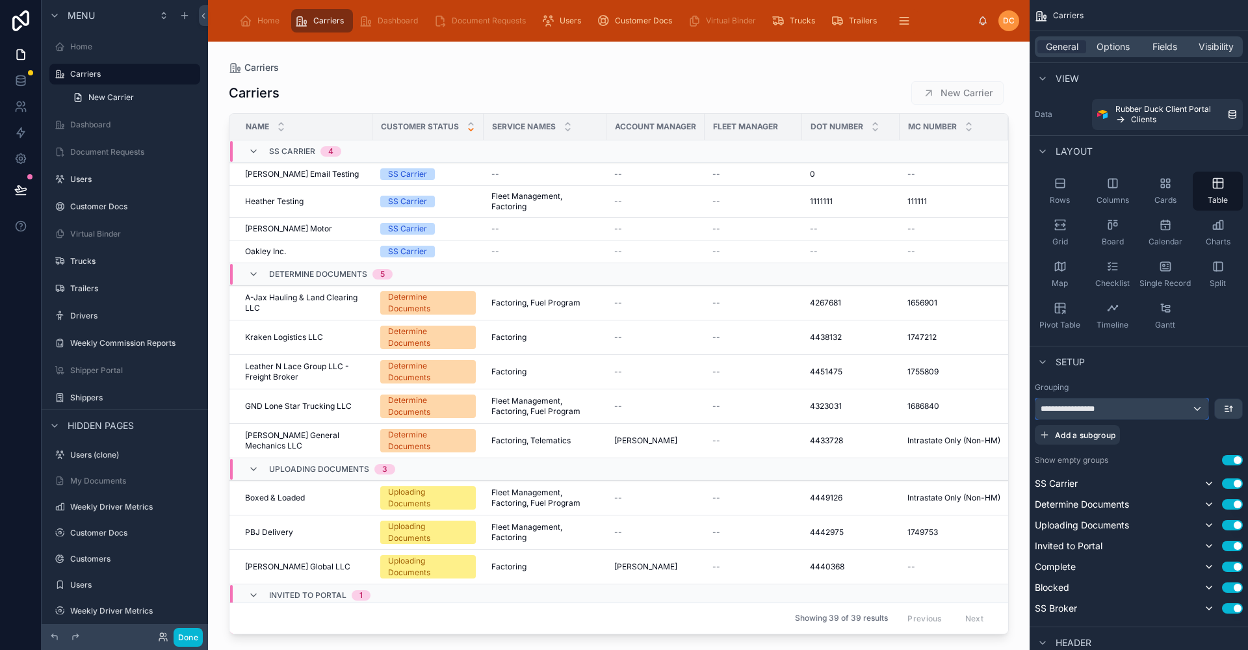
click at [1192, 409] on div "**********" at bounding box center [1121, 408] width 173 height 21
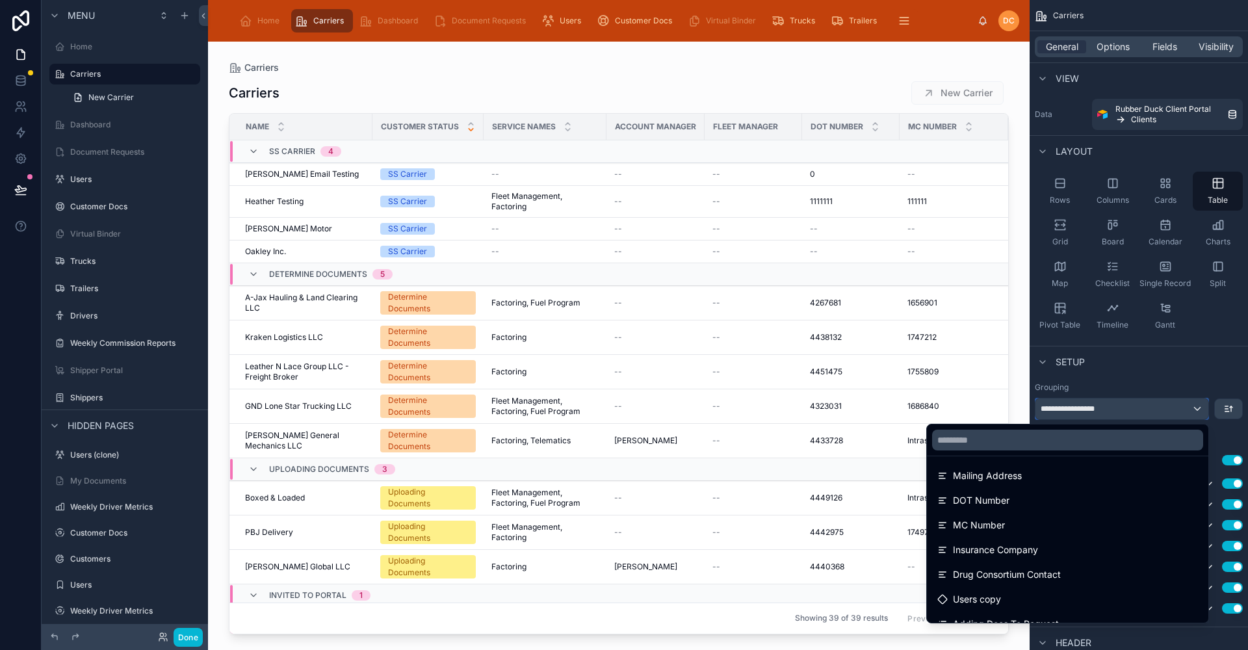
scroll to position [585, 0]
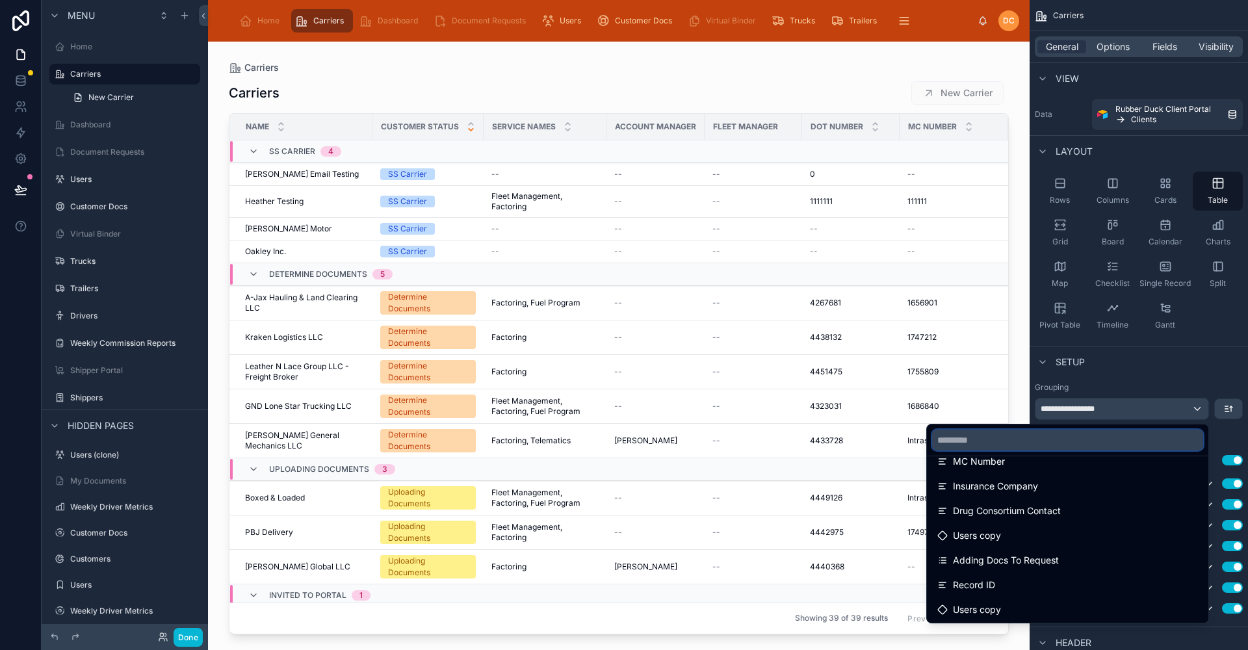
click at [975, 438] on input "text" at bounding box center [1067, 440] width 271 height 21
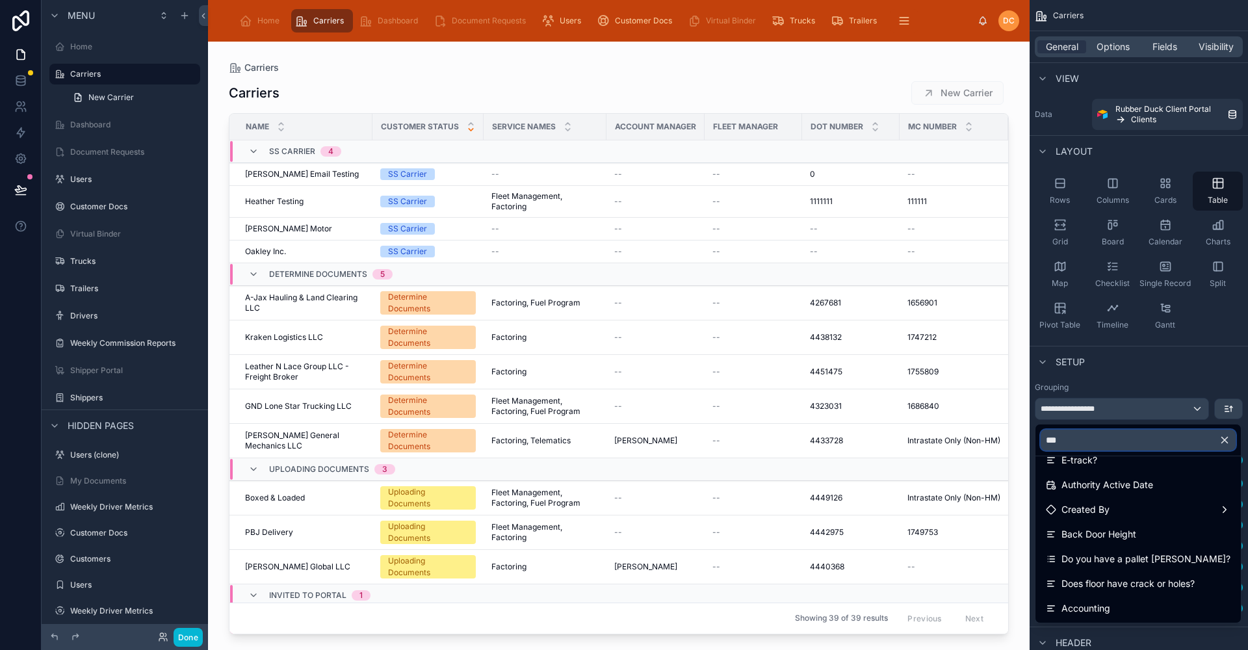
scroll to position [68, 0]
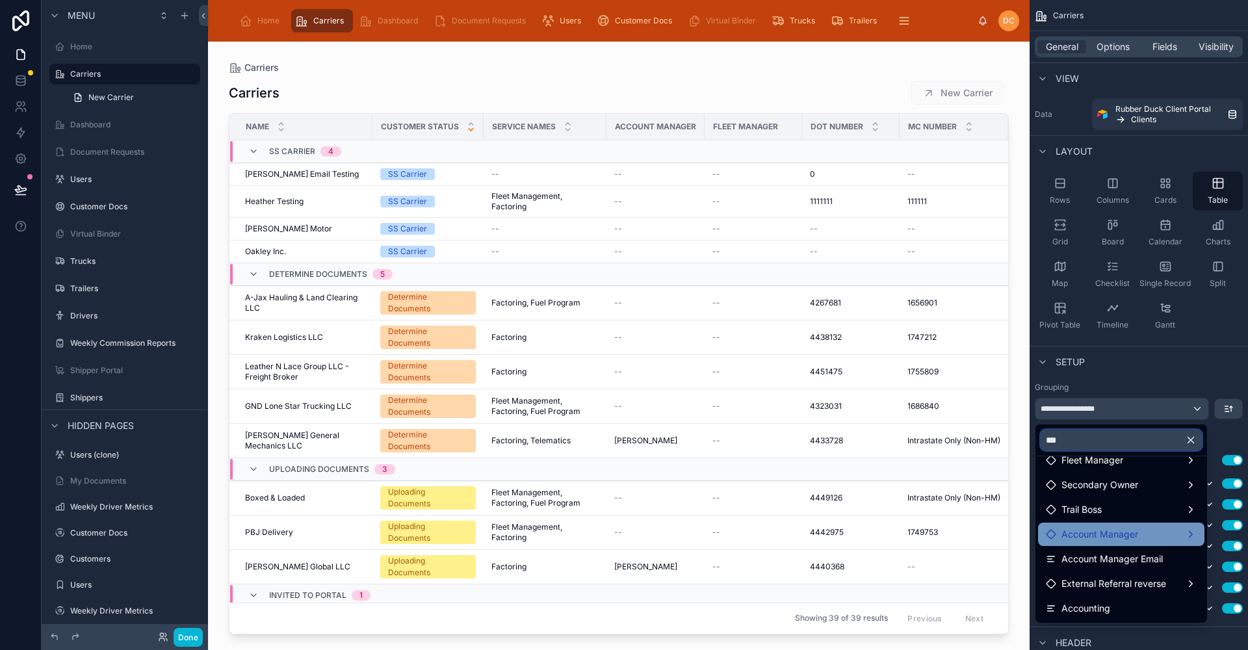
type input "***"
click at [1161, 535] on div "Account Manager" at bounding box center [1121, 534] width 151 height 16
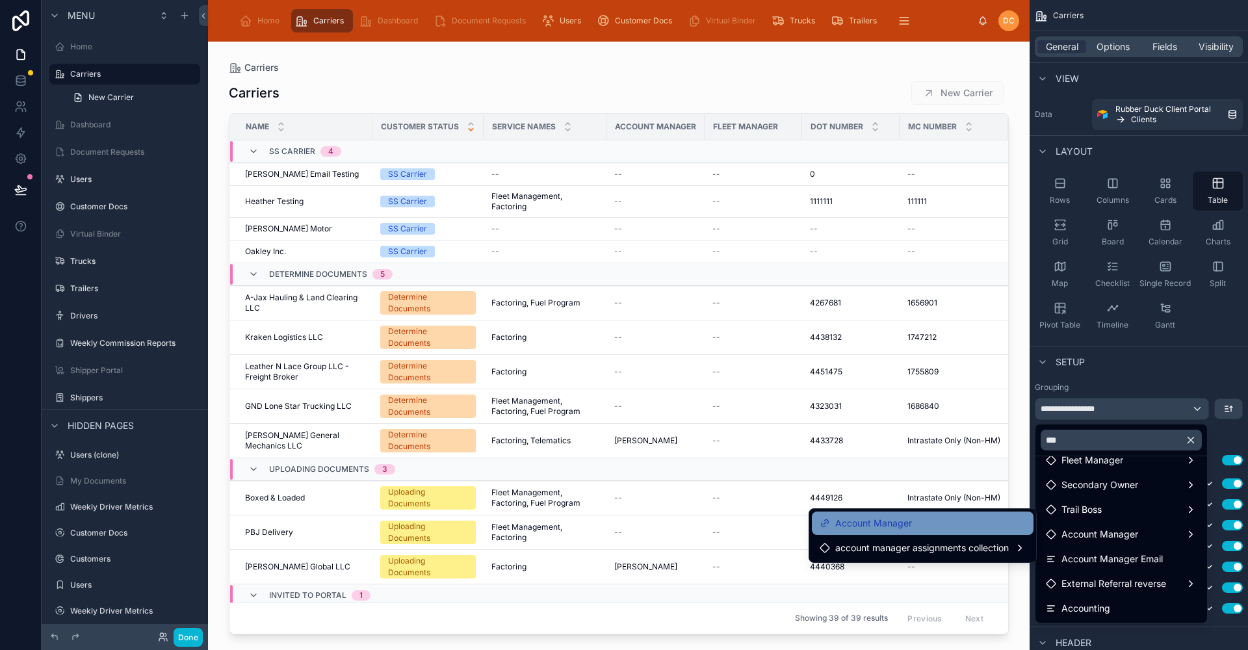
click at [892, 515] on span "Account Manager" at bounding box center [873, 523] width 77 height 16
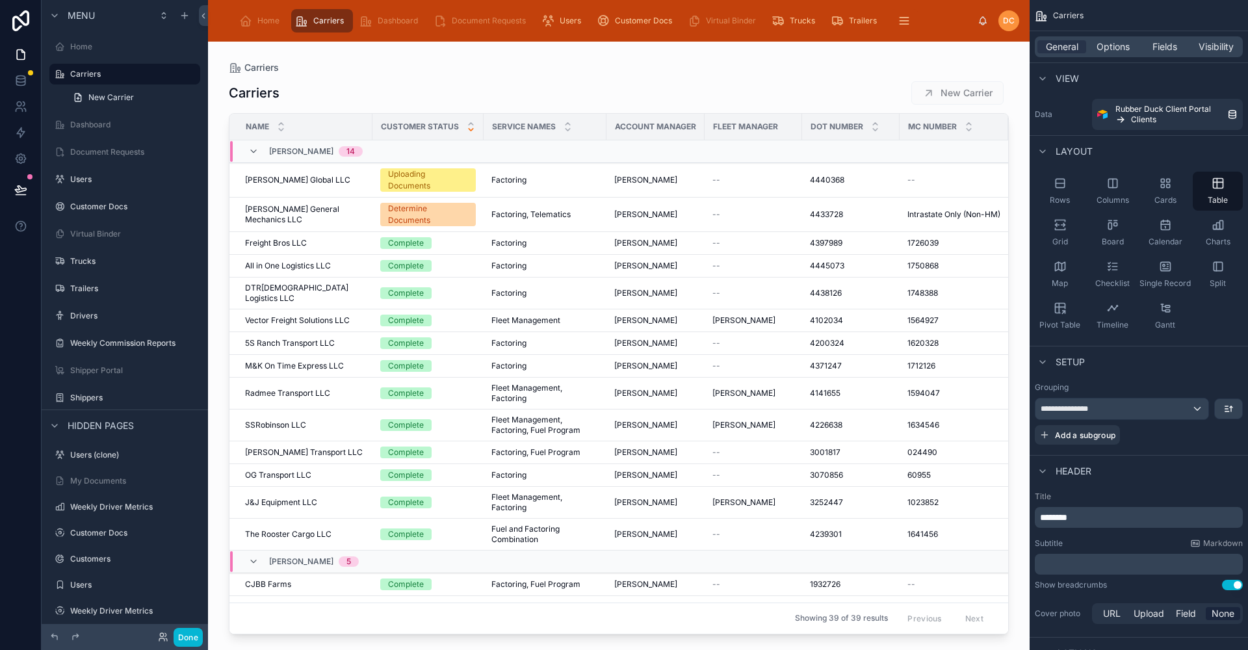
click at [811, 87] on div "Carriers New Carrier" at bounding box center [619, 93] width 780 height 25
click at [944, 55] on div "Carriers Carriers New Carrier Name Customer Status Service Names Account Manage…" at bounding box center [618, 338] width 821 height 593
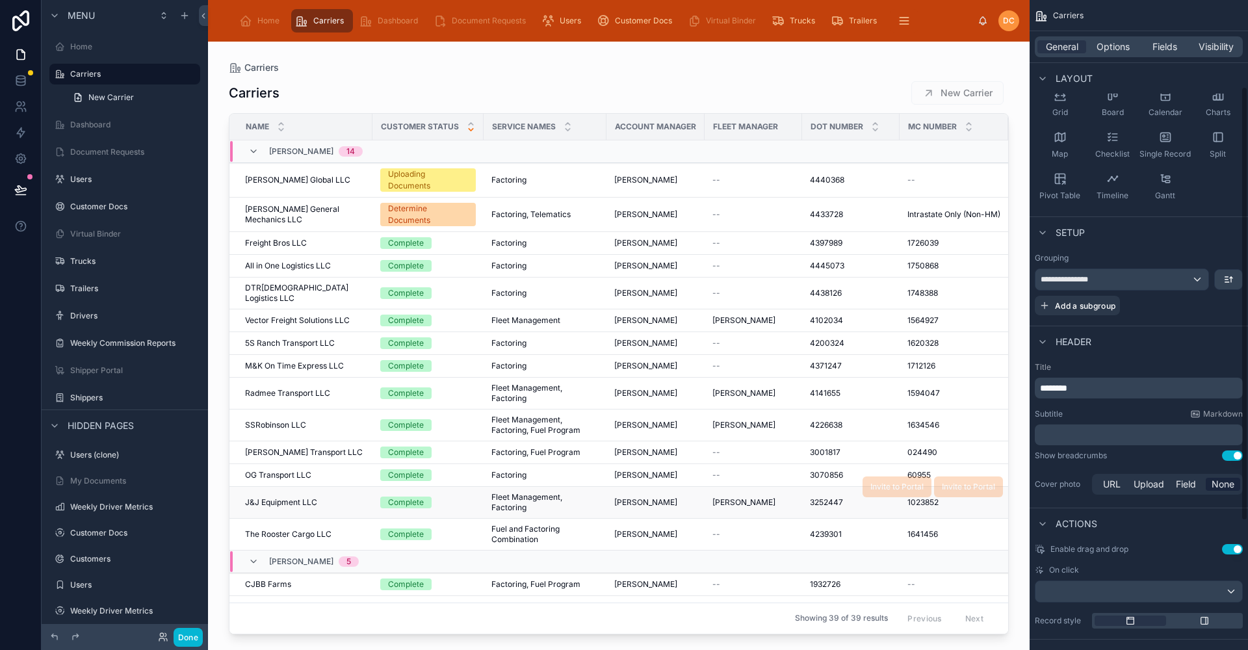
scroll to position [130, 0]
click at [190, 638] on button "Done" at bounding box center [188, 637] width 29 height 19
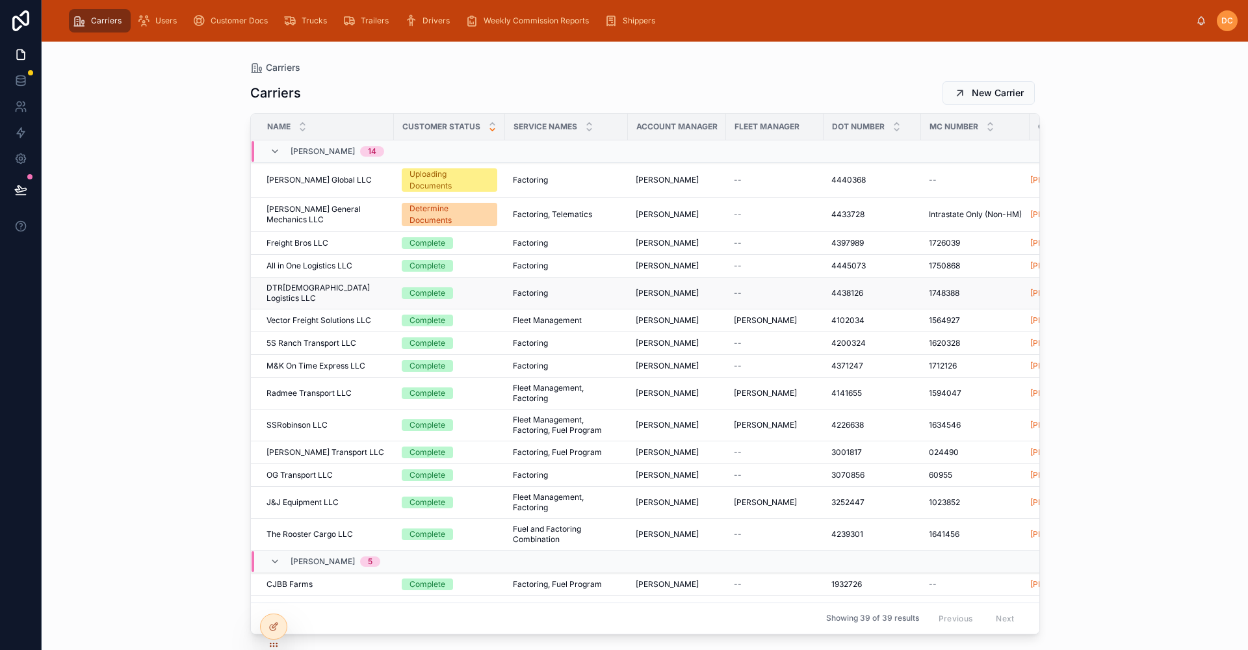
click at [365, 286] on div "DTR[DEMOGRAPHIC_DATA] Logistics LLC DTR[DEMOGRAPHIC_DATA] Logistics LLC" at bounding box center [326, 293] width 120 height 21
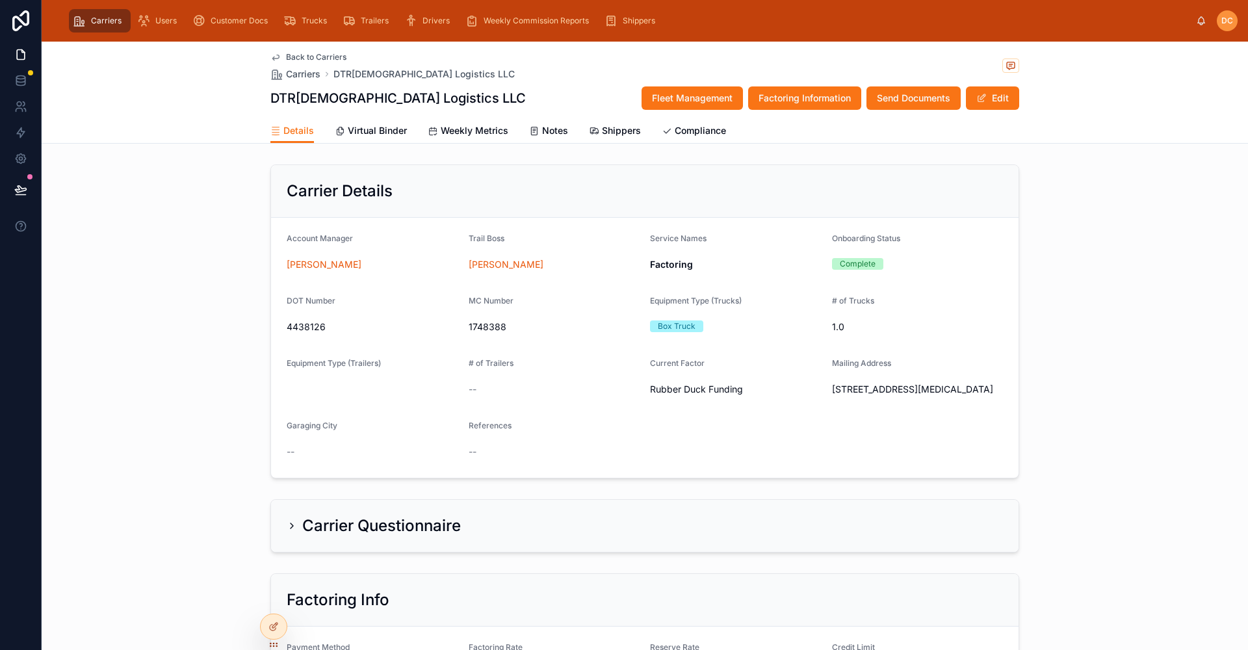
click at [293, 54] on span "Back to Carriers" at bounding box center [316, 57] width 60 height 10
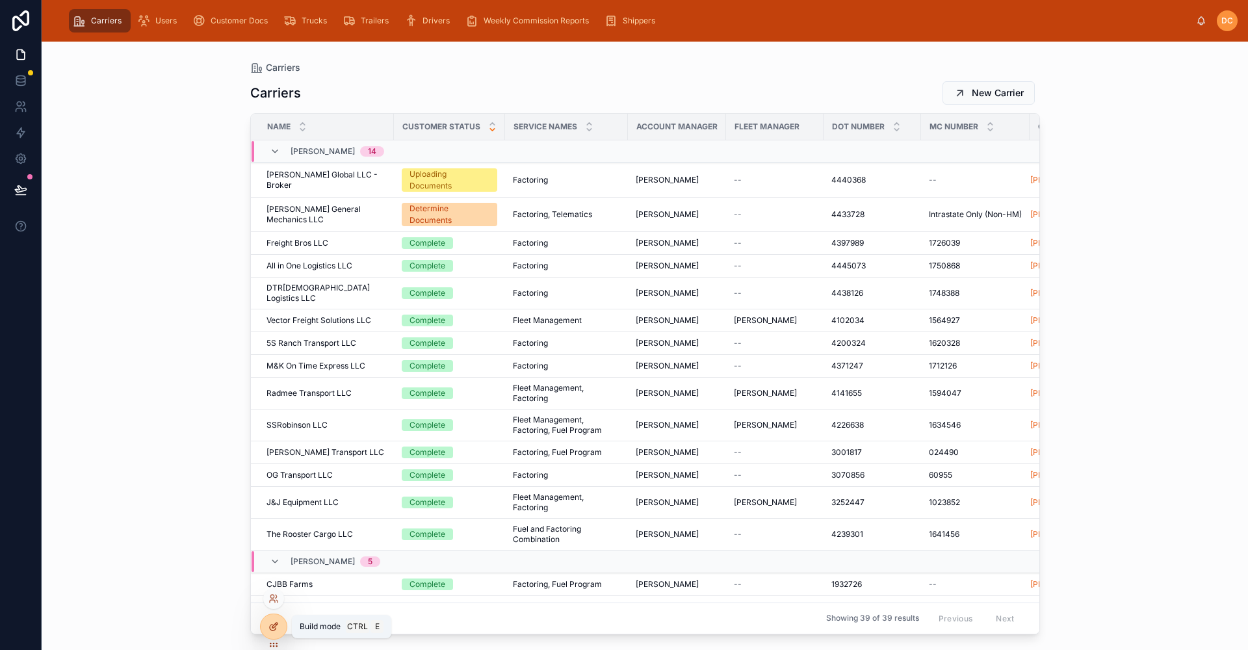
click at [272, 626] on icon at bounding box center [273, 626] width 10 height 10
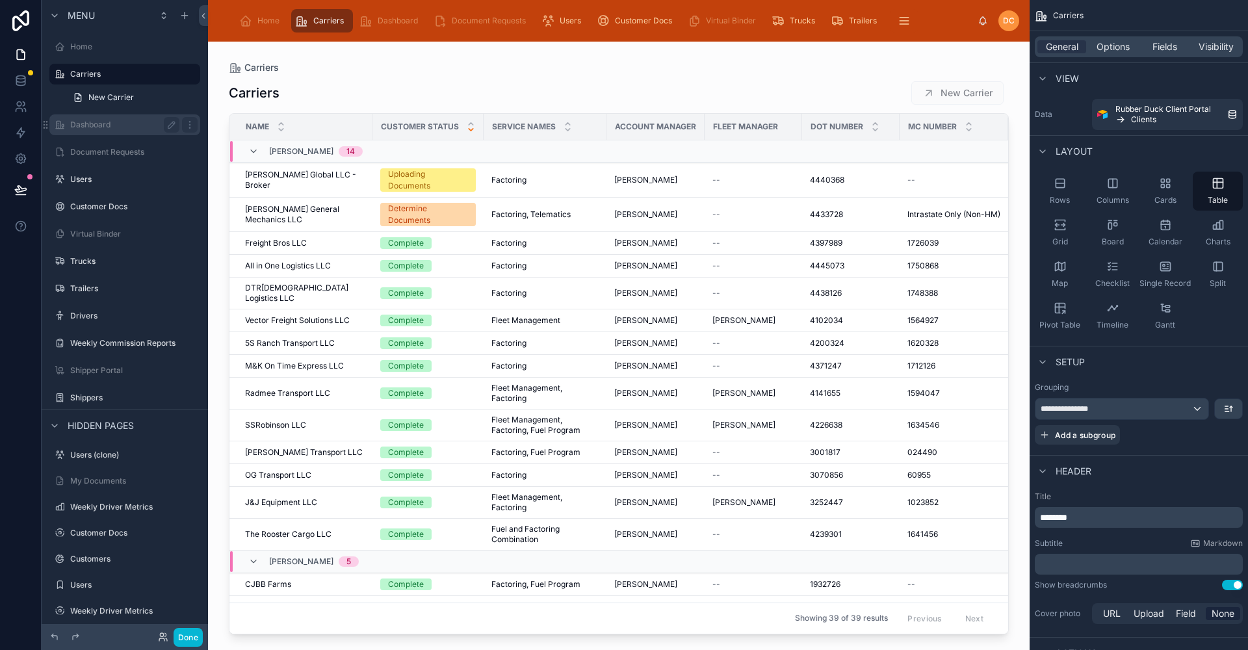
click at [120, 125] on label "Dashboard" at bounding box center [122, 125] width 104 height 10
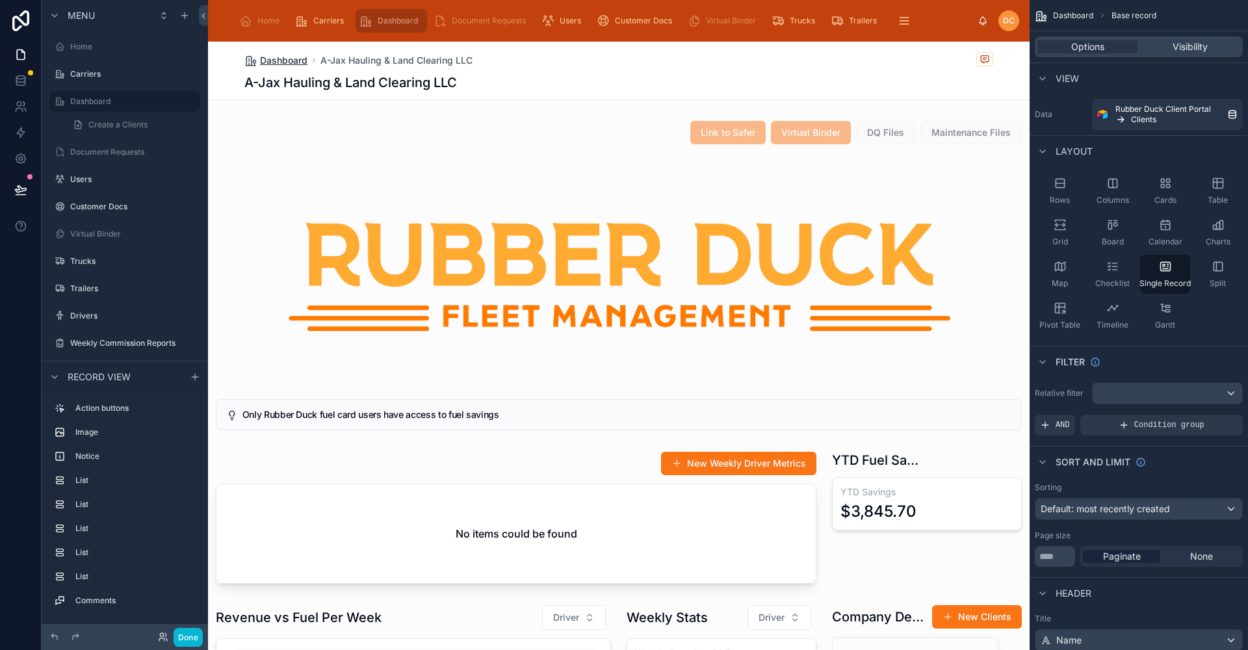
click at [269, 60] on span "Dashboard" at bounding box center [283, 60] width 47 height 13
click at [196, 633] on button "Done" at bounding box center [188, 637] width 29 height 19
